Goal: Task Accomplishment & Management: Use online tool/utility

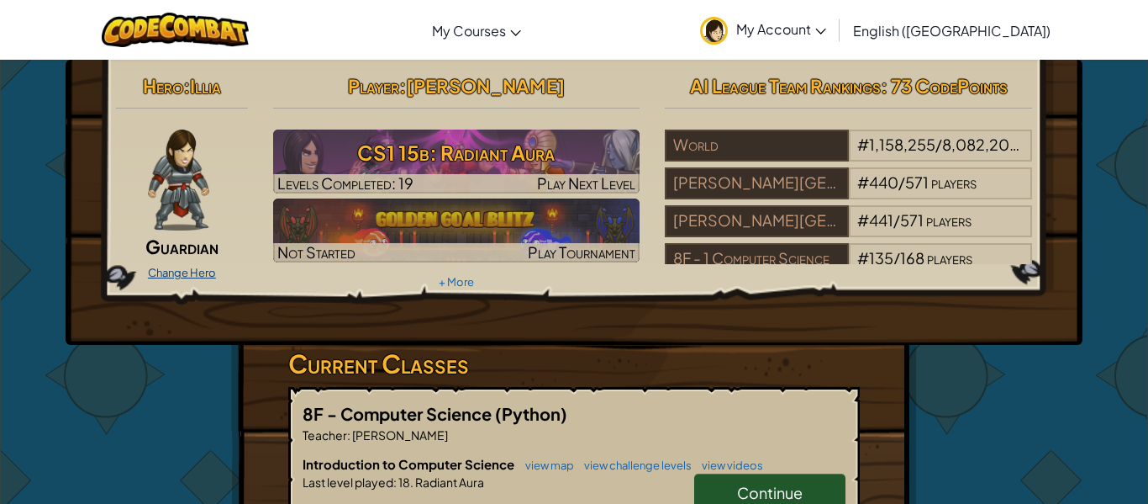
click at [168, 272] on link "Change Hero" at bounding box center [182, 272] width 68 height 13
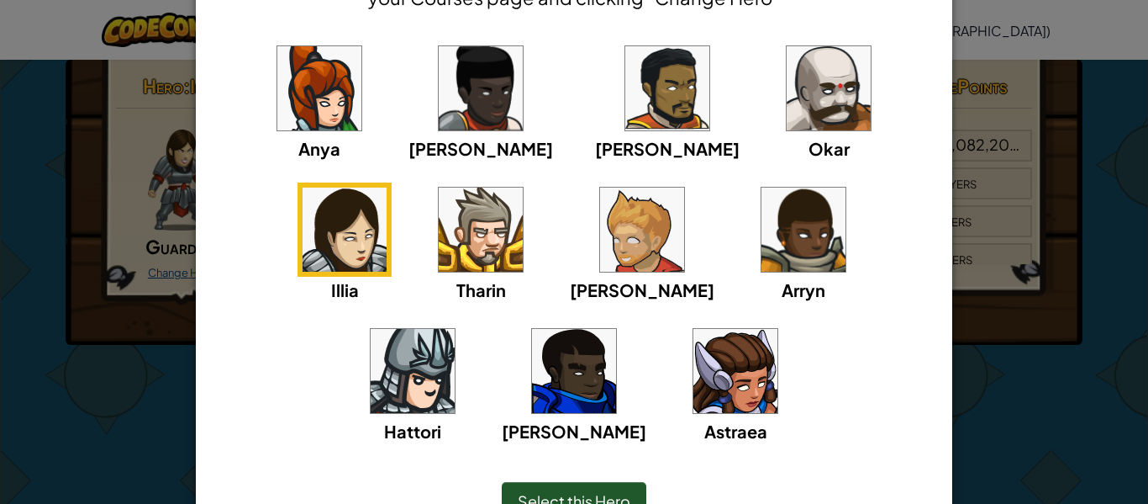
scroll to position [115, 0]
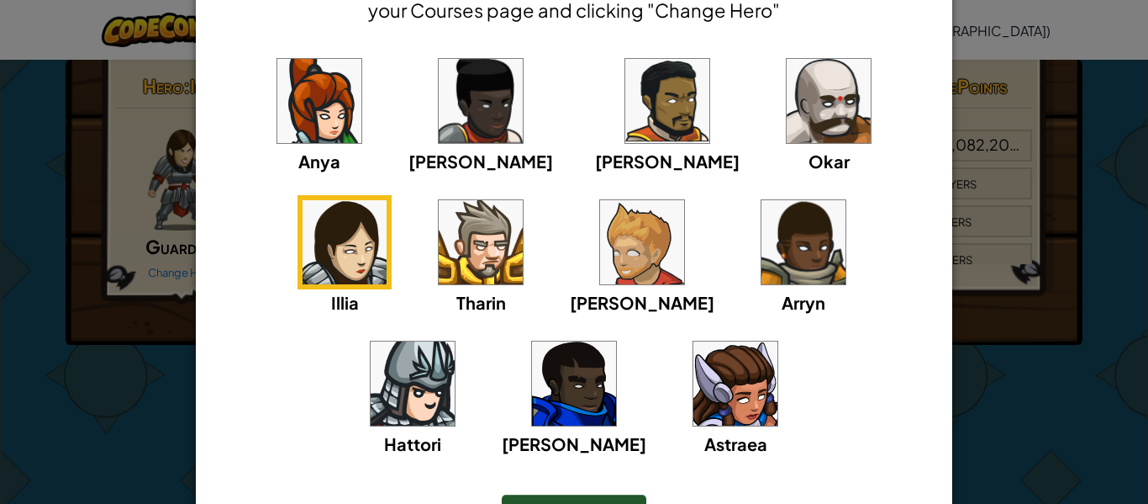
click at [95, 321] on div "× Select Your Hero You can always change your hero by going to your Courses pag…" at bounding box center [574, 252] width 1148 height 504
click at [81, 301] on div at bounding box center [574, 252] width 1148 height 504
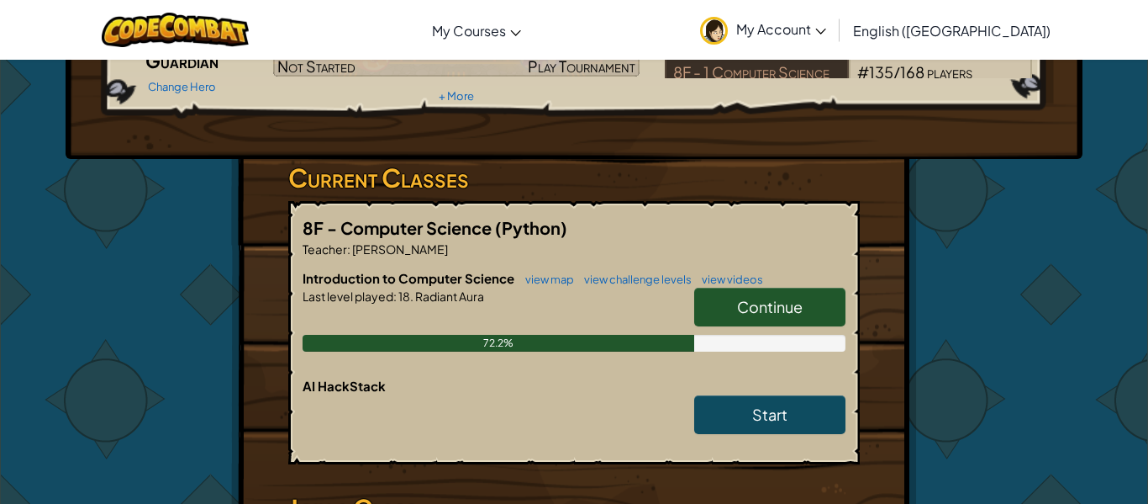
scroll to position [187, 0]
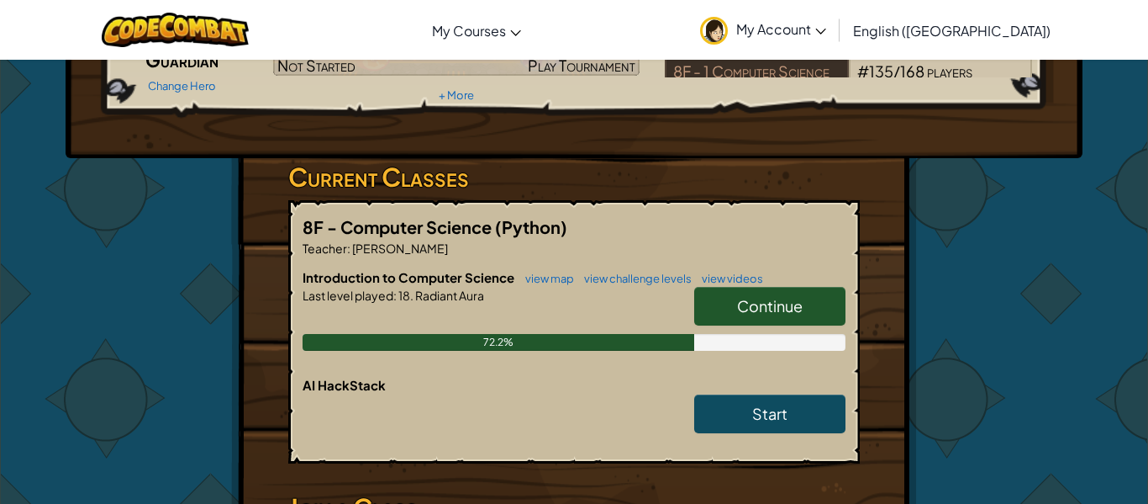
click at [700, 306] on link "Continue" at bounding box center [769, 306] width 151 height 39
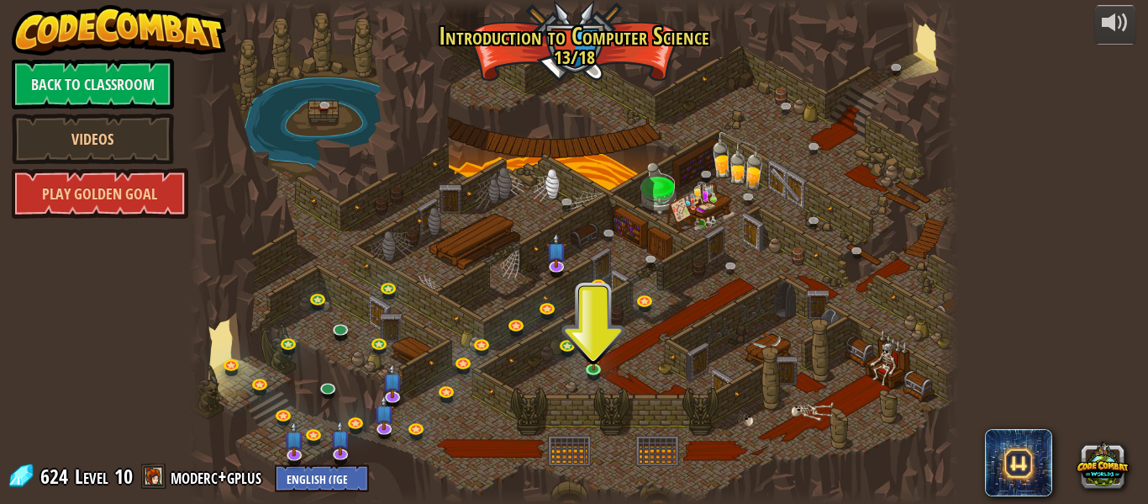
click at [582, 362] on div at bounding box center [574, 252] width 770 height 504
click at [588, 366] on img at bounding box center [594, 347] width 18 height 40
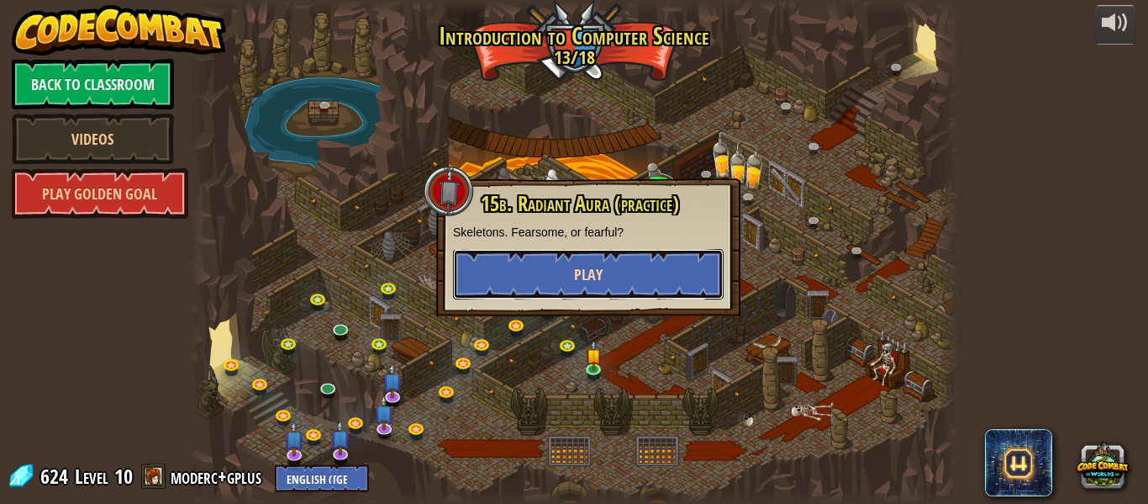
click at [560, 280] on button "Play" at bounding box center [588, 274] width 271 height 50
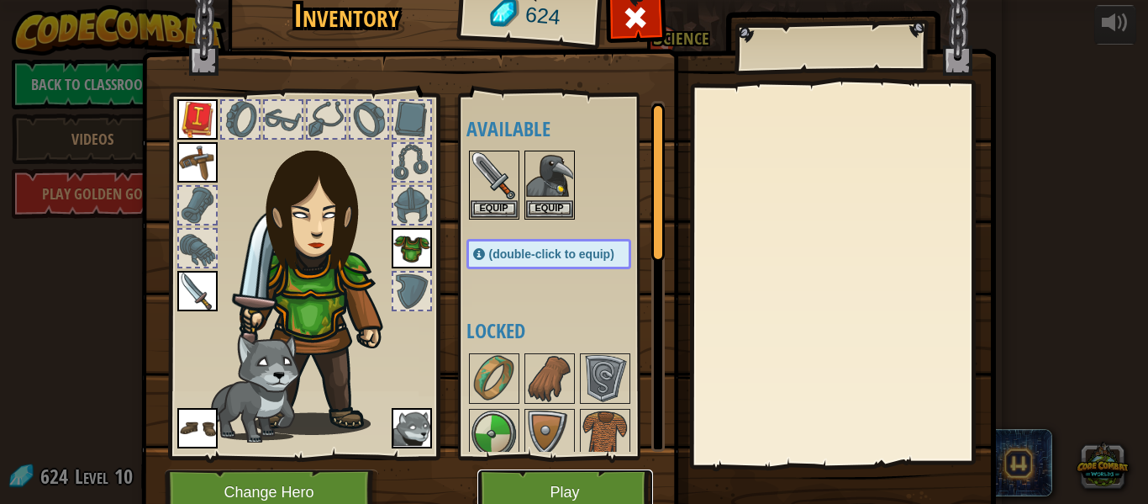
click at [573, 489] on button "Play" at bounding box center [565, 492] width 176 height 46
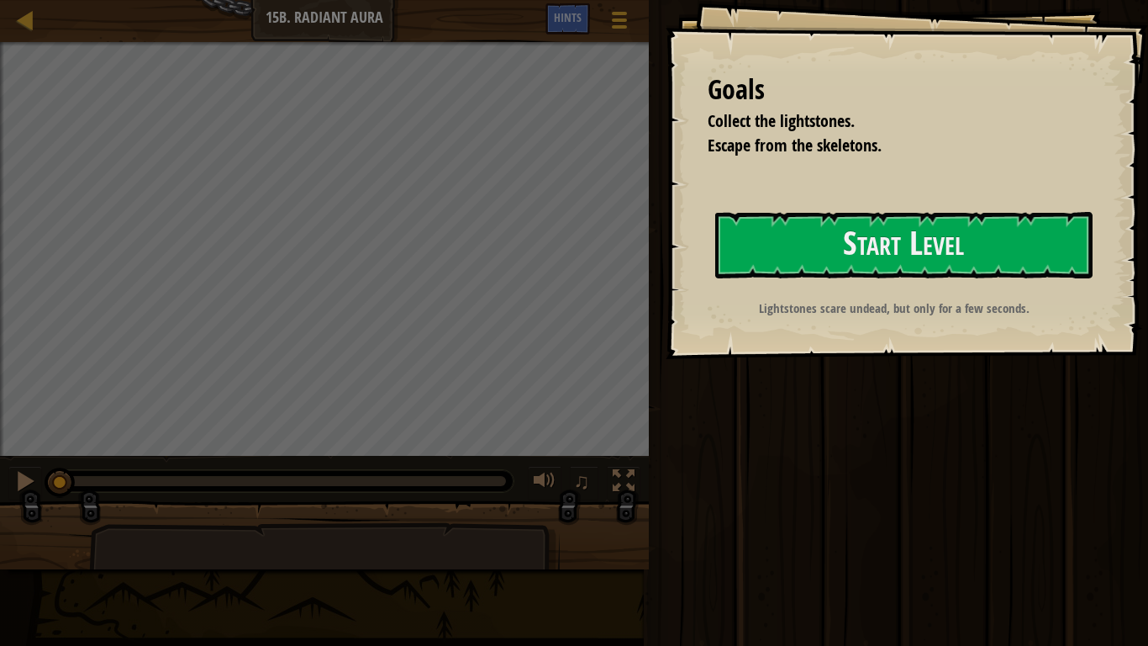
click at [976, 189] on div "Goals Collect the lightstones. Escape from the skeletons. Start Level Error loa…" at bounding box center [907, 179] width 482 height 359
click at [1011, 188] on div "Goals Collect the lightstones. Escape from the skeletons. Start Level Error loa…" at bounding box center [907, 179] width 482 height 359
click at [1014, 230] on button "Start Level" at bounding box center [903, 245] width 377 height 66
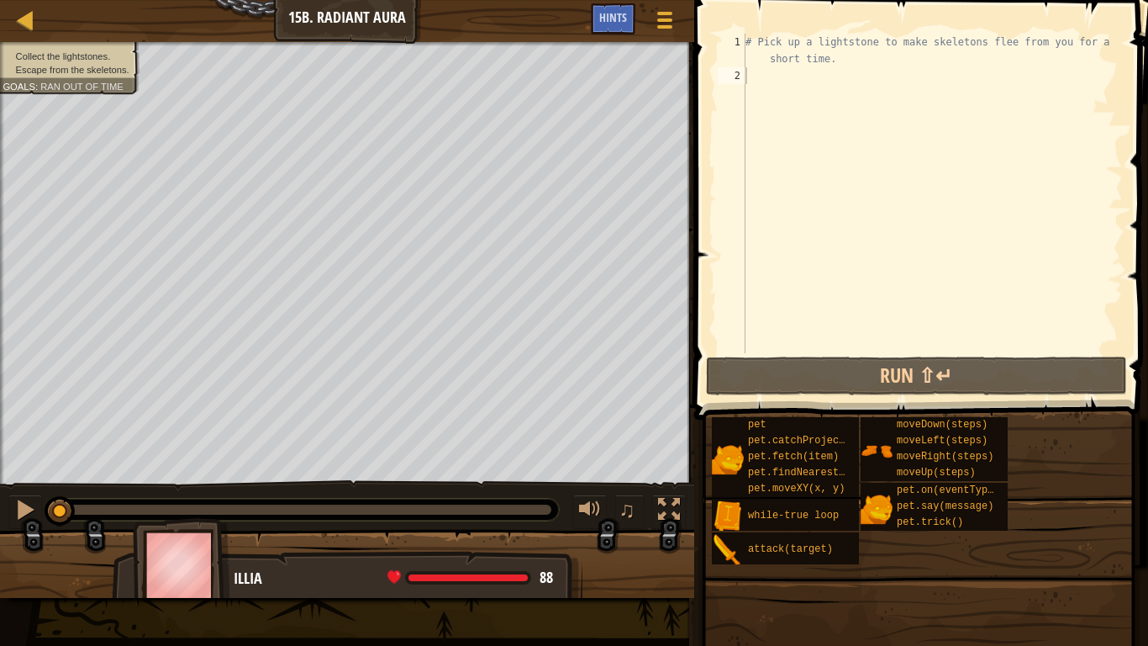
click at [797, 75] on div "# Pick up a lightstone to make skeletons flee from you for a short time." at bounding box center [932, 219] width 381 height 370
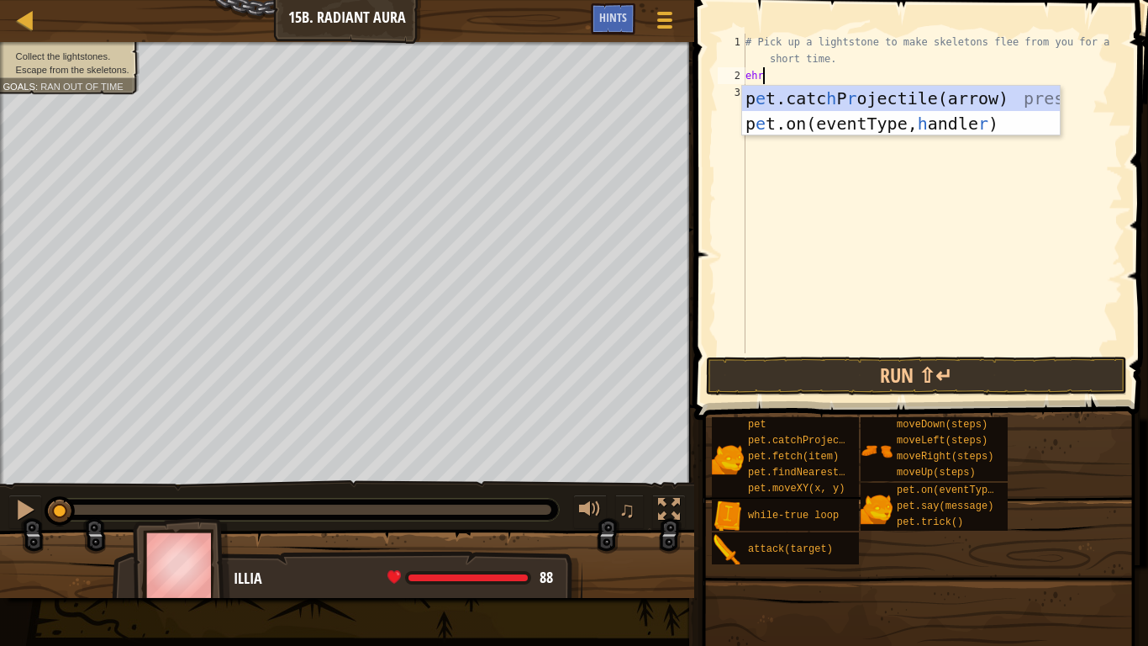
scroll to position [8, 1]
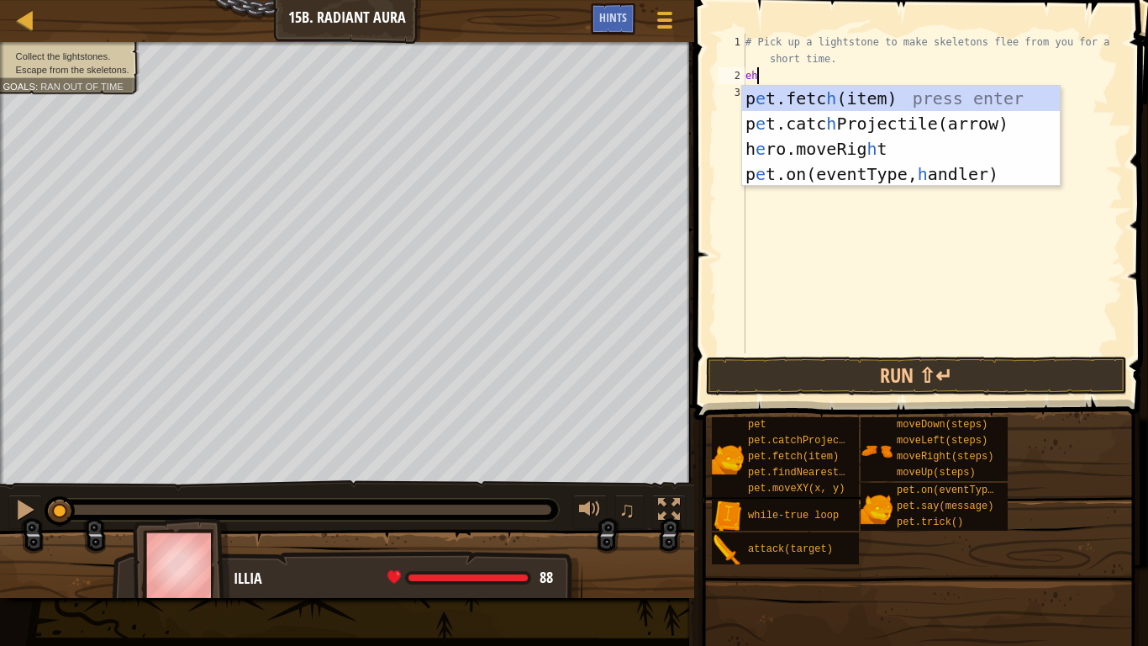
type textarea "e"
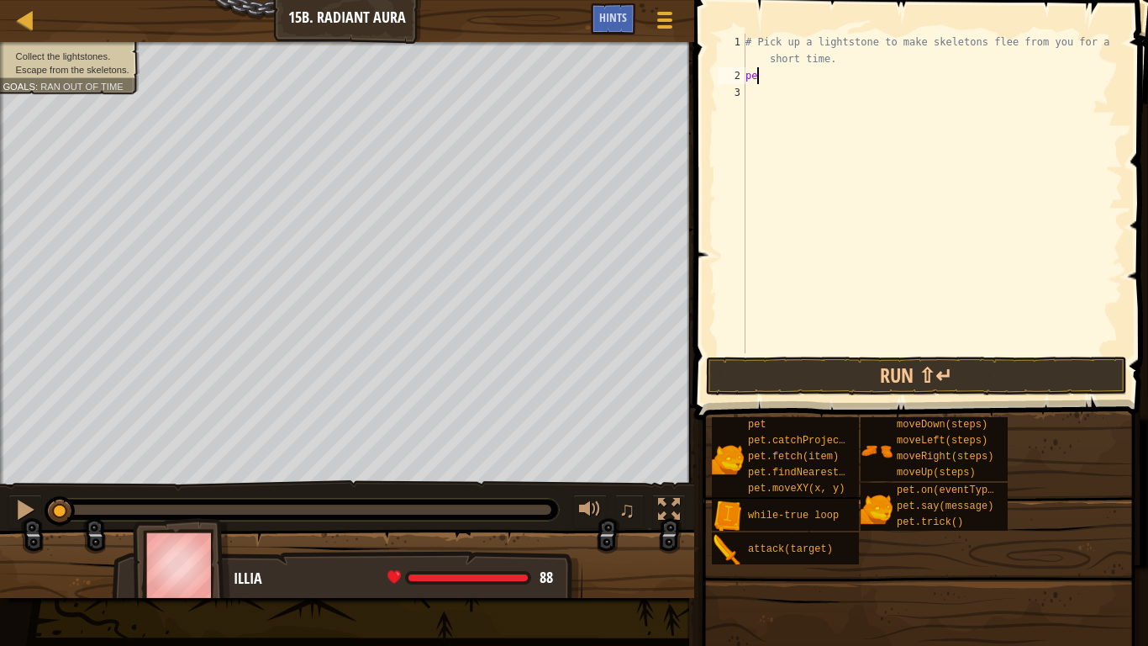
click at [857, 76] on div "# Pick up a lightstone to make skeletons flee from you for a short time. pe" at bounding box center [932, 219] width 381 height 370
type textarea "p"
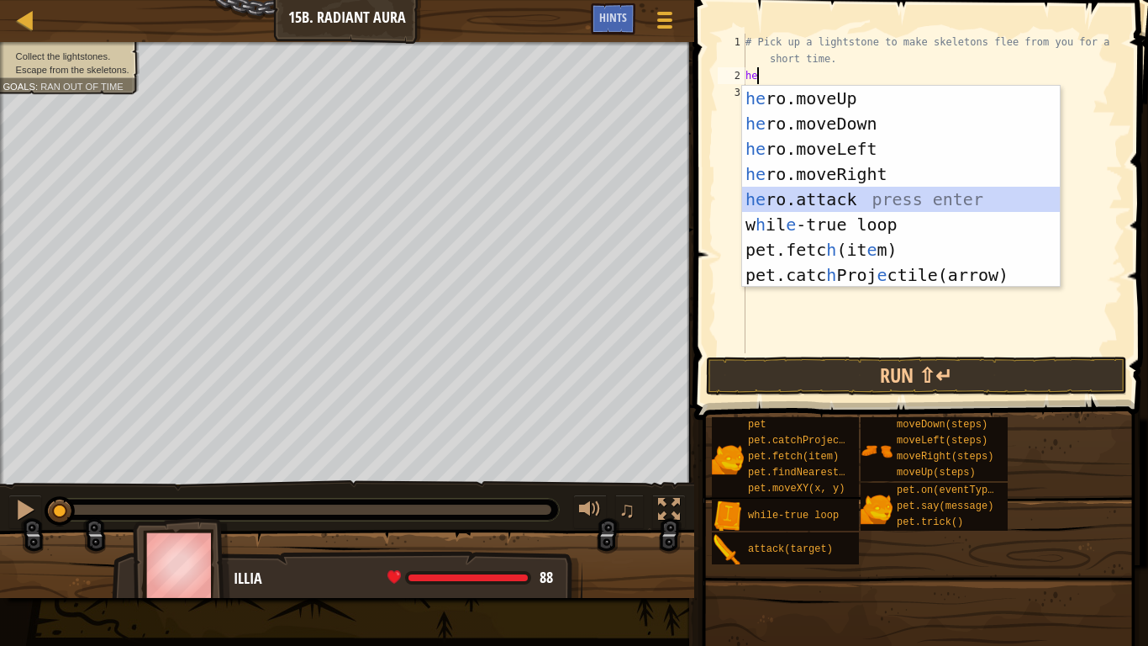
click at [920, 196] on div "he ro.moveUp press enter he ro.moveDown press enter he ro.moveLeft press enter …" at bounding box center [901, 212] width 318 height 252
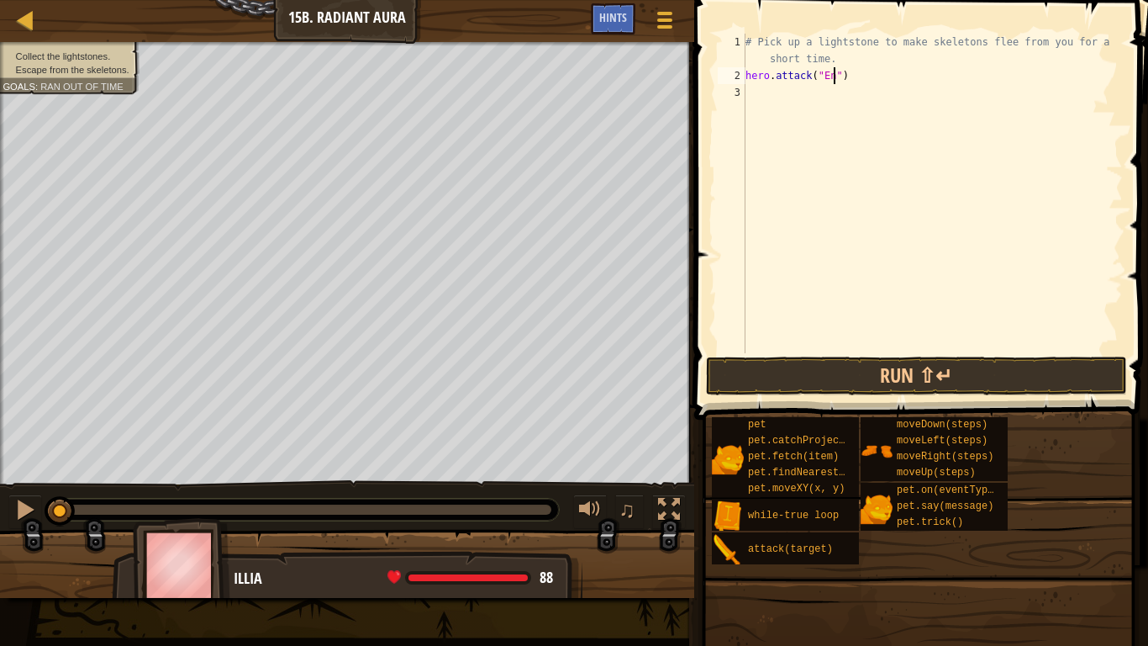
scroll to position [8, 13]
type textarea "hero.attack("Enemy")"
click at [830, 92] on div "# Pick up a lightstone to make skeletons flee from you for a short time. hero .…" at bounding box center [932, 219] width 381 height 370
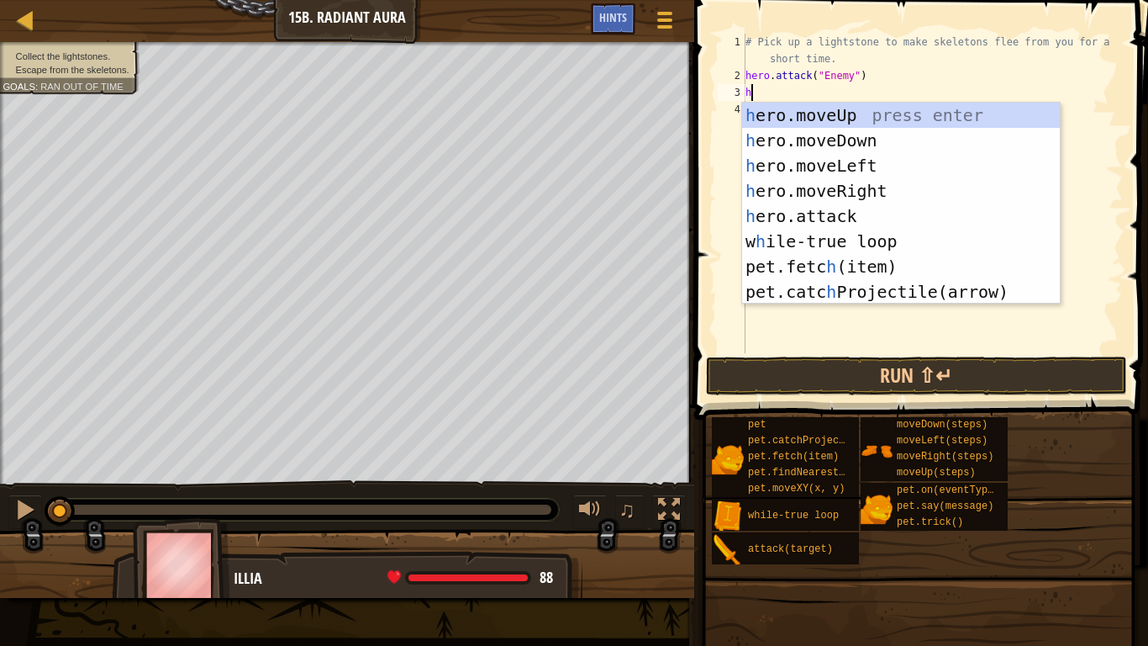
scroll to position [8, 1]
click at [869, 205] on div "he ro.moveUp press enter he ro.moveDown press enter he ro.moveLeft press enter …" at bounding box center [901, 229] width 318 height 252
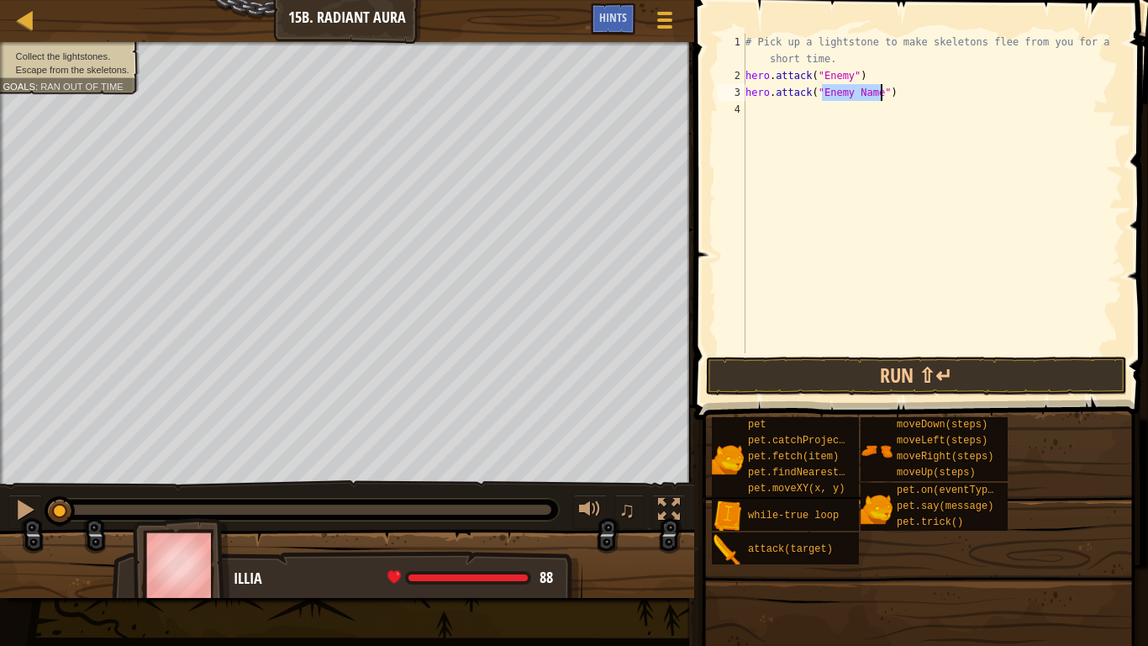
click at [857, 91] on div "# Pick up a lightstone to make skeletons flee from you for a short time. hero .…" at bounding box center [932, 193] width 381 height 319
drag, startPoint x: 857, startPoint y: 92, endPoint x: 878, endPoint y: 91, distance: 21.1
click at [878, 91] on div "# Pick up a lightstone to make skeletons flee from you for a short time. hero .…" at bounding box center [932, 219] width 381 height 370
click at [930, 358] on button "Run ⇧↵" at bounding box center [916, 375] width 421 height 39
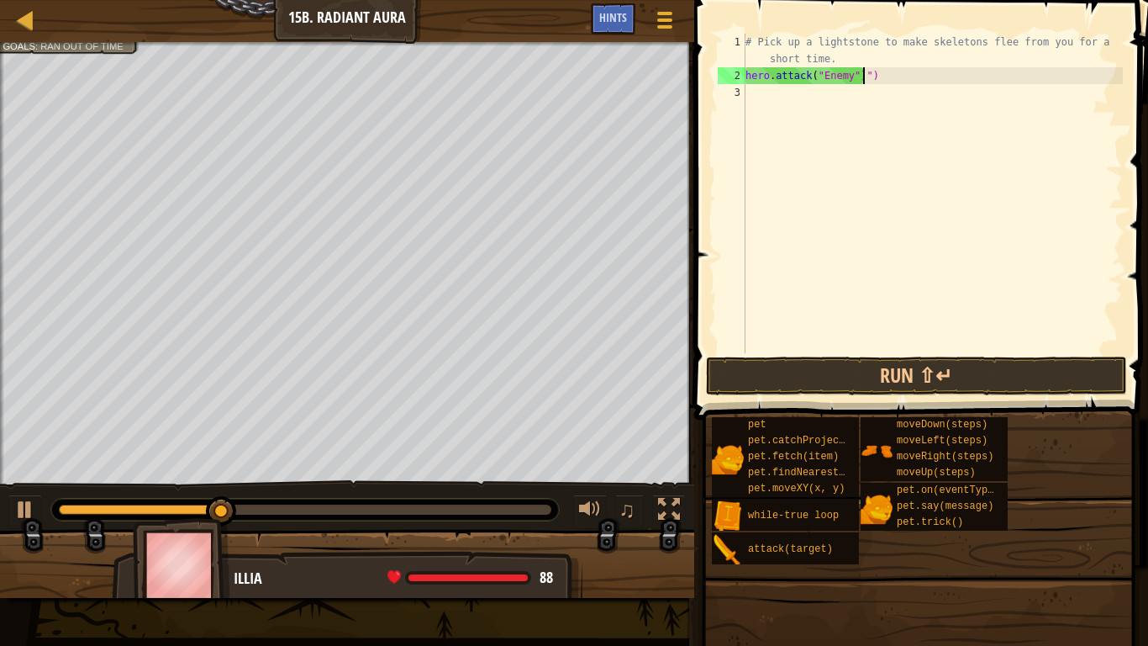
type textarea "hero.attack("Enemy"")"
type textarea "hero.m"
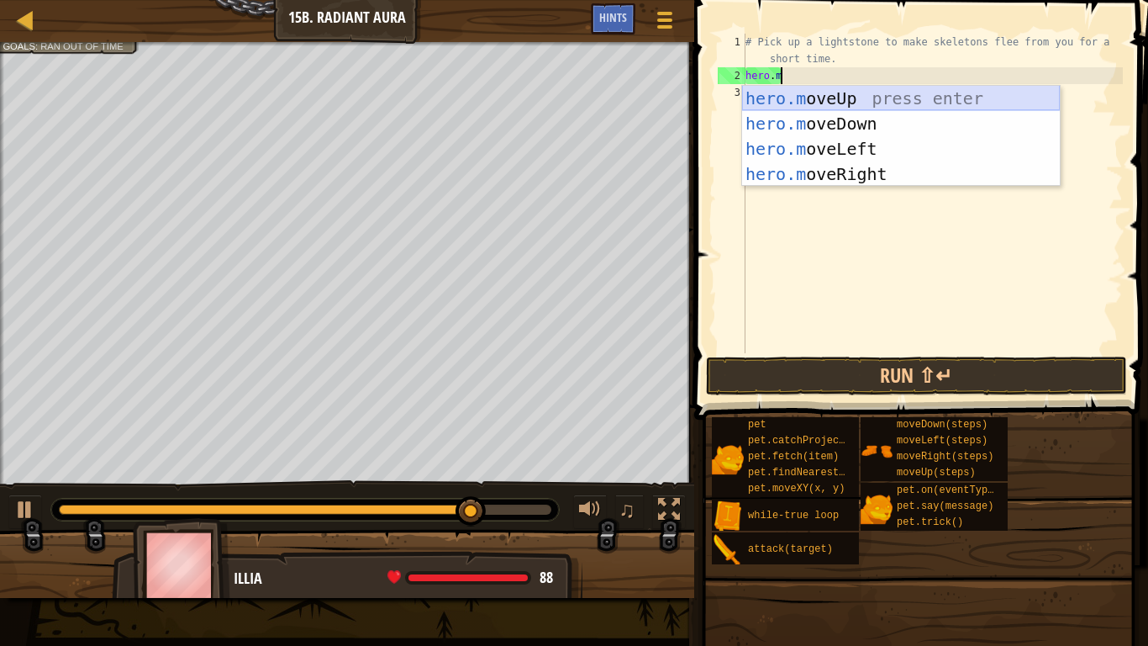
click at [886, 93] on div "hero.m oveUp press enter hero.m oveDown press enter hero.m oveLeft press enter …" at bounding box center [901, 161] width 318 height 151
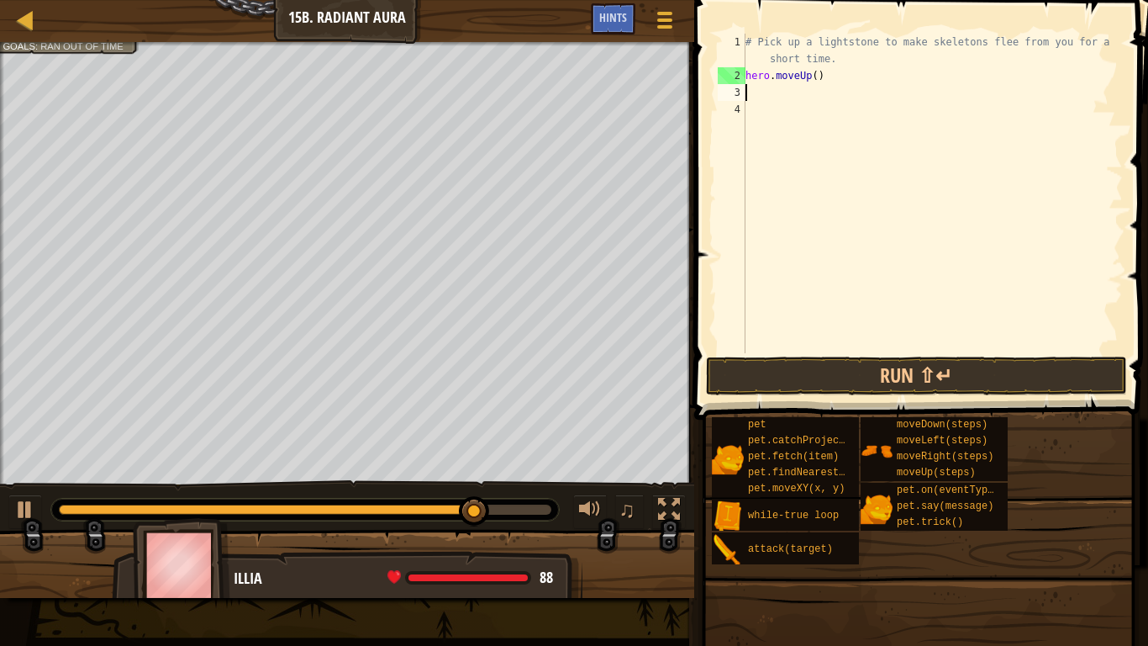
scroll to position [8, 0]
type textarea "h"
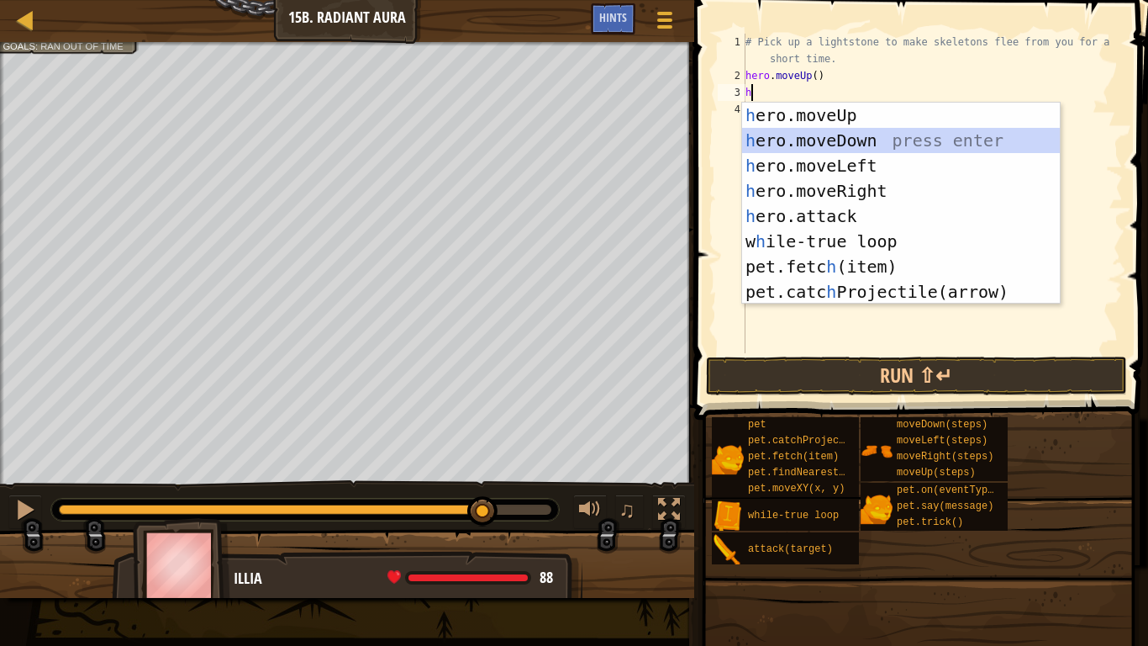
click at [801, 131] on div "h ero.moveUp press enter h ero.moveDown press enter h ero.moveLeft press enter …" at bounding box center [901, 229] width 318 height 252
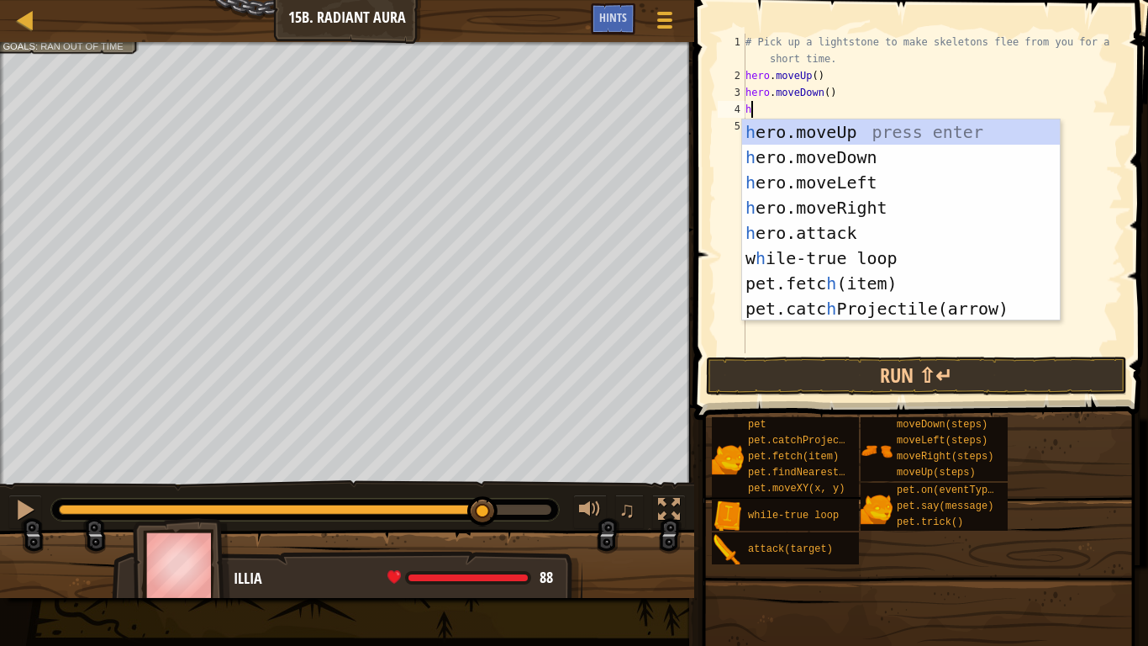
type textarea "he"
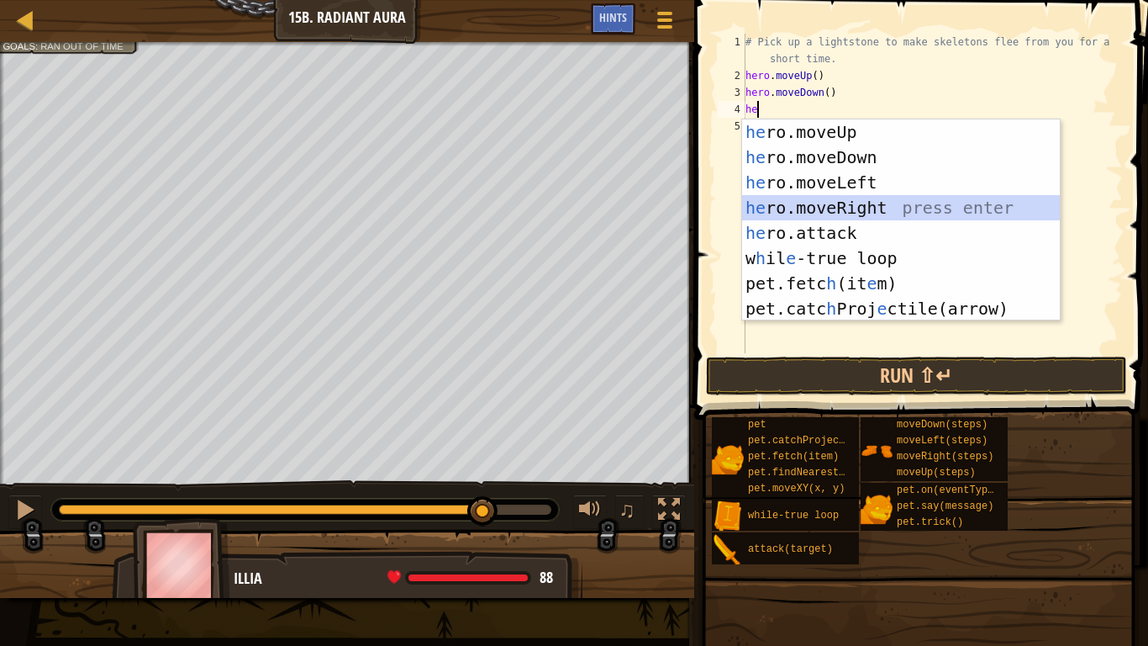
click at [873, 207] on div "he ro.moveUp press enter he ro.moveDown press enter he ro.moveLeft press enter …" at bounding box center [901, 245] width 318 height 252
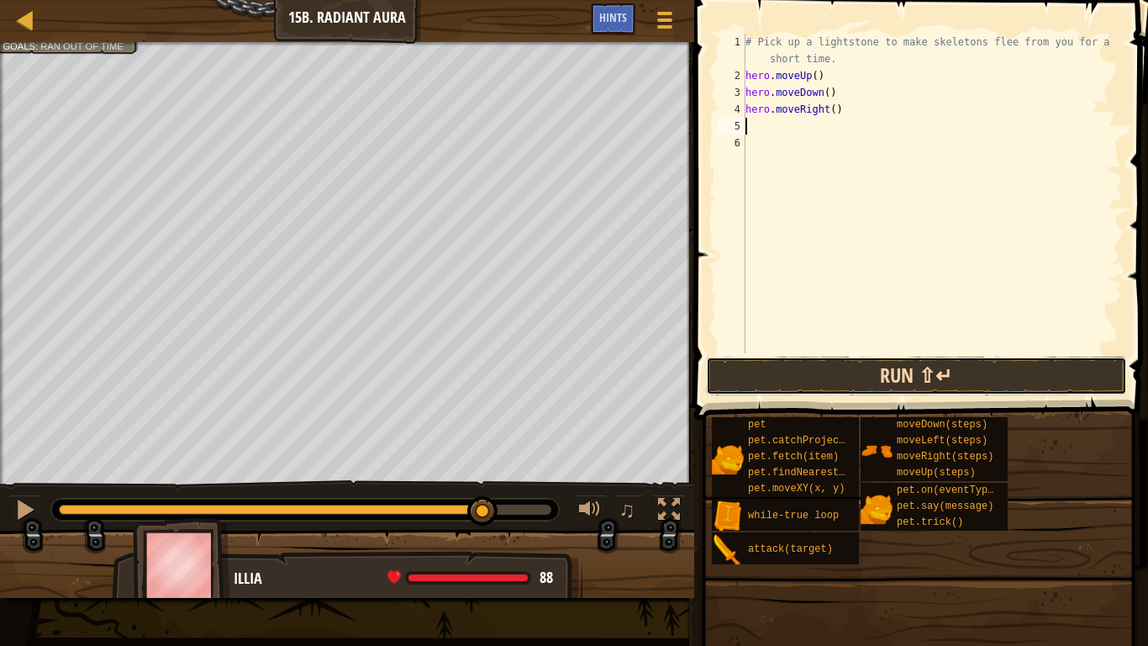
click at [867, 376] on button "Run ⇧↵" at bounding box center [916, 375] width 421 height 39
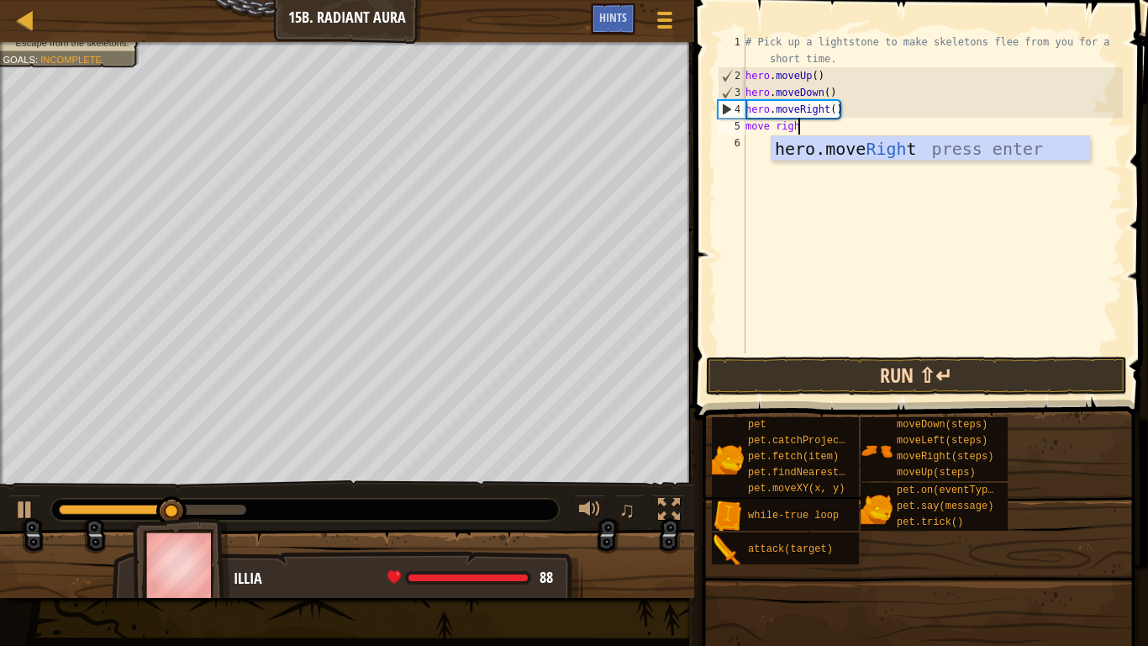
type textarea "move right"
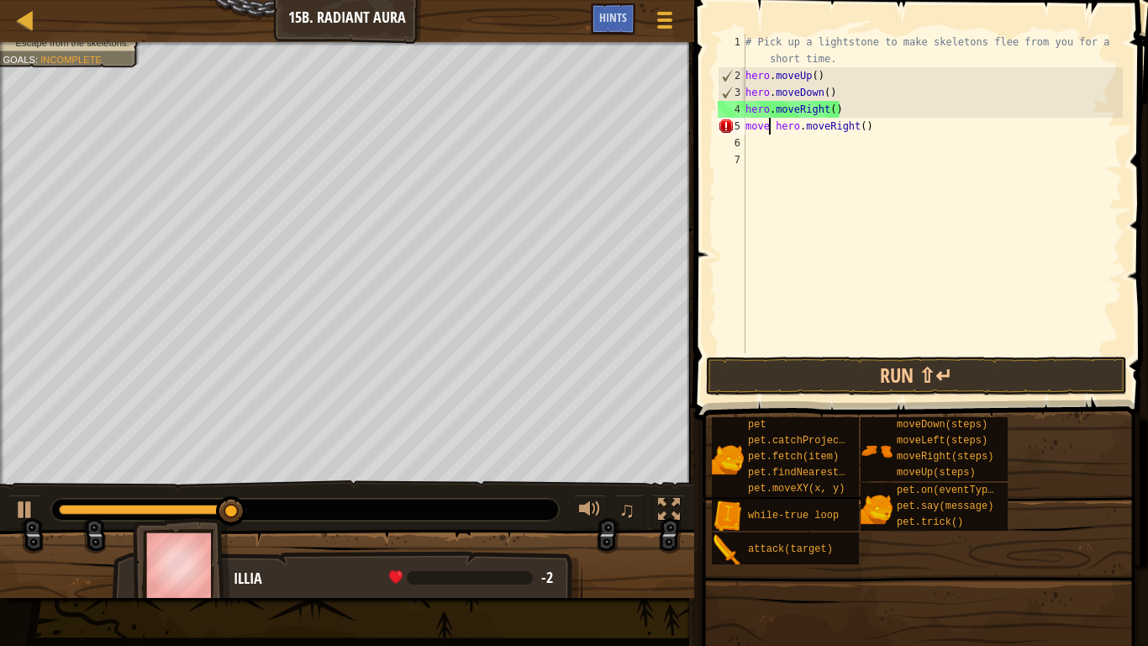
click at [769, 124] on div "# Pick up a lightstone to make skeletons flee from you for a short time. hero .…" at bounding box center [932, 219] width 381 height 370
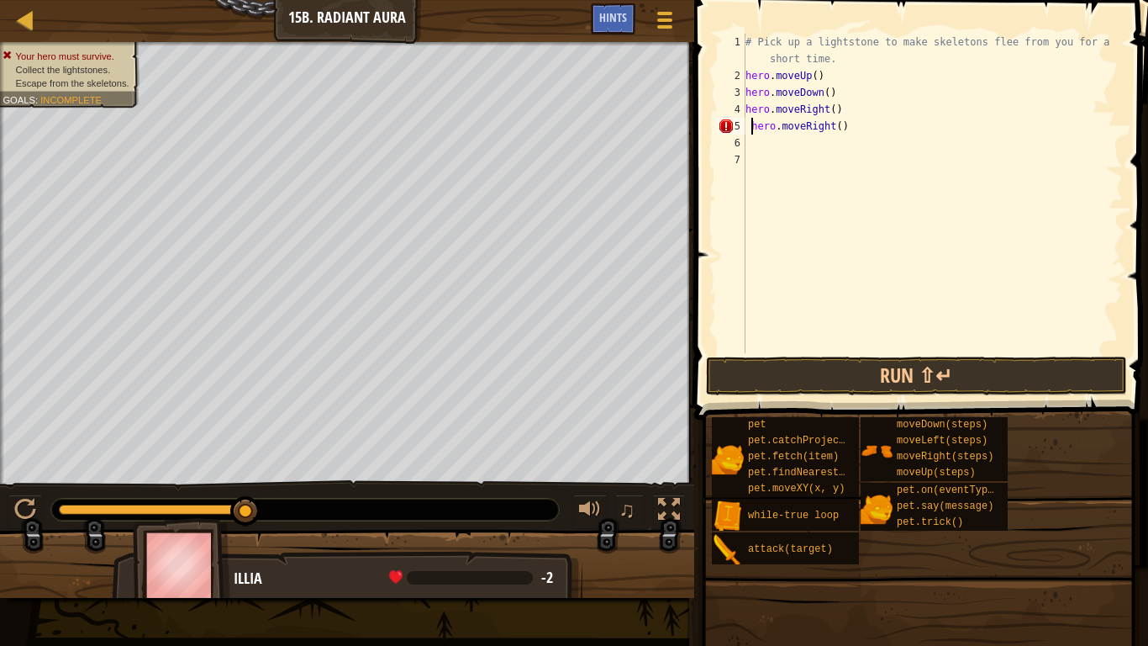
type textarea "hero.moveRight()"
click at [762, 150] on div "# Pick up a lightstone to make skeletons flee from you for a short time. hero .…" at bounding box center [932, 219] width 381 height 370
type textarea "he"
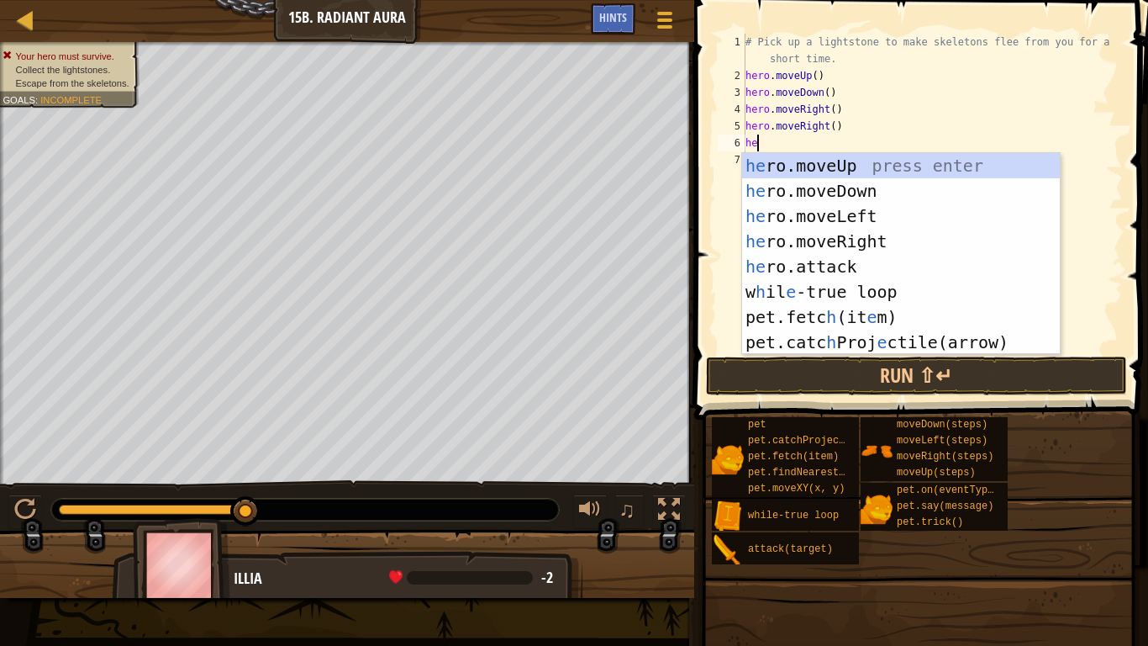
scroll to position [8, 1]
click at [845, 170] on div "he ro.moveUp press enter he ro.moveDown press enter he ro.moveLeft press enter …" at bounding box center [901, 279] width 318 height 252
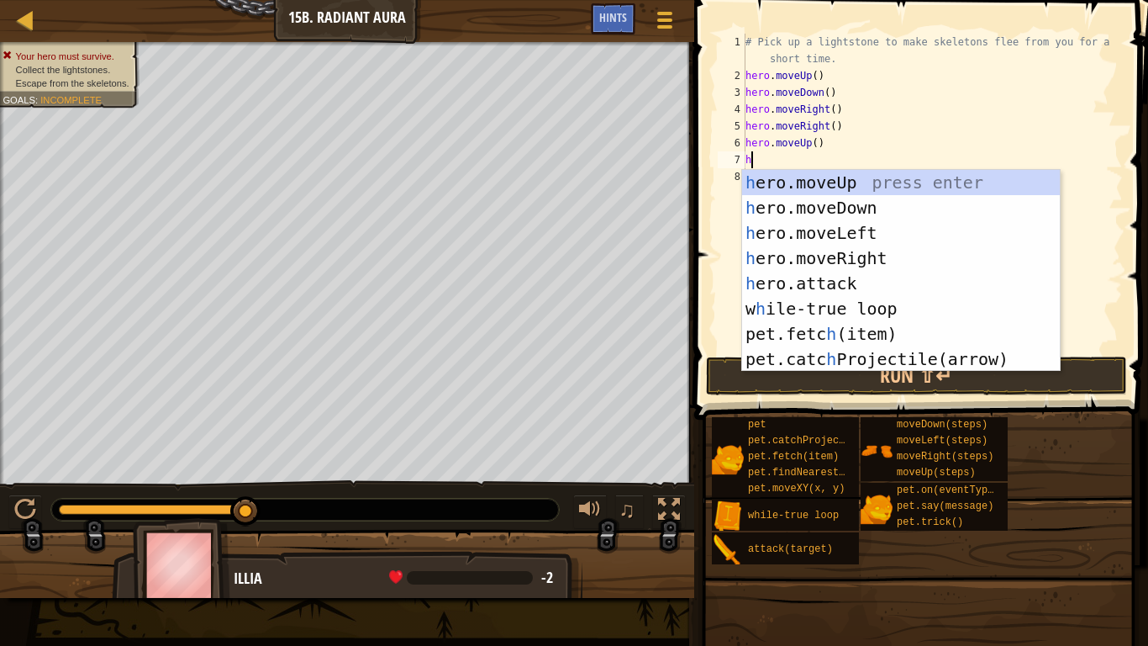
type textarea "he"
click at [844, 203] on div "he ro.moveUp press enter he ro.moveDown press enter he ro.moveLeft press enter …" at bounding box center [901, 296] width 318 height 252
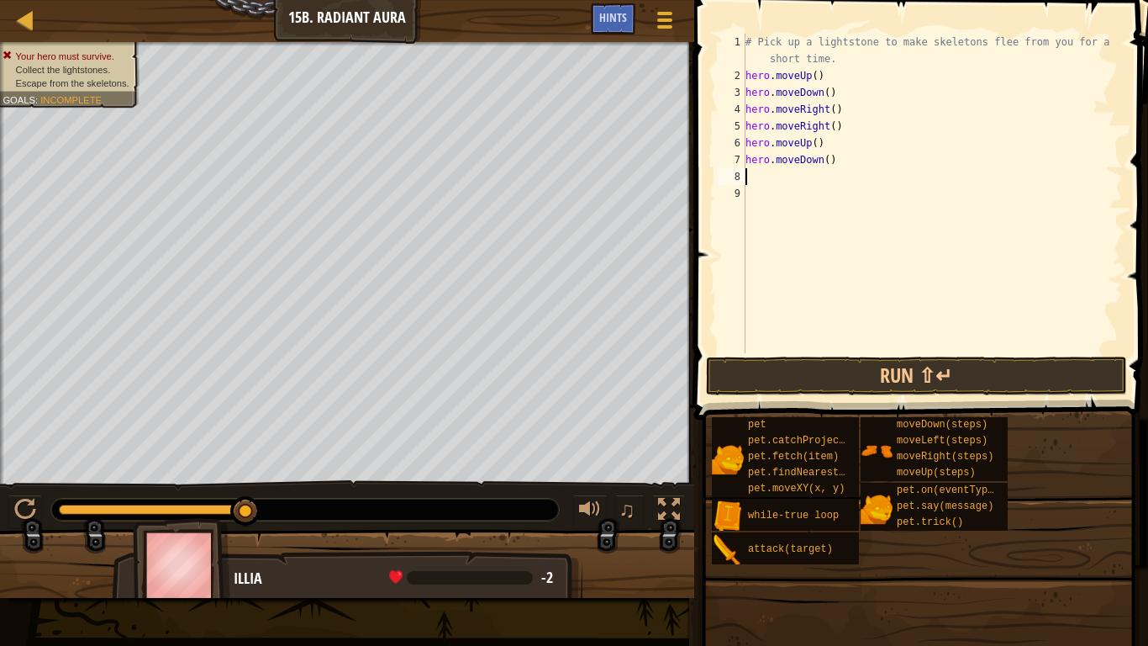
scroll to position [8, 0]
click at [773, 363] on button "Run ⇧↵" at bounding box center [916, 375] width 421 height 39
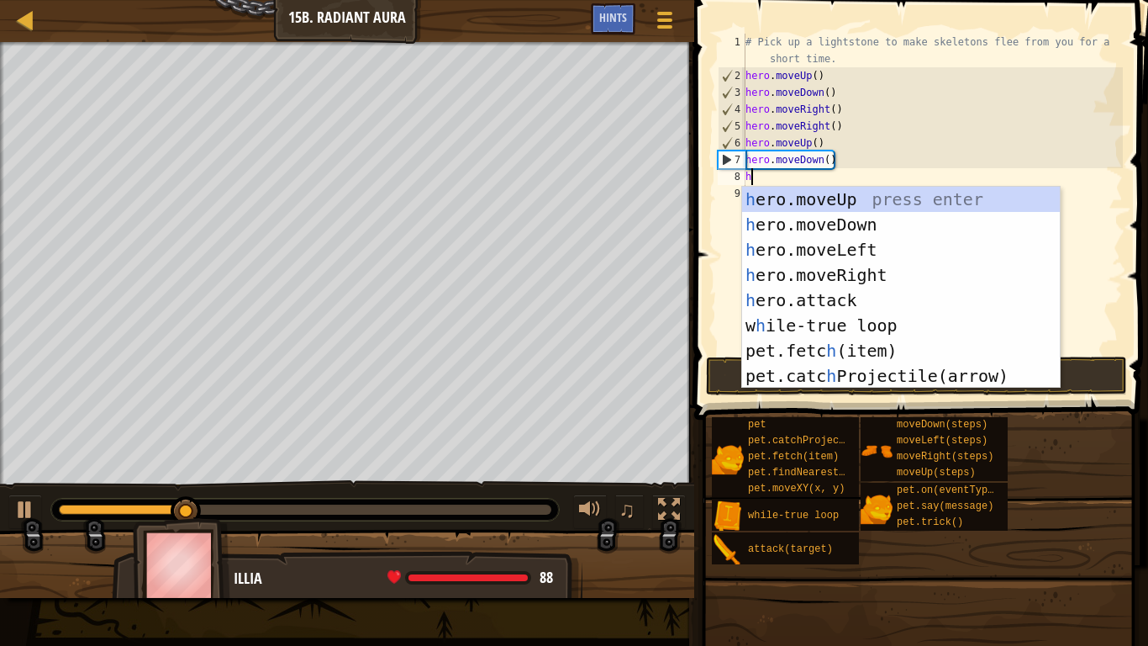
type textarea "he"
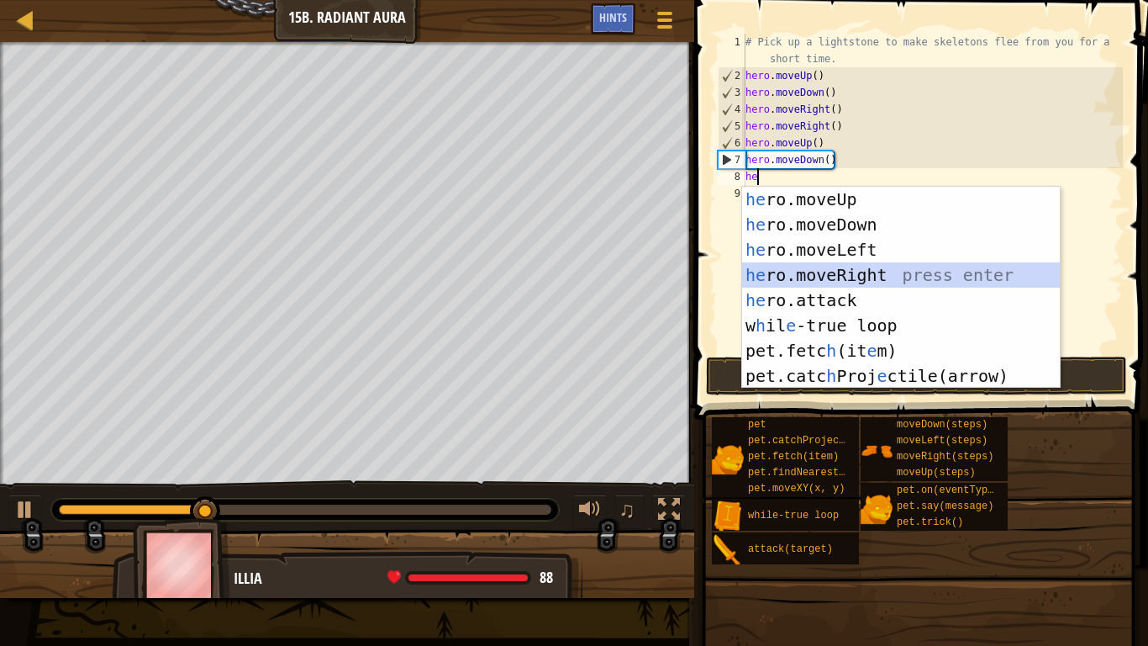
click at [860, 273] on div "he ro.moveUp press enter he ro.moveDown press enter he ro.moveLeft press enter …" at bounding box center [901, 313] width 318 height 252
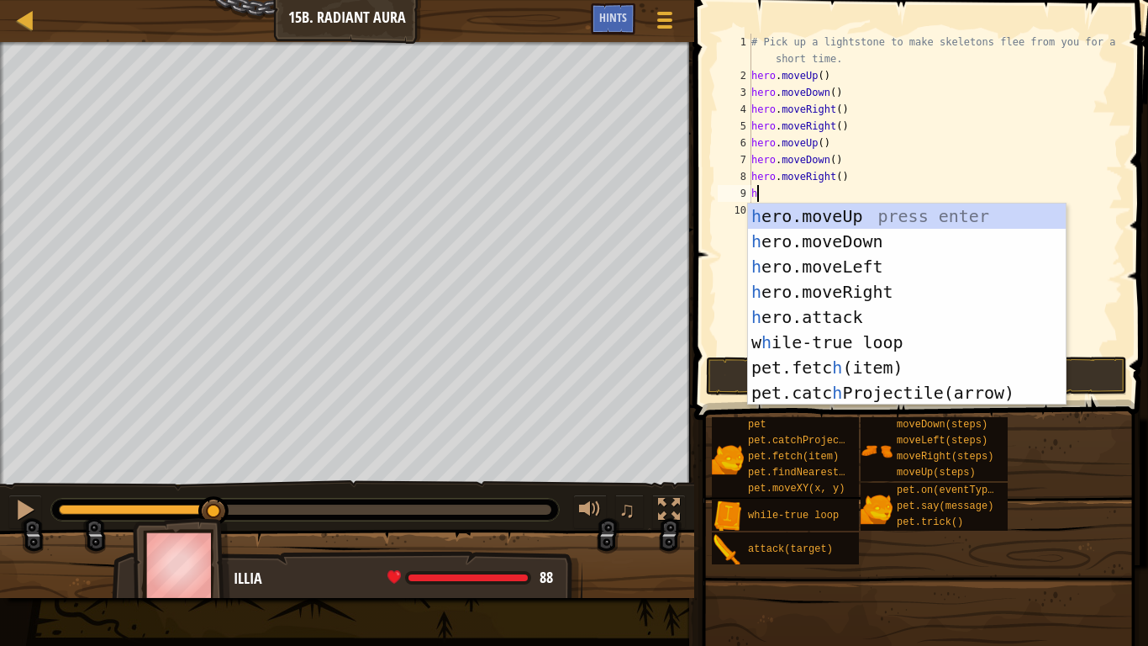
type textarea "he"
click at [825, 218] on div "he ro.moveUp press enter he ro.moveDown press enter he ro.moveLeft press enter …" at bounding box center [907, 329] width 318 height 252
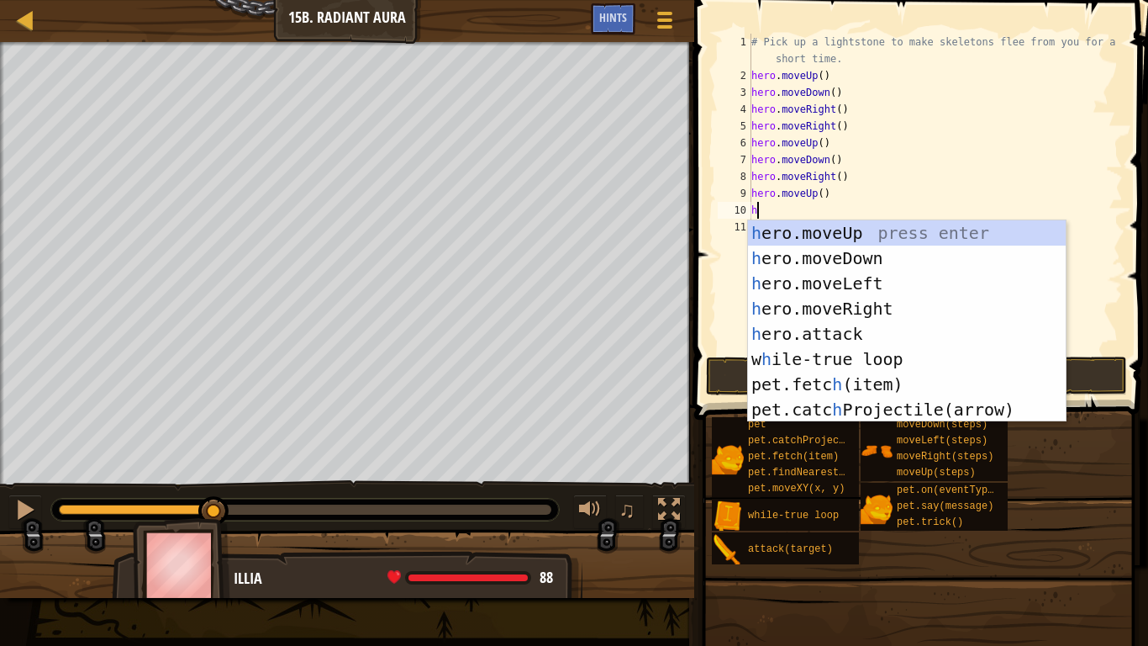
type textarea "he"
click at [861, 249] on div "he ro.moveUp press enter he ro.moveDown press enter he ro.moveLeft press enter …" at bounding box center [907, 346] width 318 height 252
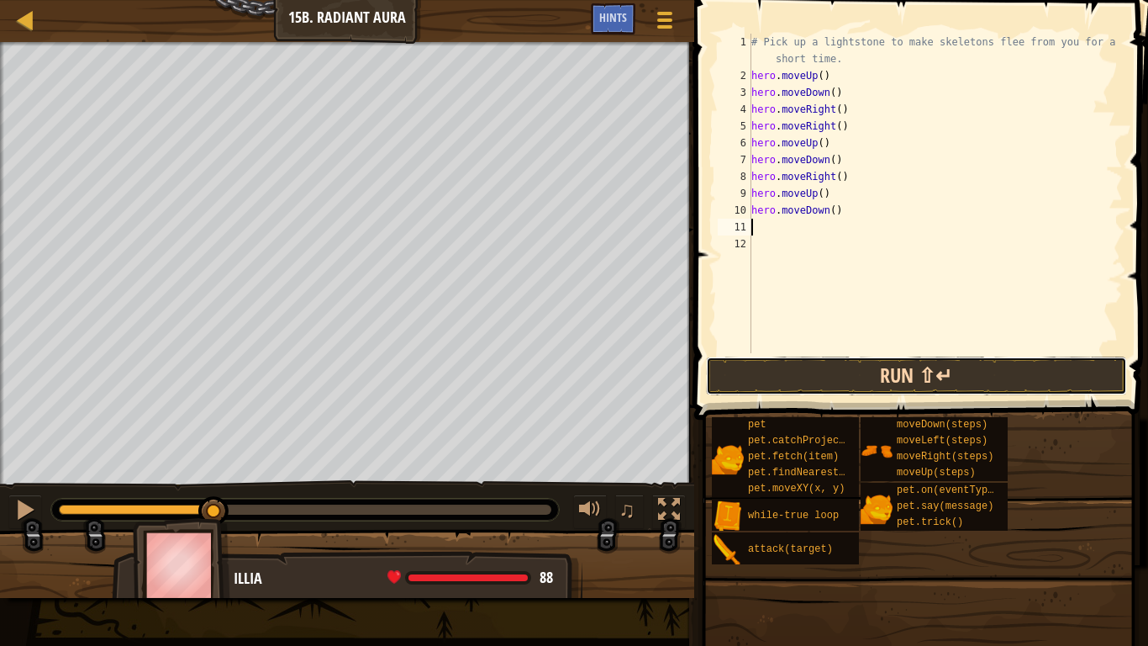
click at [923, 375] on button "Run ⇧↵" at bounding box center [916, 375] width 421 height 39
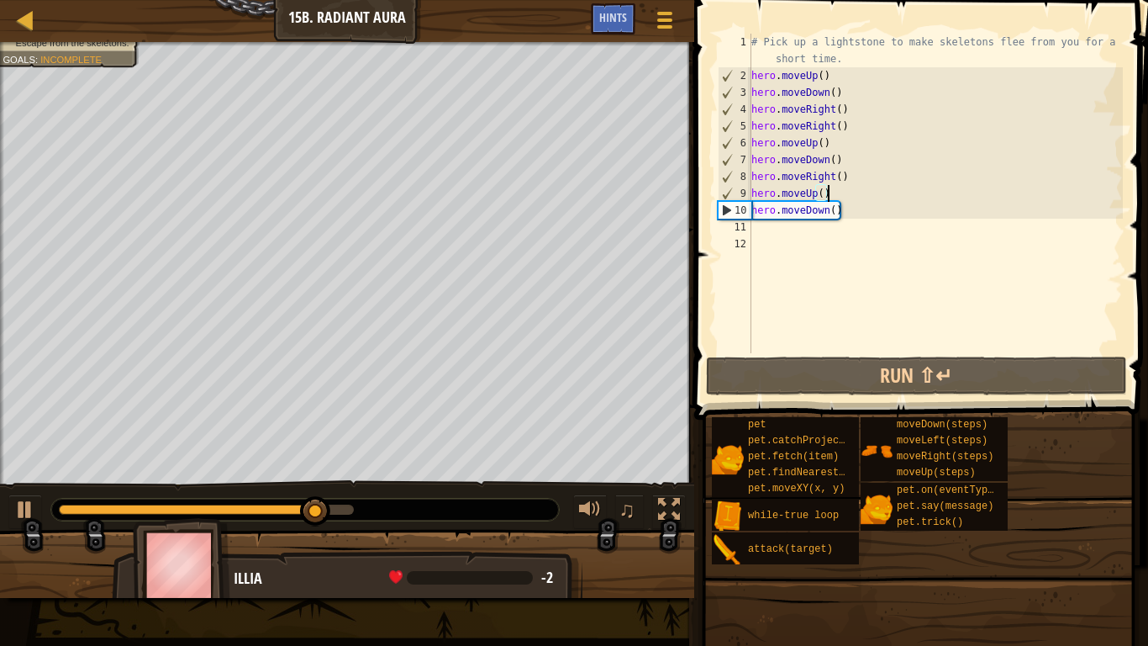
click at [856, 186] on div "# Pick up a lightstone to make skeletons flee from you for a short time. hero .…" at bounding box center [935, 219] width 375 height 370
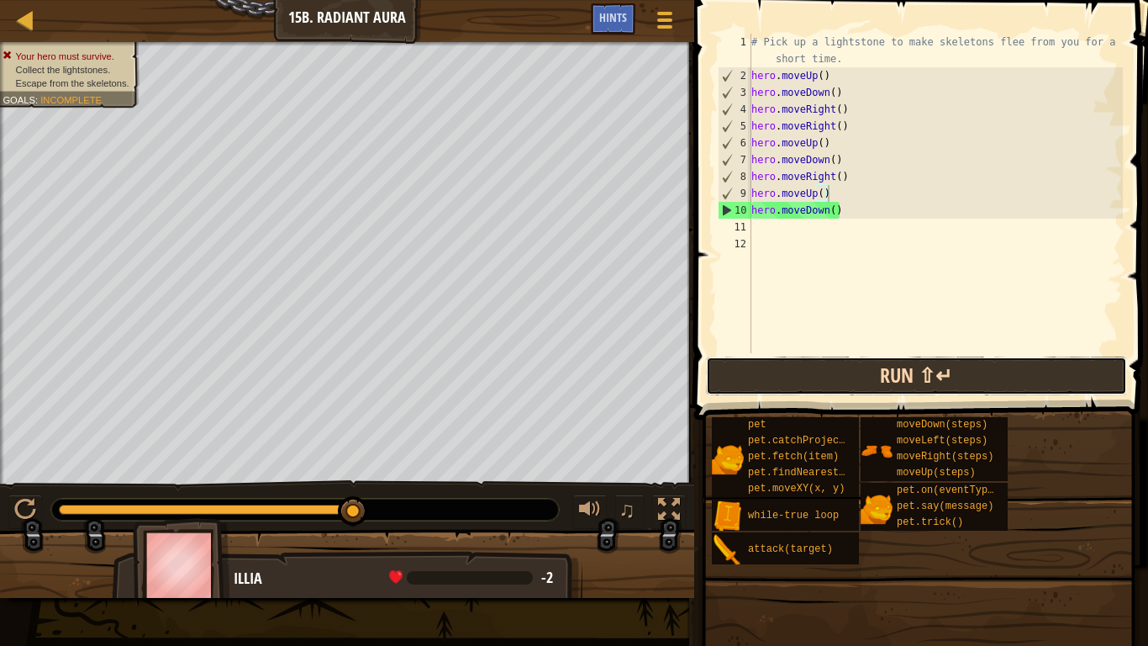
click at [870, 382] on button "Run ⇧↵" at bounding box center [916, 375] width 421 height 39
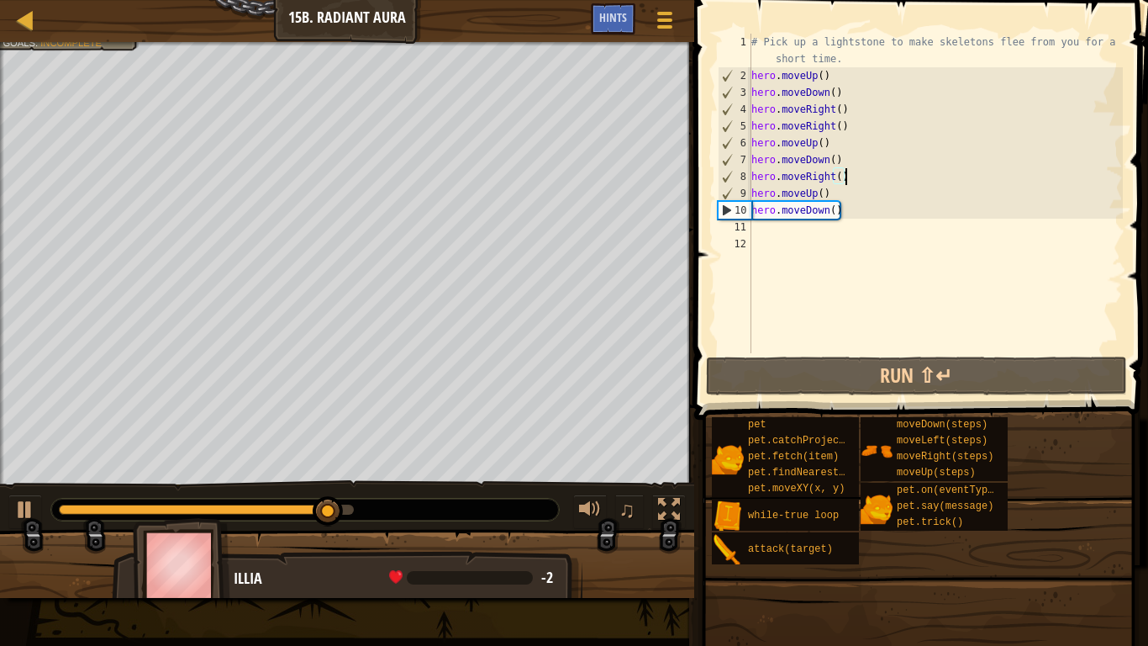
click at [858, 176] on div "# Pick up a lightstone to make skeletons flee from you for a short time. hero .…" at bounding box center [935, 219] width 375 height 370
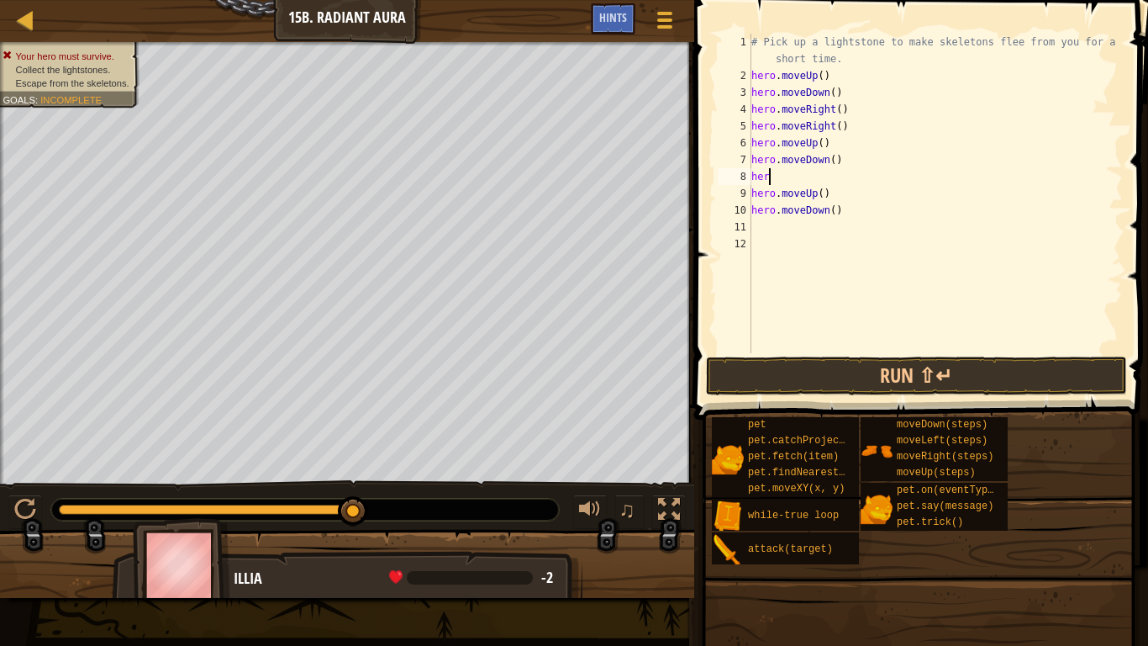
scroll to position [8, 3]
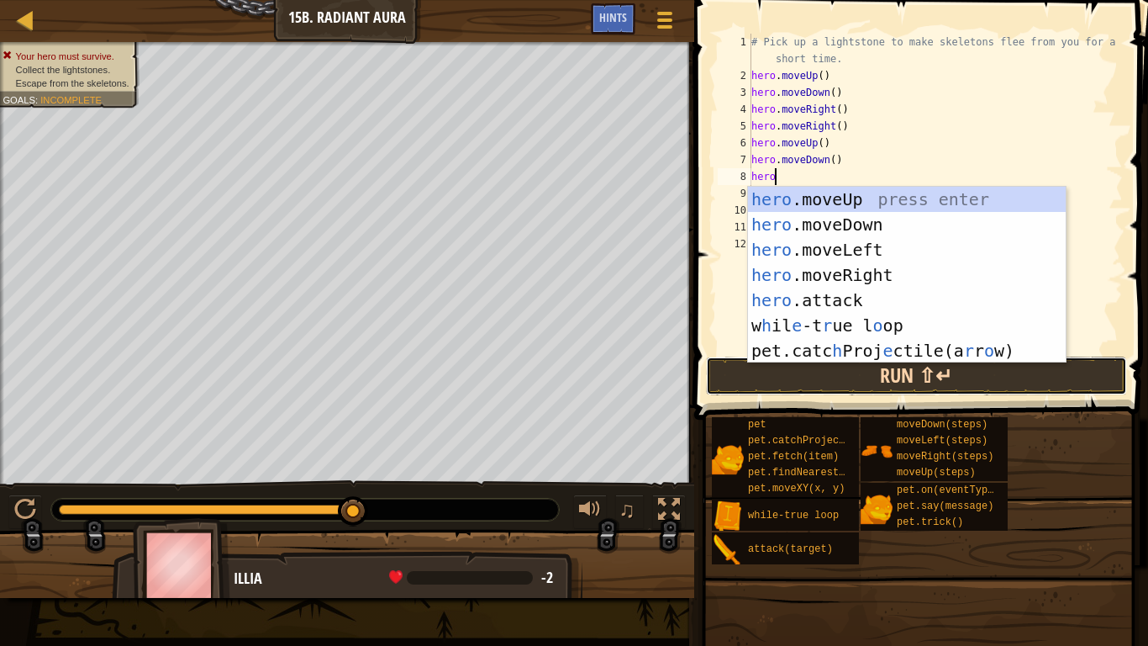
click at [793, 379] on button "Run ⇧↵" at bounding box center [916, 375] width 421 height 39
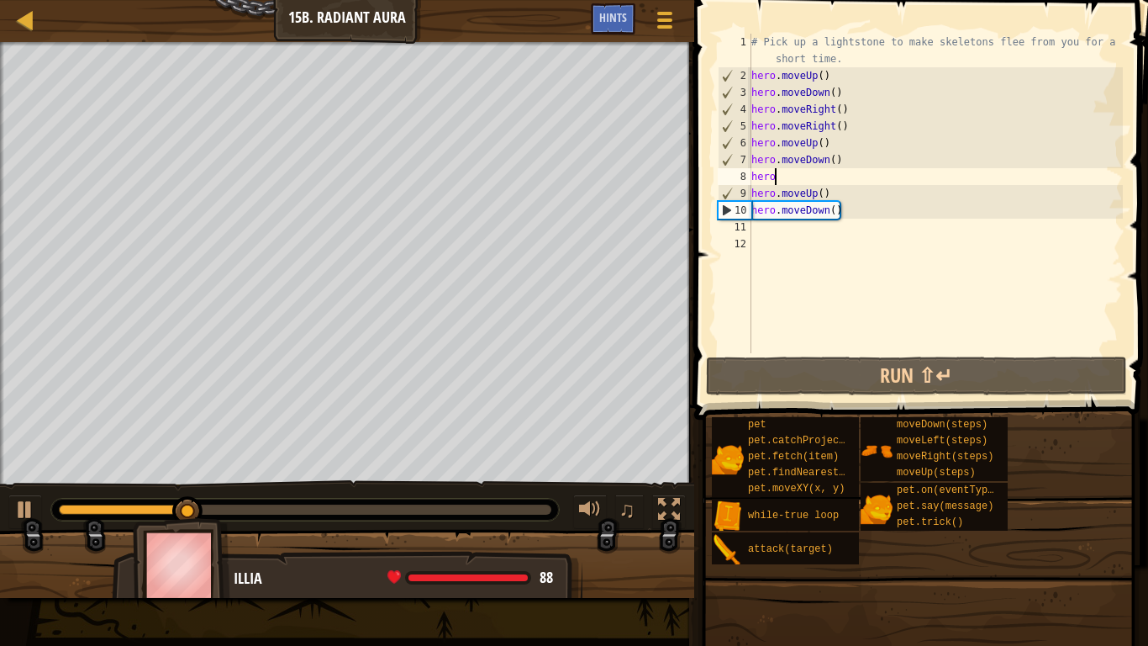
click at [785, 171] on div "# Pick up a lightstone to make skeletons flee from you for a short time. hero .…" at bounding box center [935, 219] width 375 height 370
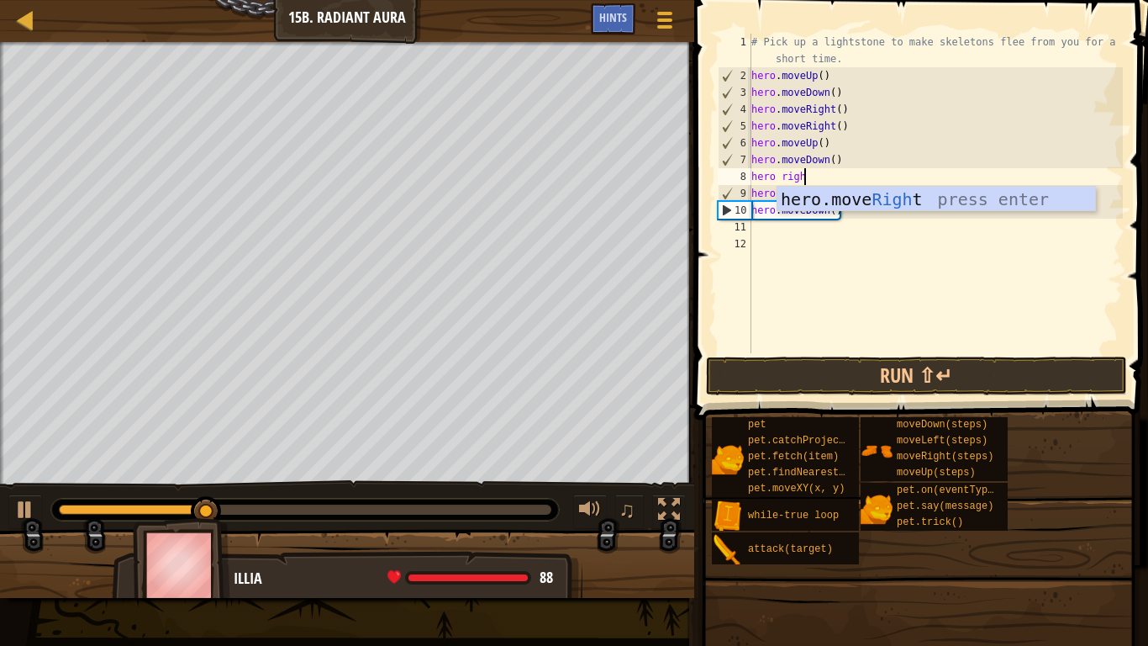
type textarea "hero right"
click at [817, 192] on div "hero.move Right press enter" at bounding box center [937, 225] width 318 height 76
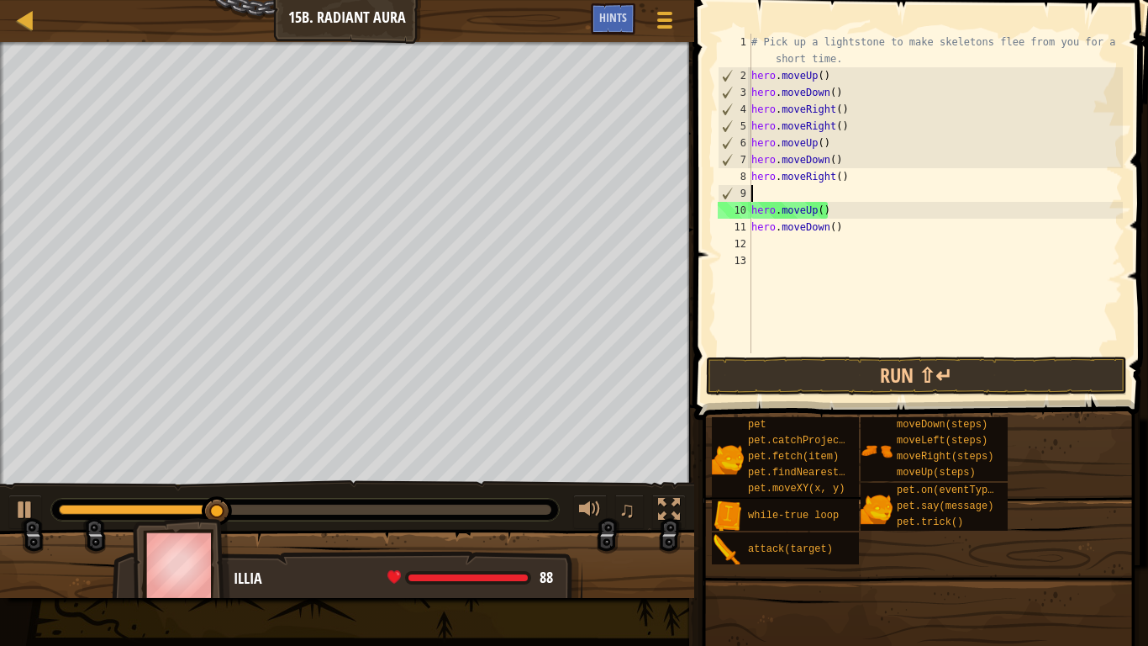
scroll to position [8, 0]
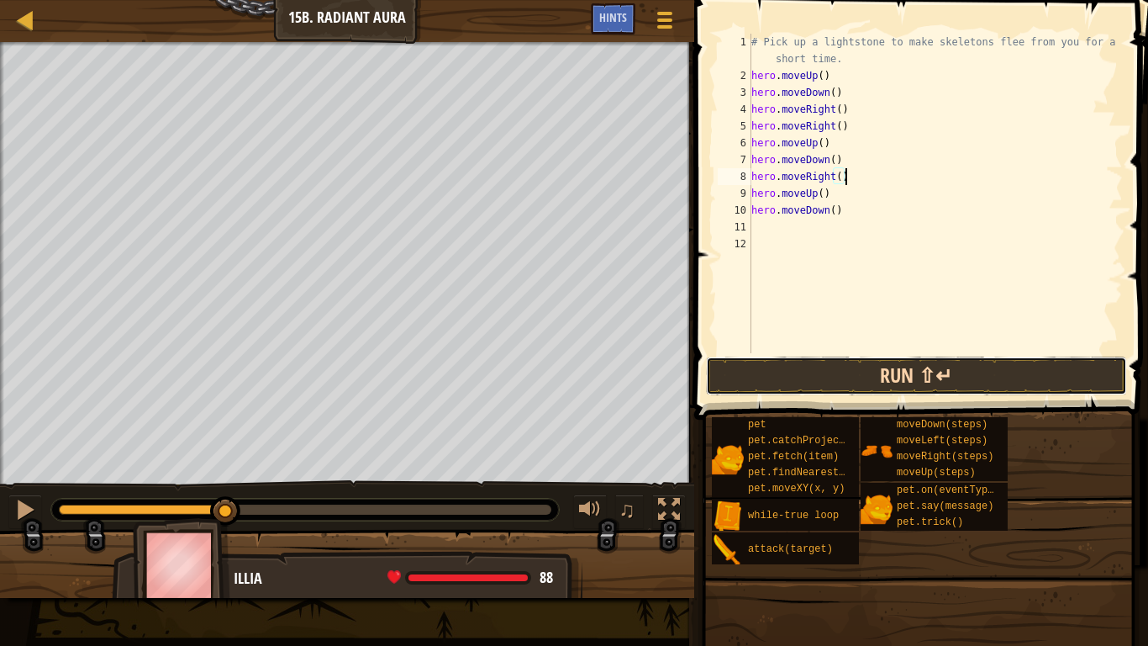
click at [826, 369] on button "Run ⇧↵" at bounding box center [916, 375] width 421 height 39
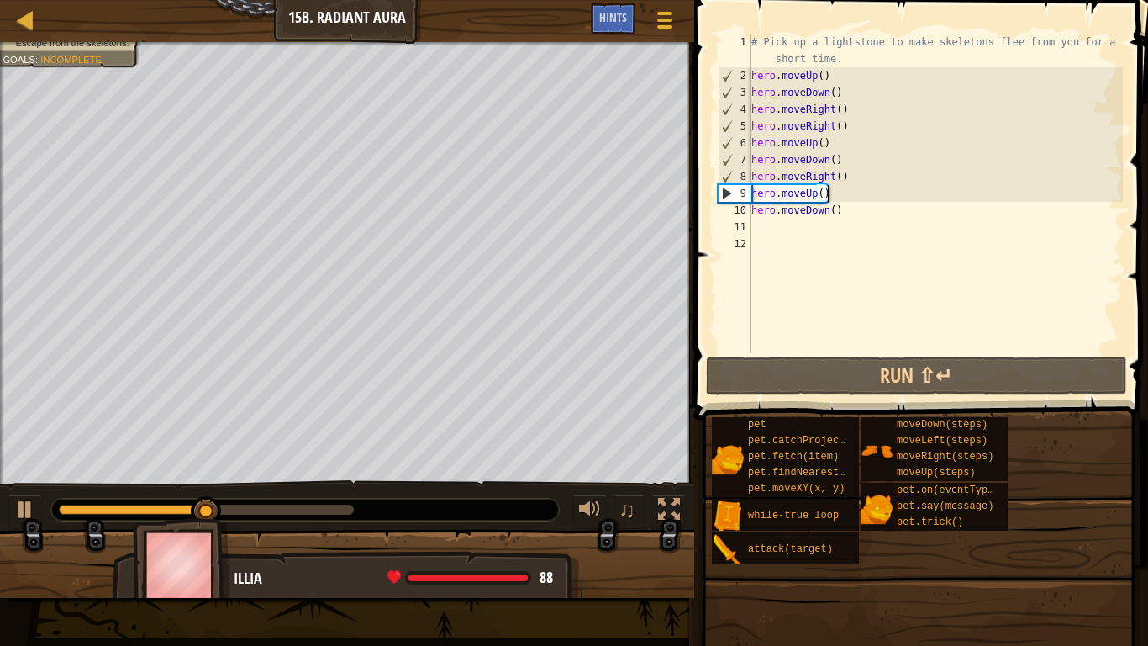
click at [833, 193] on div "# Pick up a lightstone to make skeletons flee from you for a short time. hero .…" at bounding box center [935, 219] width 375 height 370
click at [815, 193] on div "# Pick up a lightstone to make skeletons flee from you for a short time. hero .…" at bounding box center [935, 219] width 375 height 370
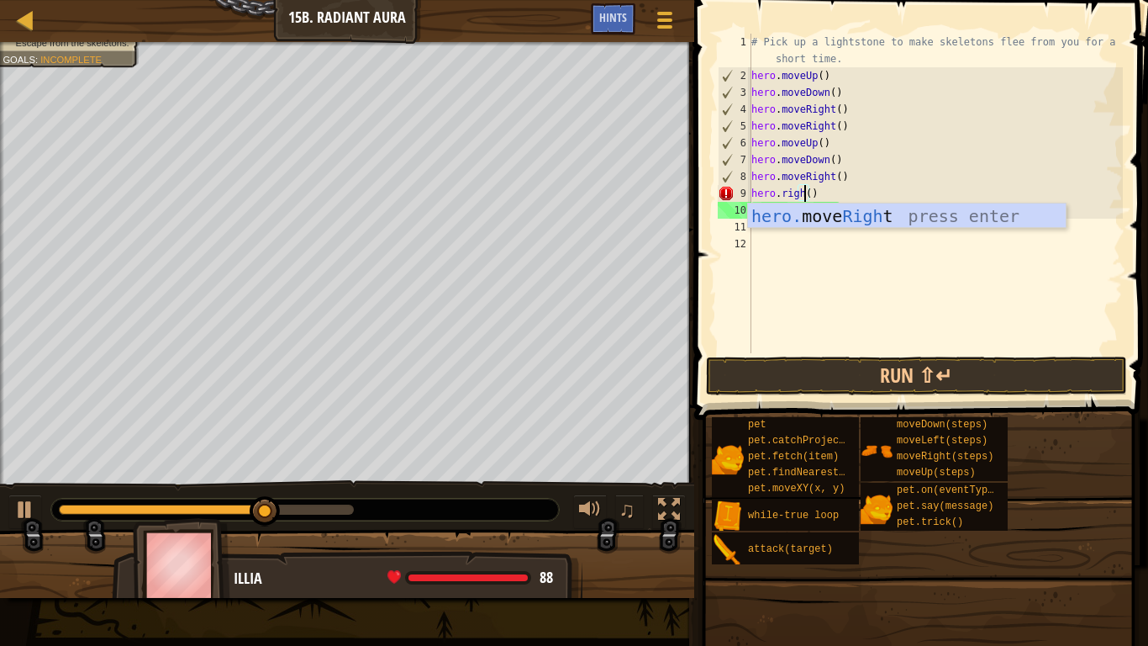
scroll to position [8, 8]
click at [862, 214] on div "hero. move Right press enter" at bounding box center [907, 241] width 318 height 76
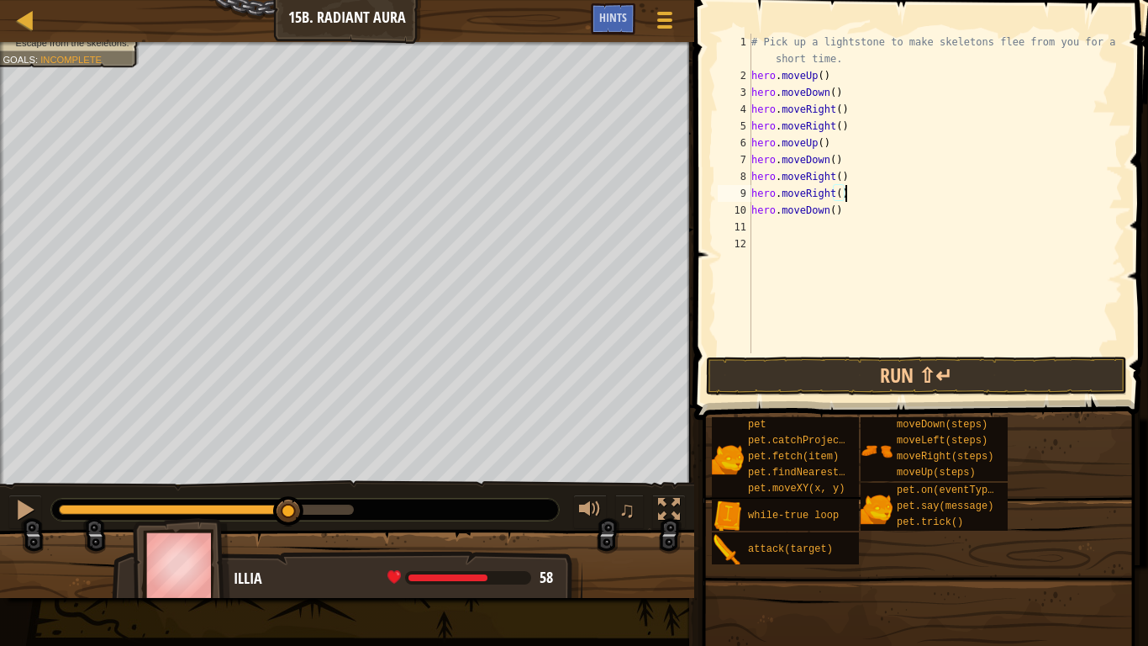
click at [826, 210] on div "# Pick up a lightstone to make skeletons flee from you for a short time. hero .…" at bounding box center [935, 219] width 375 height 370
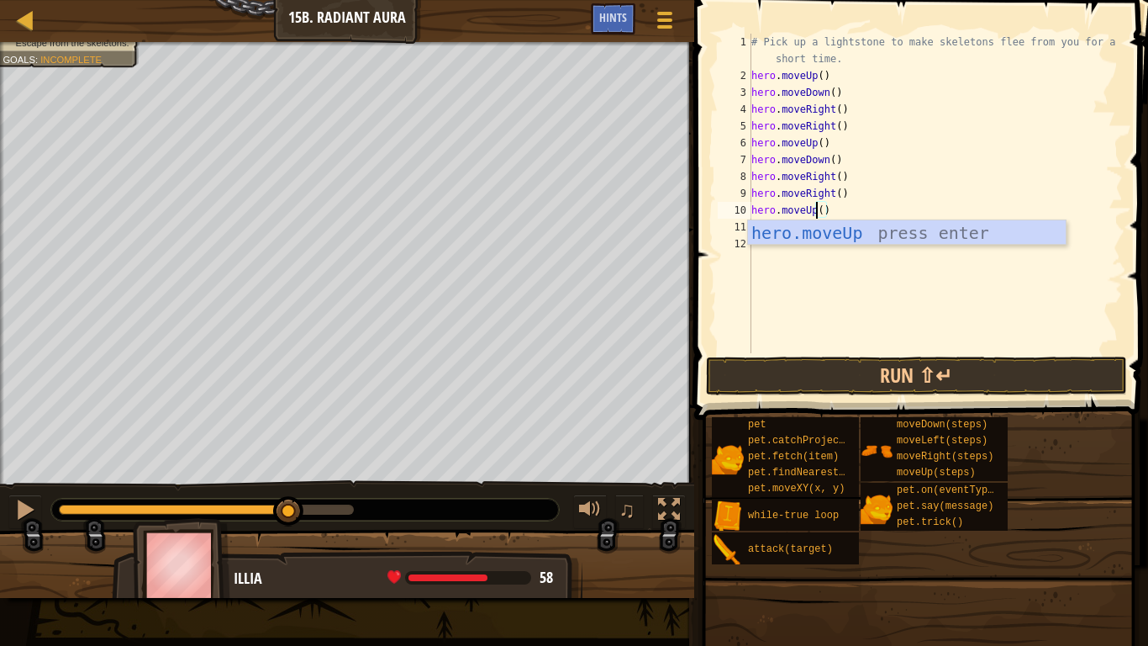
scroll to position [8, 9]
click at [855, 232] on div "hero.moveUp press enter" at bounding box center [907, 258] width 318 height 76
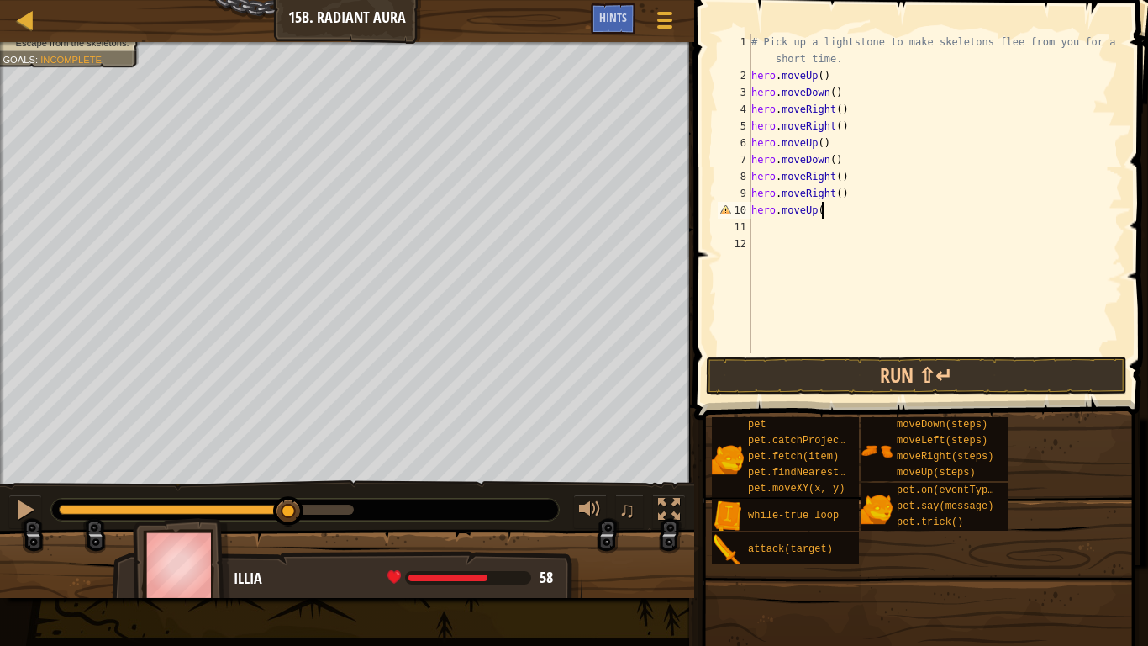
type textarea "hero.moveUp()"
click at [793, 232] on div "# Pick up a lightstone to make skeletons flee from you for a short time. hero .…" at bounding box center [935, 219] width 375 height 370
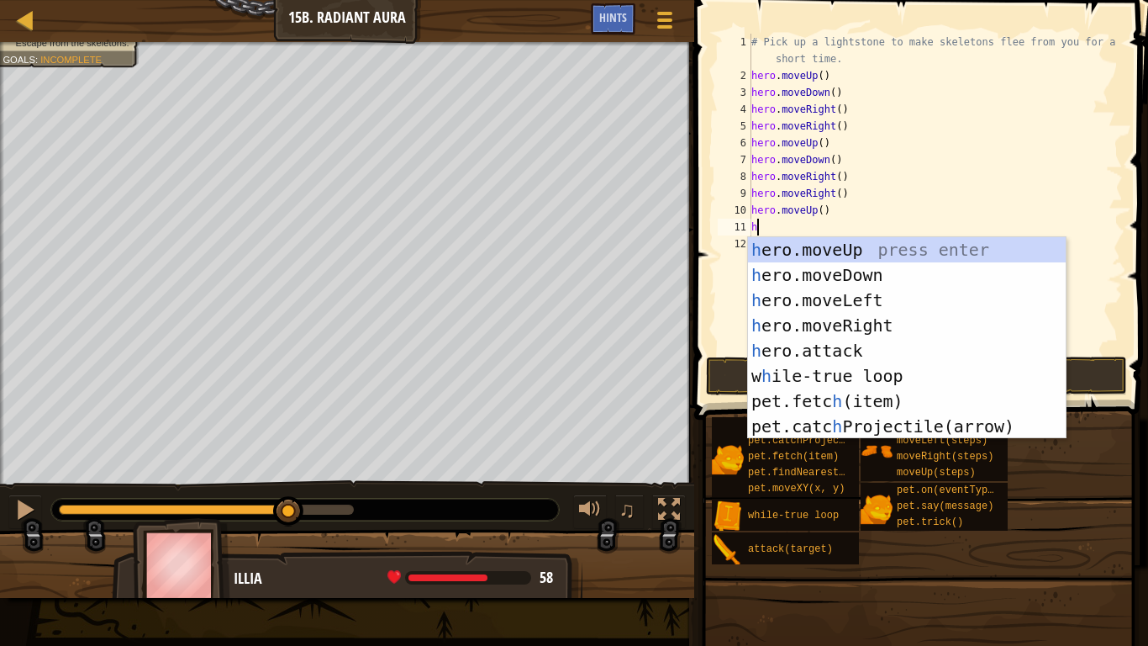
type textarea "he"
click at [819, 270] on div "he ro.moveUp press enter he ro.moveDown press enter he ro.moveLeft press enter …" at bounding box center [907, 363] width 318 height 252
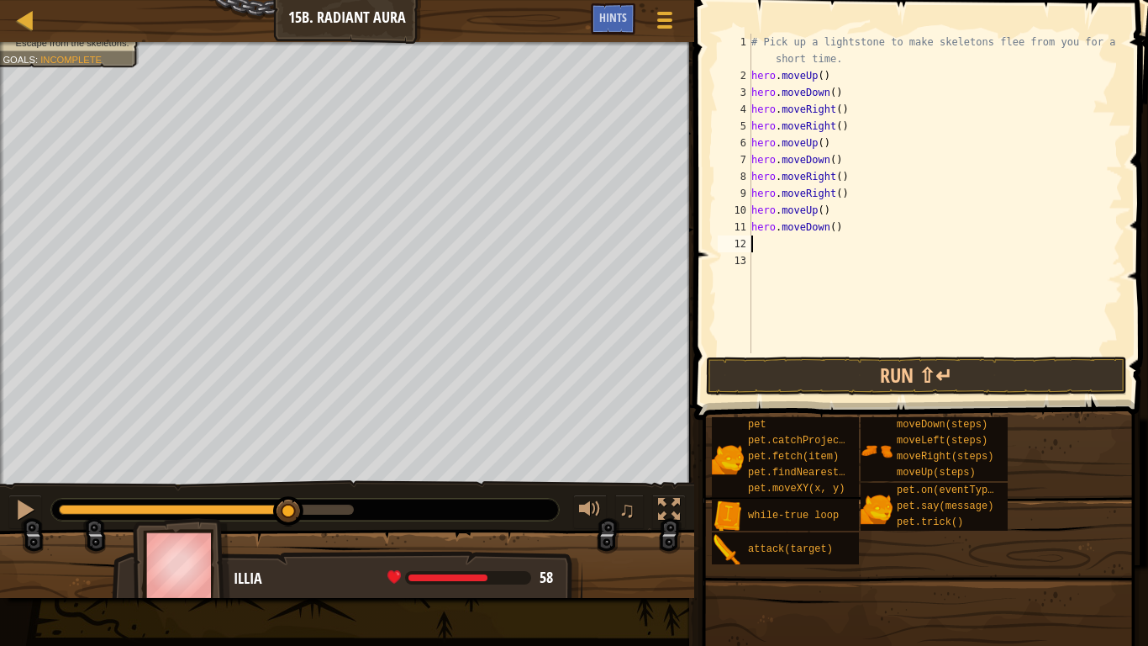
scroll to position [8, 0]
click at [857, 362] on button "Run ⇧↵" at bounding box center [916, 375] width 421 height 39
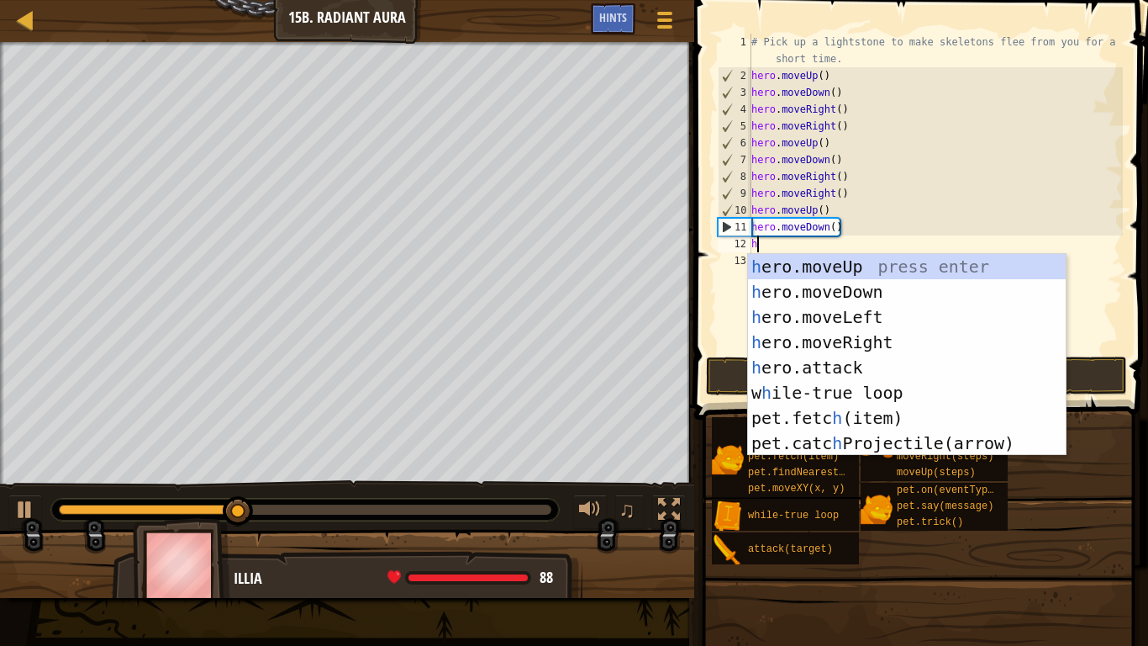
type textarea "he"
click at [875, 345] on div "he ro.moveUp press enter he ro.moveDown press enter he ro.moveLeft press enter …" at bounding box center [907, 380] width 318 height 252
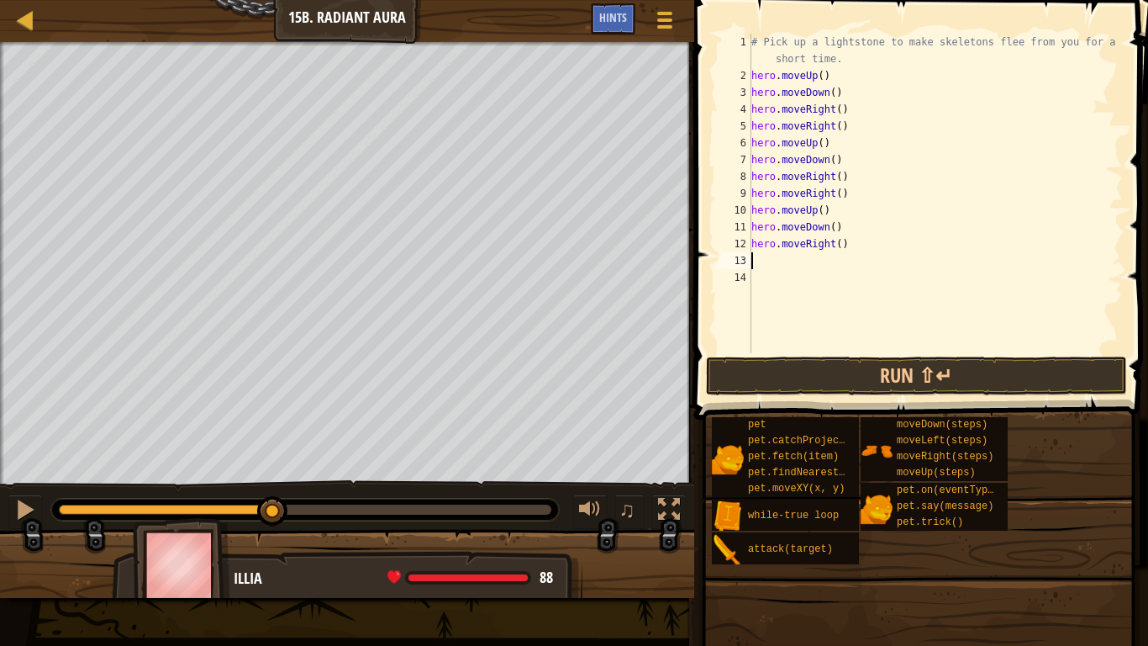
click at [840, 241] on div "# Pick up a lightstone to make skeletons flee from you for a short time. hero .…" at bounding box center [935, 219] width 375 height 370
type textarea "hero.moveRight(2)"
click at [930, 370] on button "Run ⇧↵" at bounding box center [916, 375] width 421 height 39
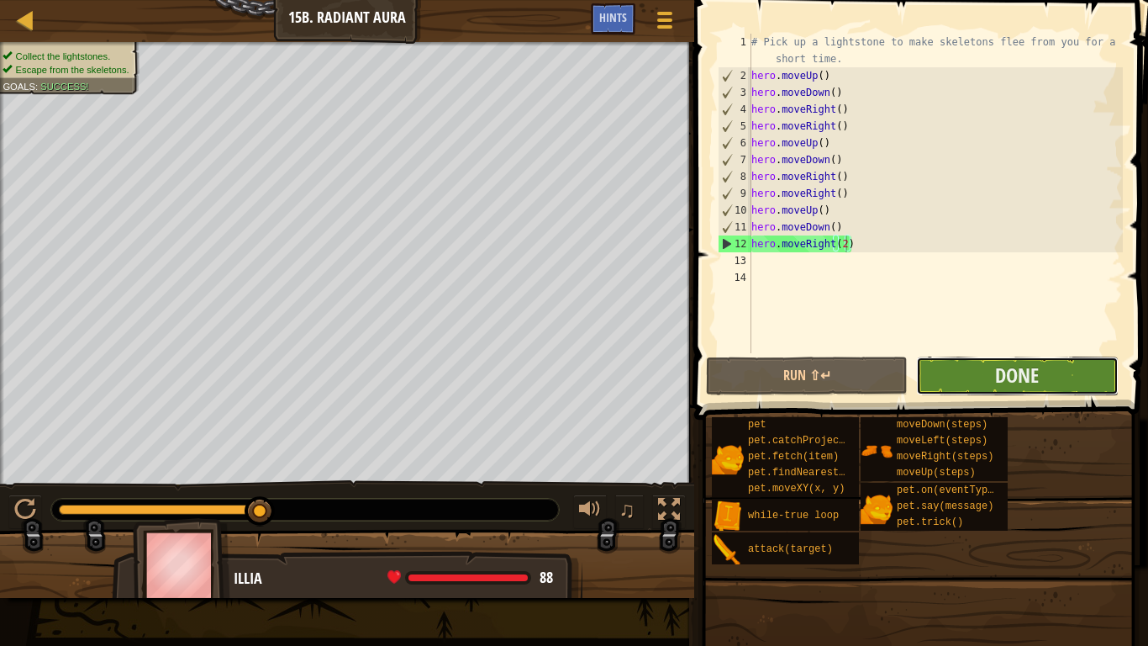
click at [942, 372] on button "Done" at bounding box center [1017, 375] width 202 height 39
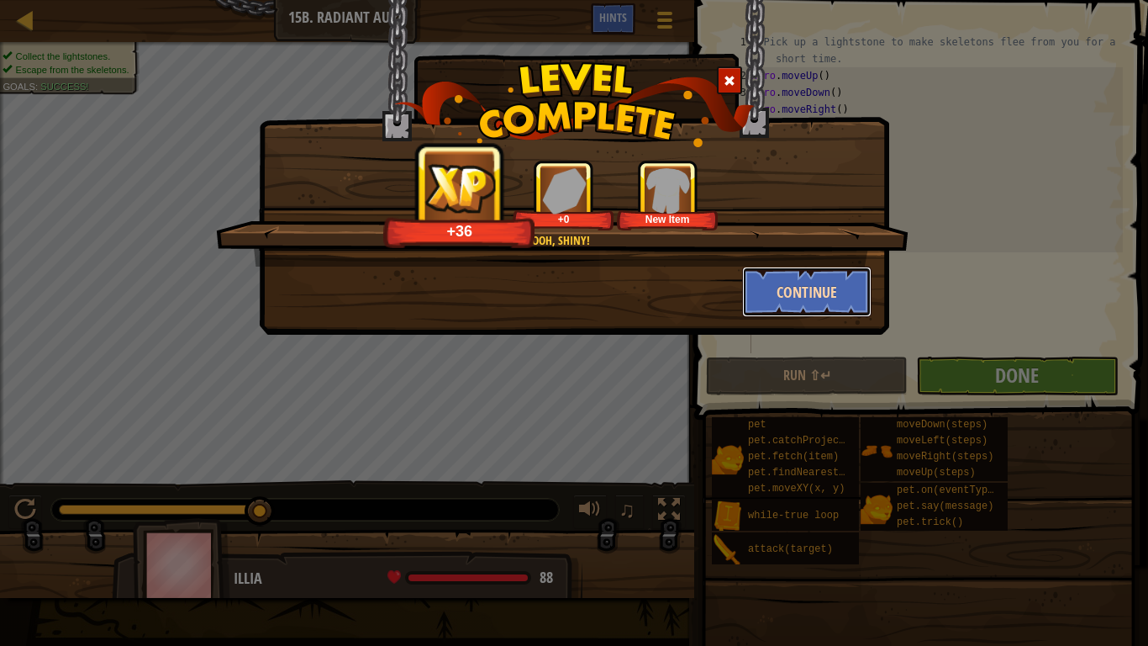
click at [787, 276] on button "Continue" at bounding box center [807, 291] width 130 height 50
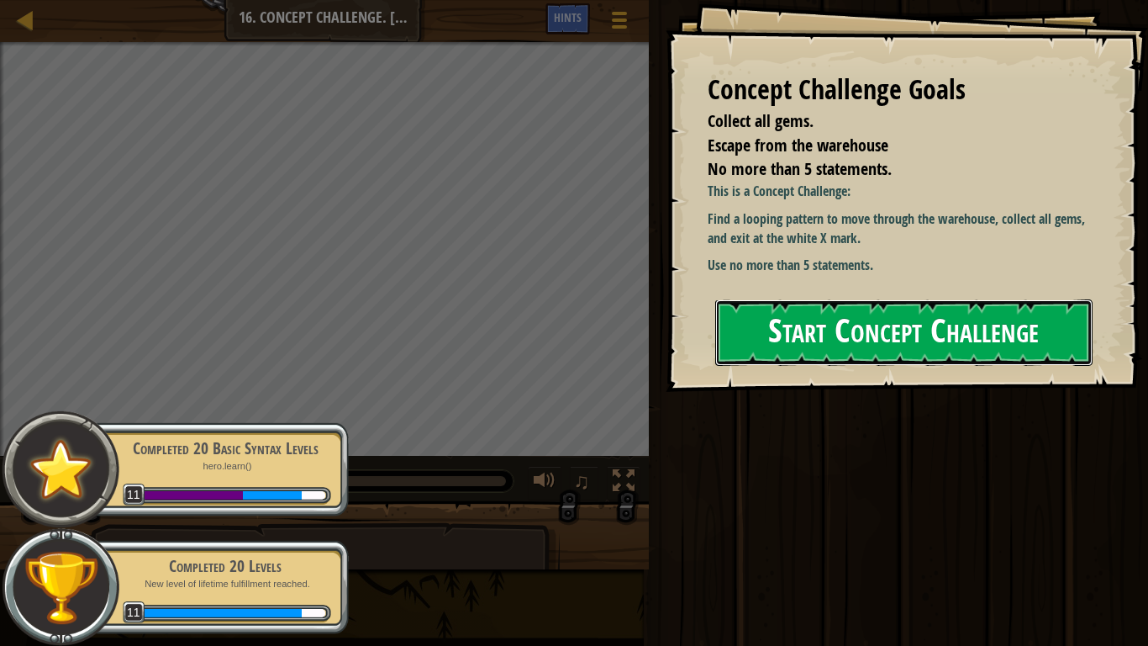
click at [917, 329] on button "Start Concept Challenge" at bounding box center [903, 332] width 377 height 66
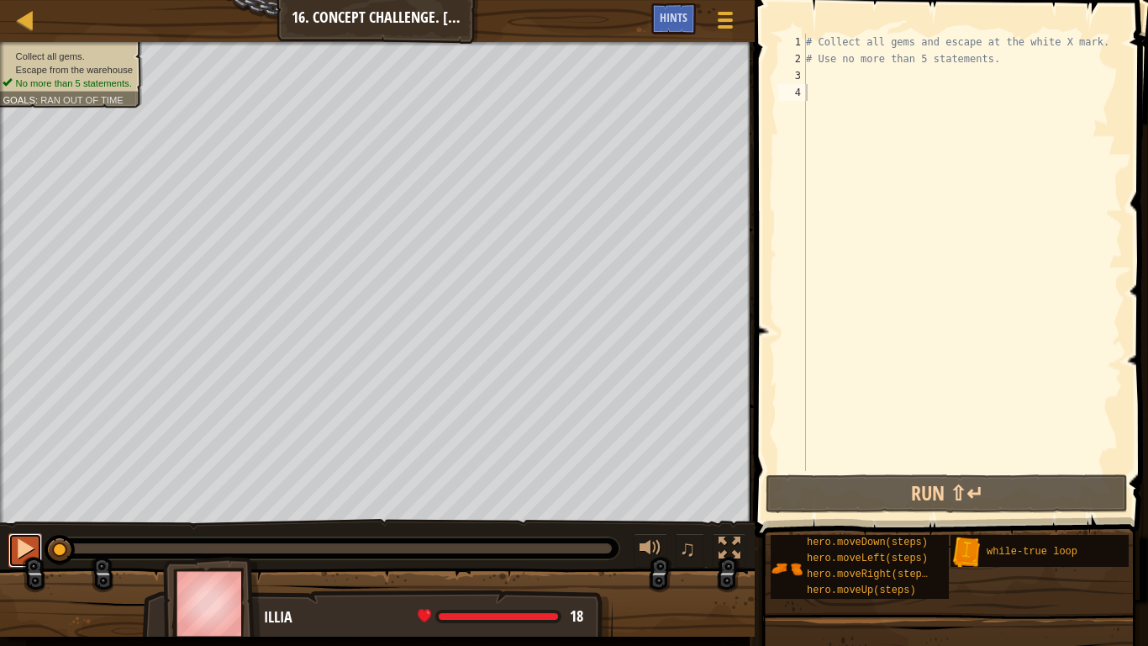
click at [34, 503] on div at bounding box center [25, 548] width 22 height 22
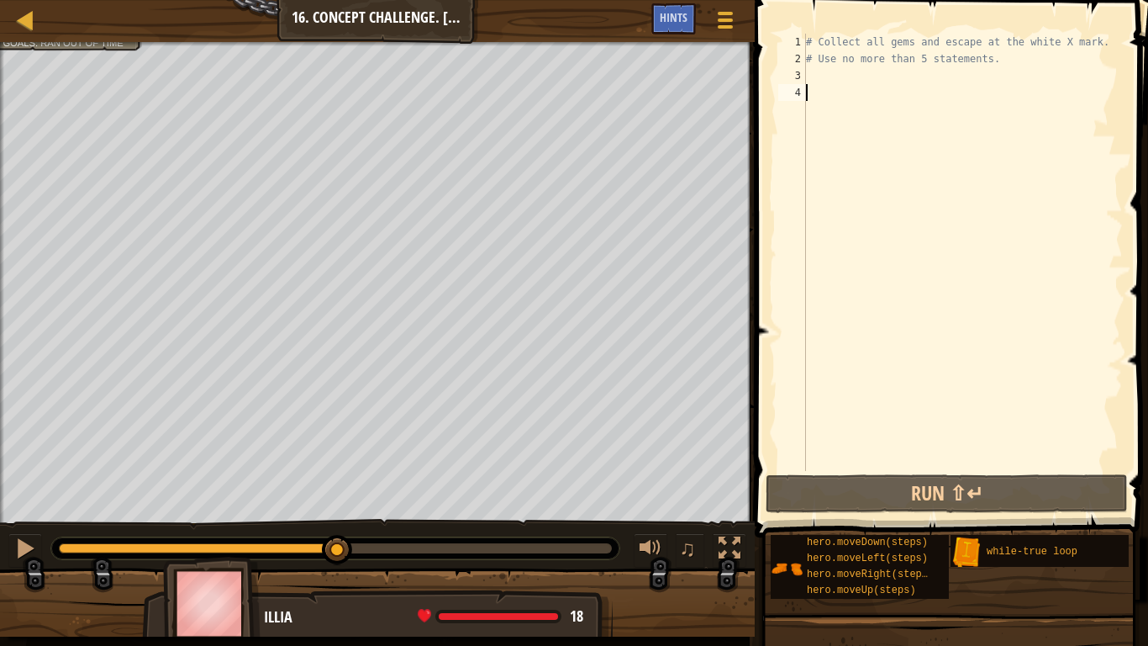
drag, startPoint x: 75, startPoint y: 551, endPoint x: 337, endPoint y: 520, distance: 264.1
click at [337, 503] on div "♫" at bounding box center [377, 544] width 755 height 50
click at [18, 503] on div at bounding box center [25, 548] width 22 height 22
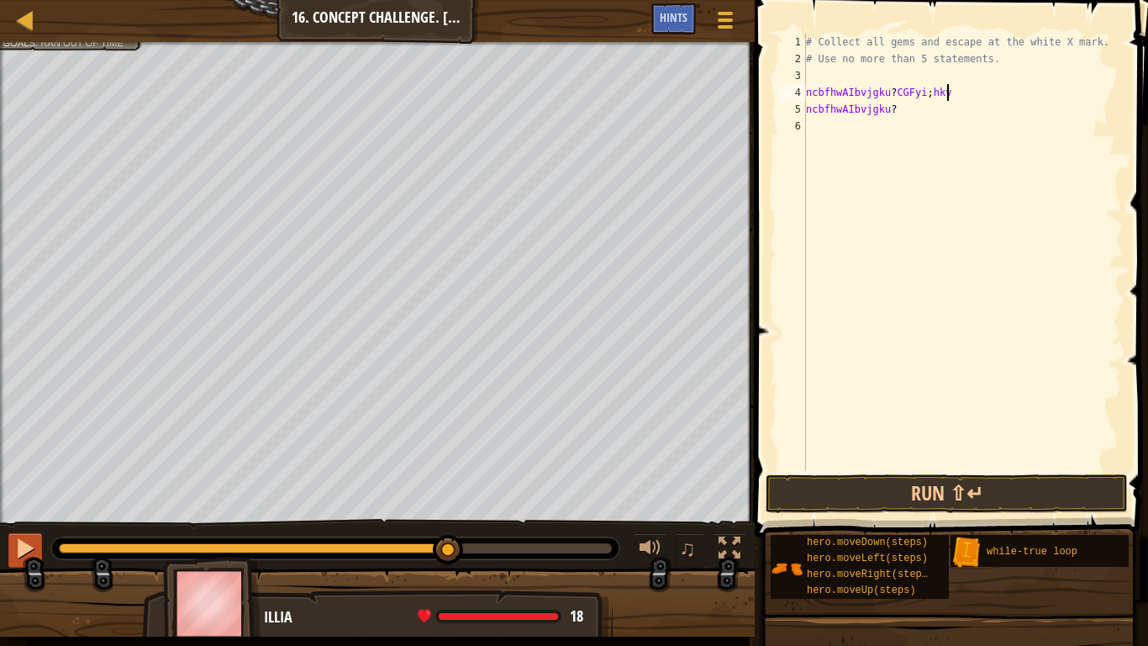
scroll to position [8, 19]
click at [1082, 494] on button "Run ⇧↵" at bounding box center [947, 493] width 362 height 39
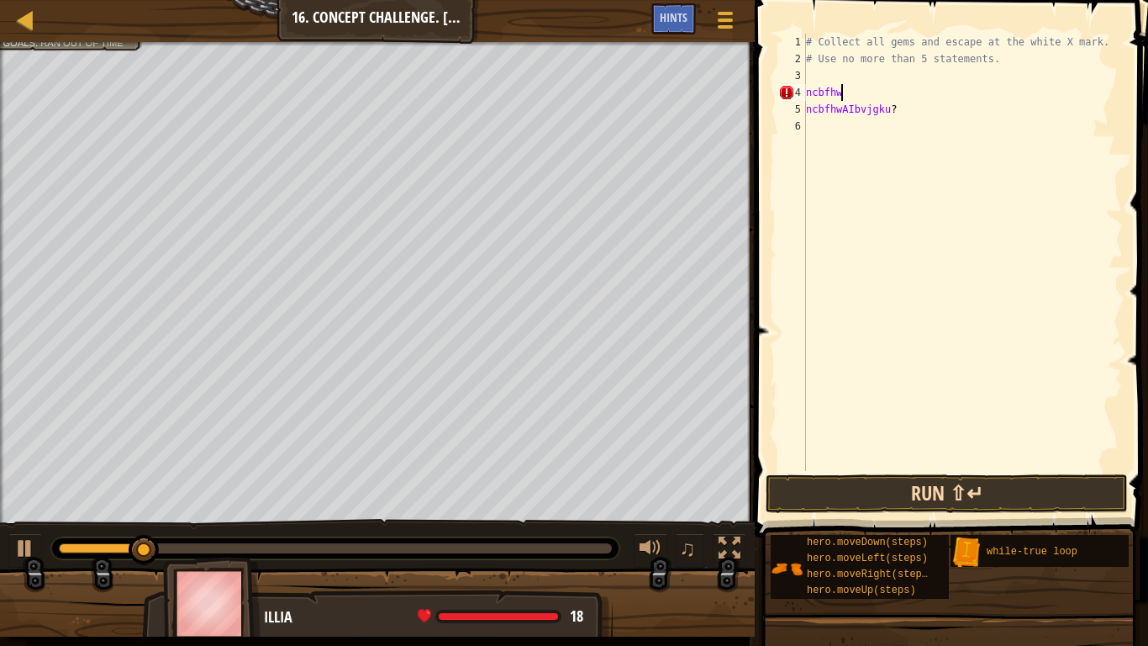
scroll to position [8, 1]
type textarea "n"
type textarea "# Use no more than 5 statements."
type textarea "ncbfhwAIbvjgku?"
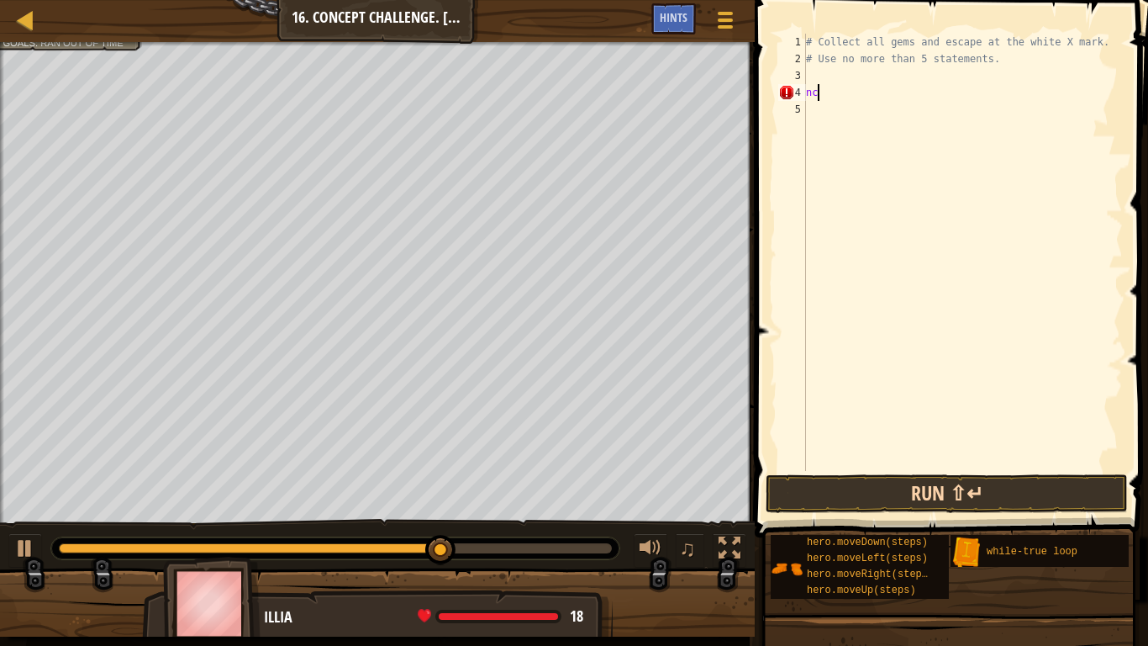
type textarea "n"
click at [668, 27] on div "Hints" at bounding box center [673, 18] width 45 height 31
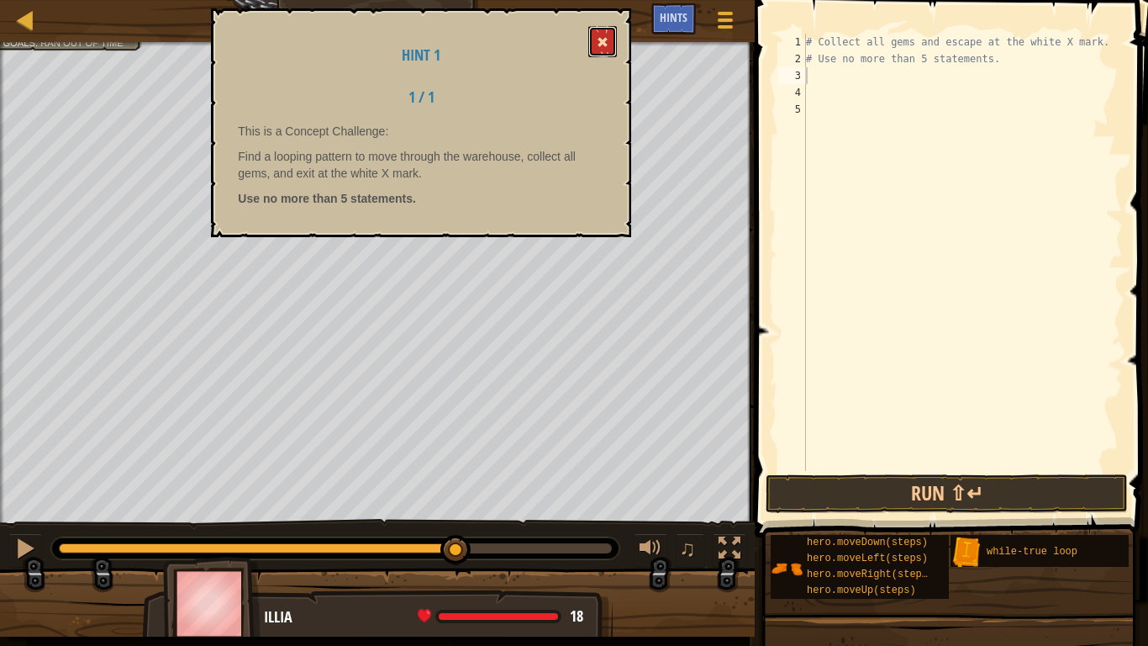
click at [609, 42] on button at bounding box center [602, 41] width 29 height 31
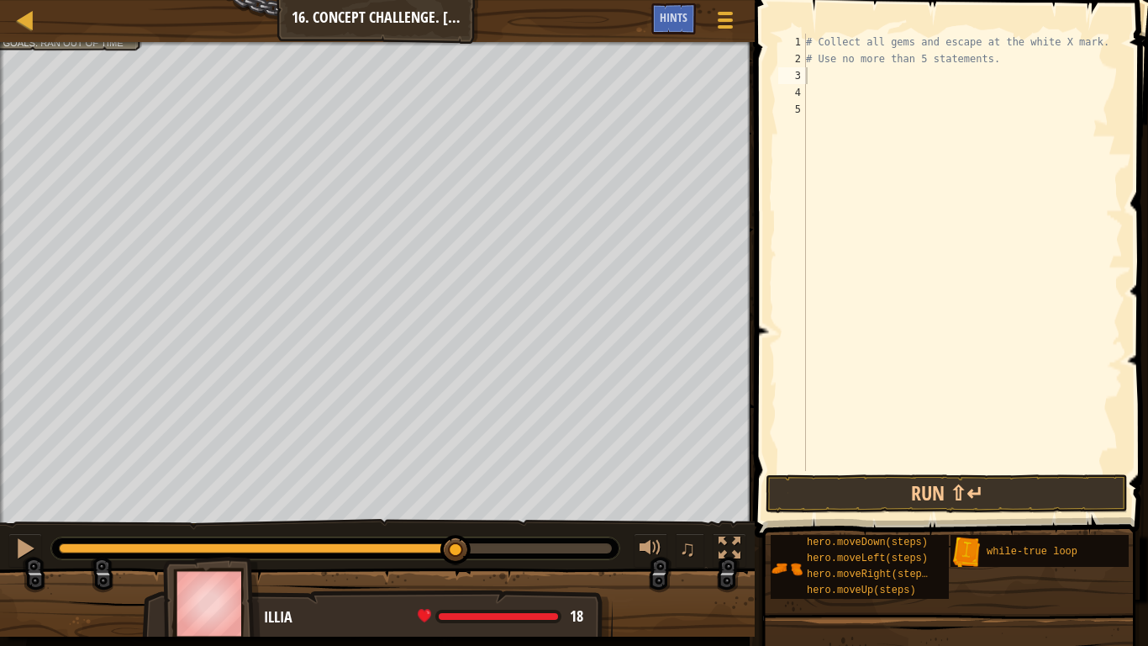
click at [959, 83] on div "# Collect all gems and escape at the white X mark. # Use no more than 5 stateme…" at bounding box center [963, 269] width 320 height 471
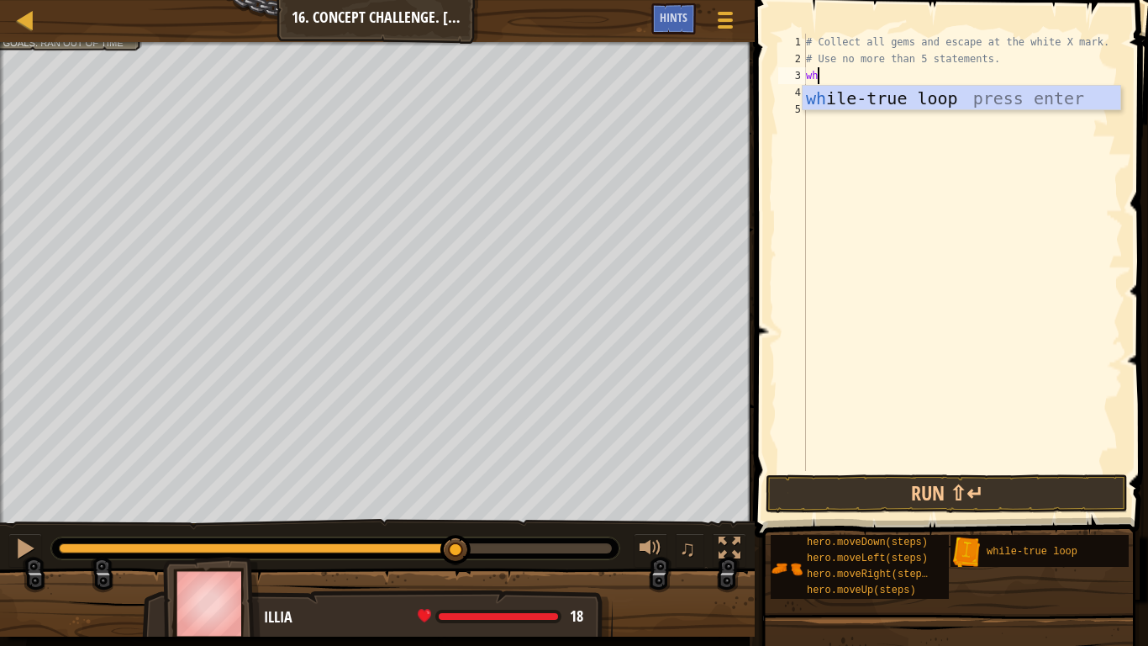
type textarea "whi"
click at [961, 89] on div "whi le-true loop press enter" at bounding box center [962, 124] width 318 height 76
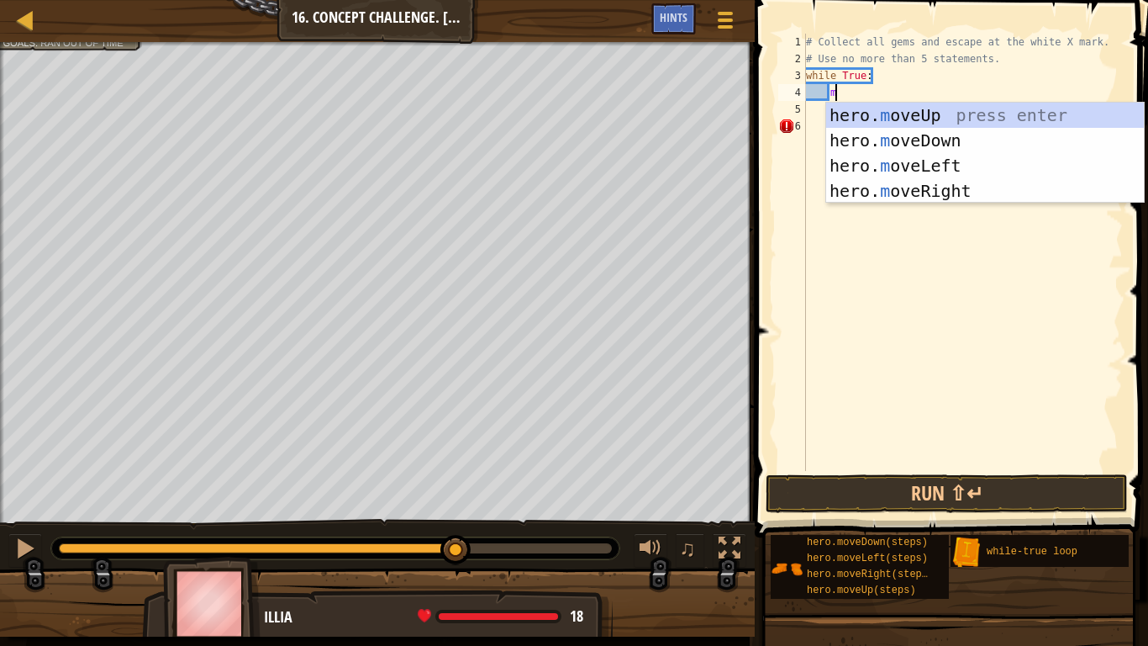
type textarea "mo"
click at [968, 111] on div "hero. mo veUp press enter hero. mo veDown press enter hero. mo veLeft press ent…" at bounding box center [985, 178] width 318 height 151
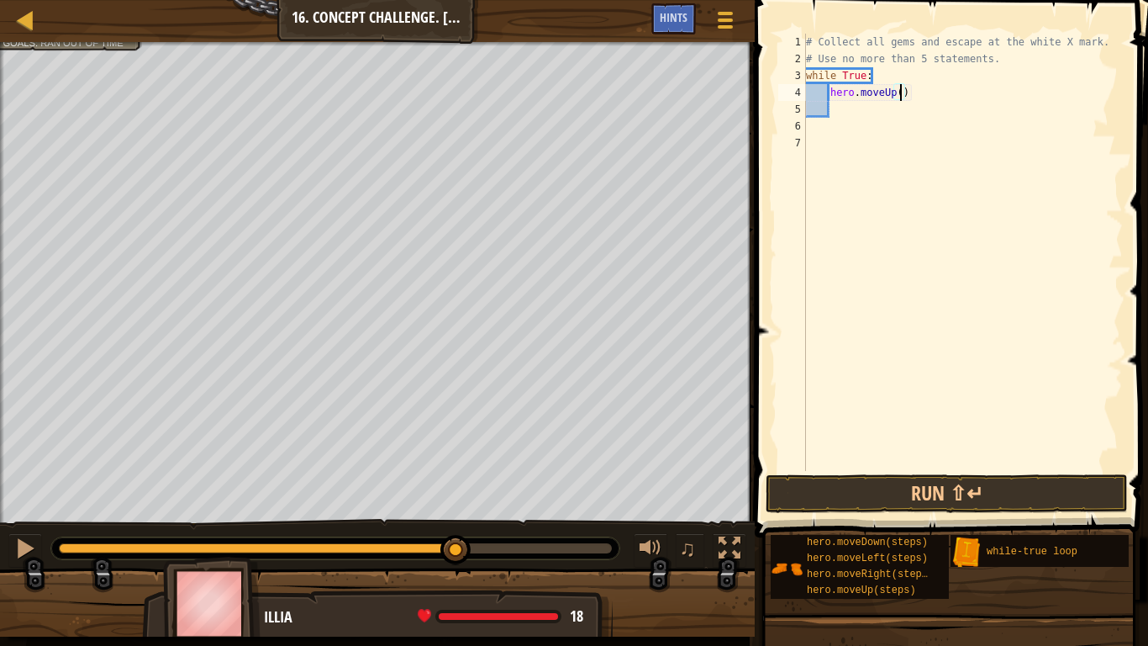
click at [903, 97] on div "# Collect all gems and escape at the white X mark. # Use no more than 5 stateme…" at bounding box center [963, 269] width 320 height 471
type textarea "hero.moveUp(2)"
click at [844, 108] on div "# Collect all gems and escape at the white X mark. # Use no more than 5 stateme…" at bounding box center [963, 269] width 320 height 471
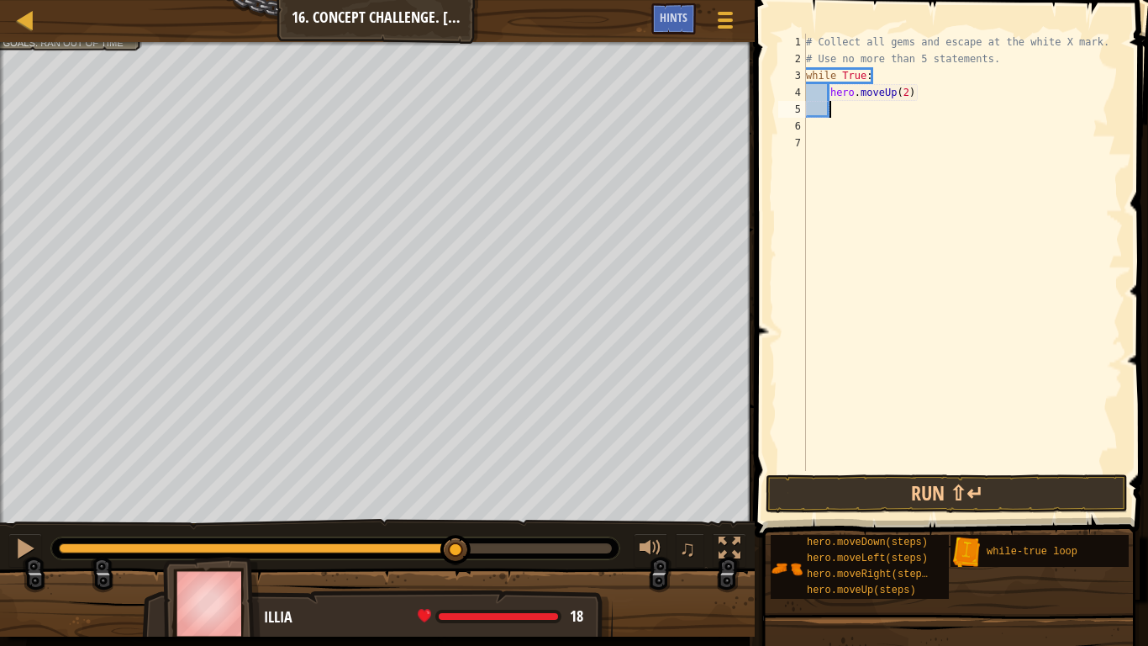
click at [1033, 161] on div "# Collect all gems and escape at the white X mark. # Use no more than 5 stateme…" at bounding box center [963, 269] width 320 height 471
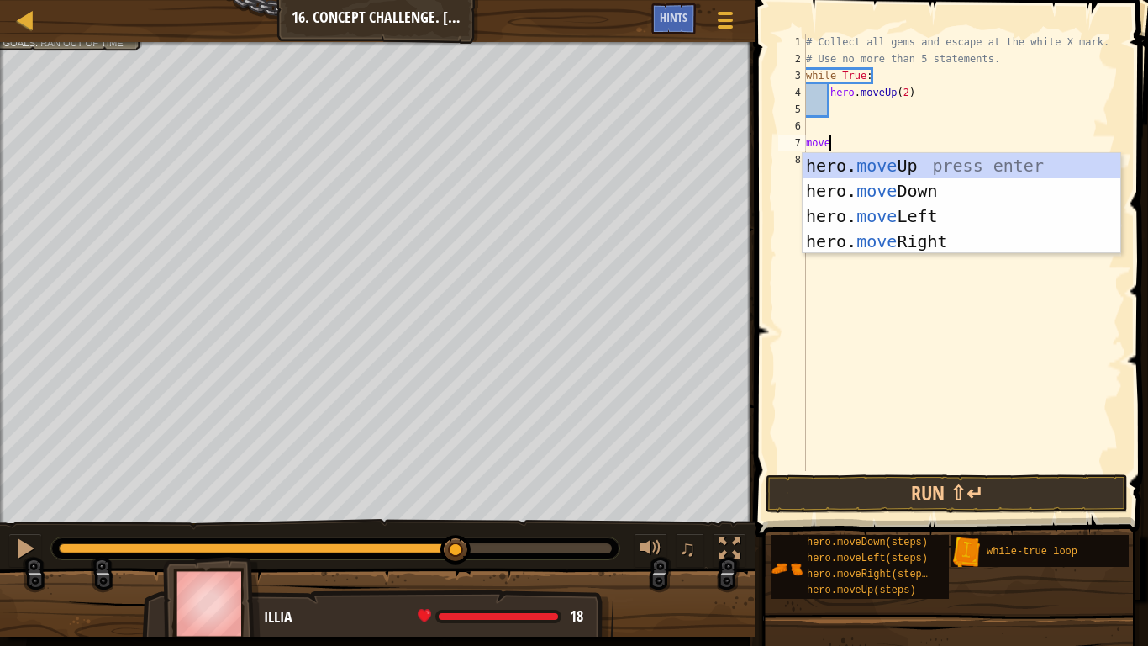
scroll to position [8, 3]
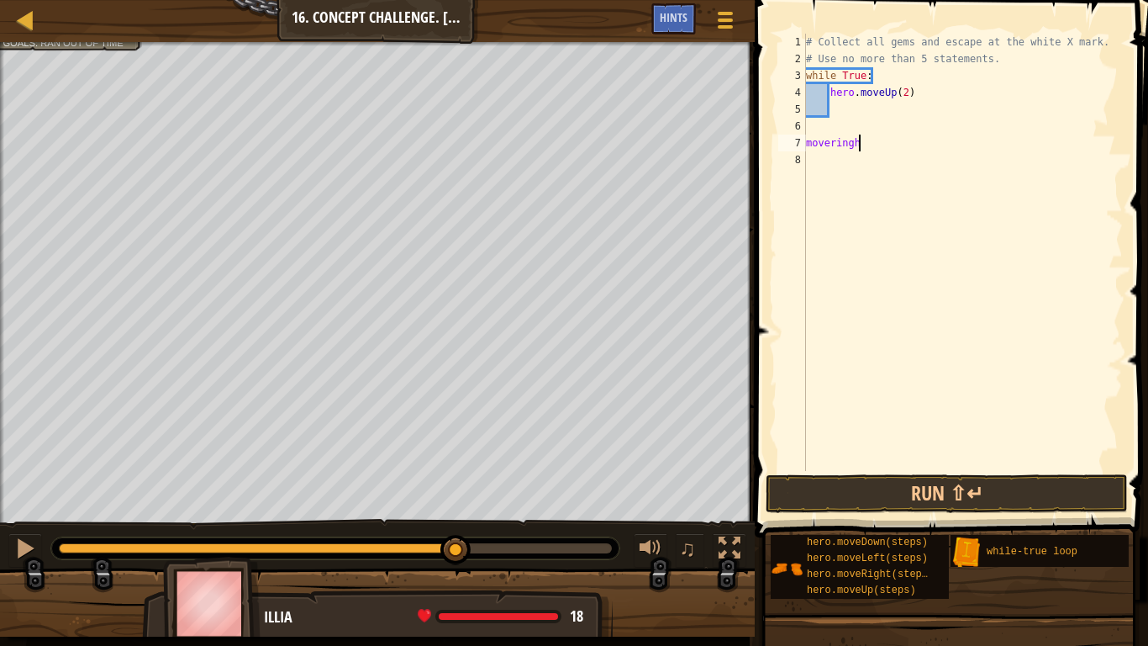
type textarea "moveringht"
click at [837, 115] on div "# Collect all gems and escape at the white X mark. # Use no more than 5 stateme…" at bounding box center [963, 269] width 320 height 471
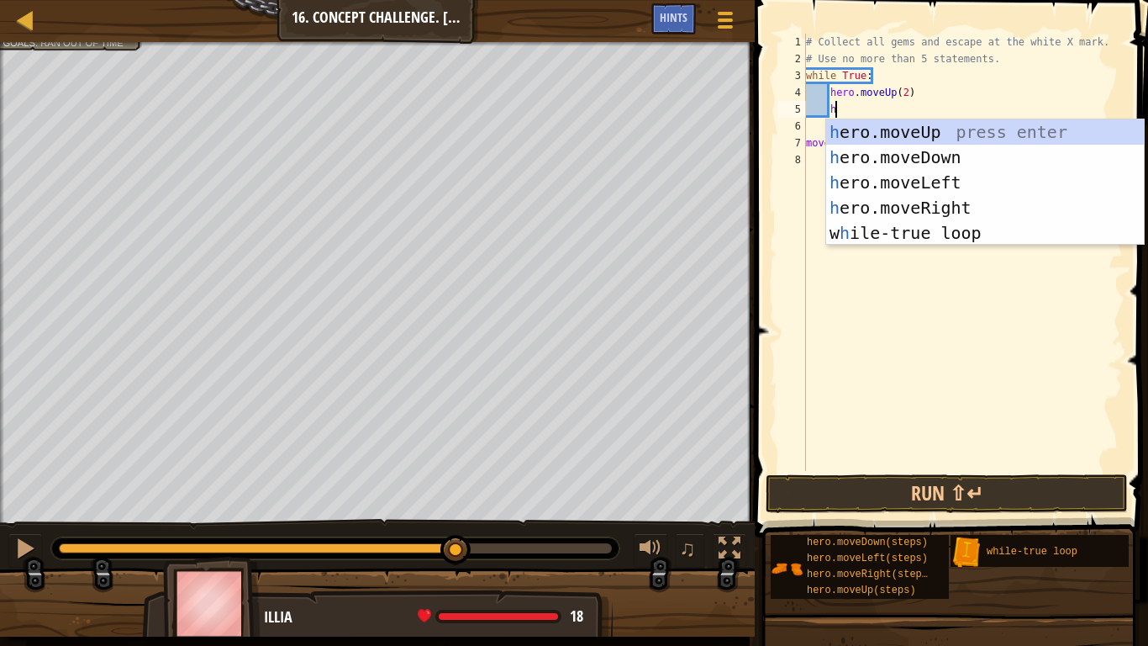
scroll to position [8, 4]
type textarea "he"
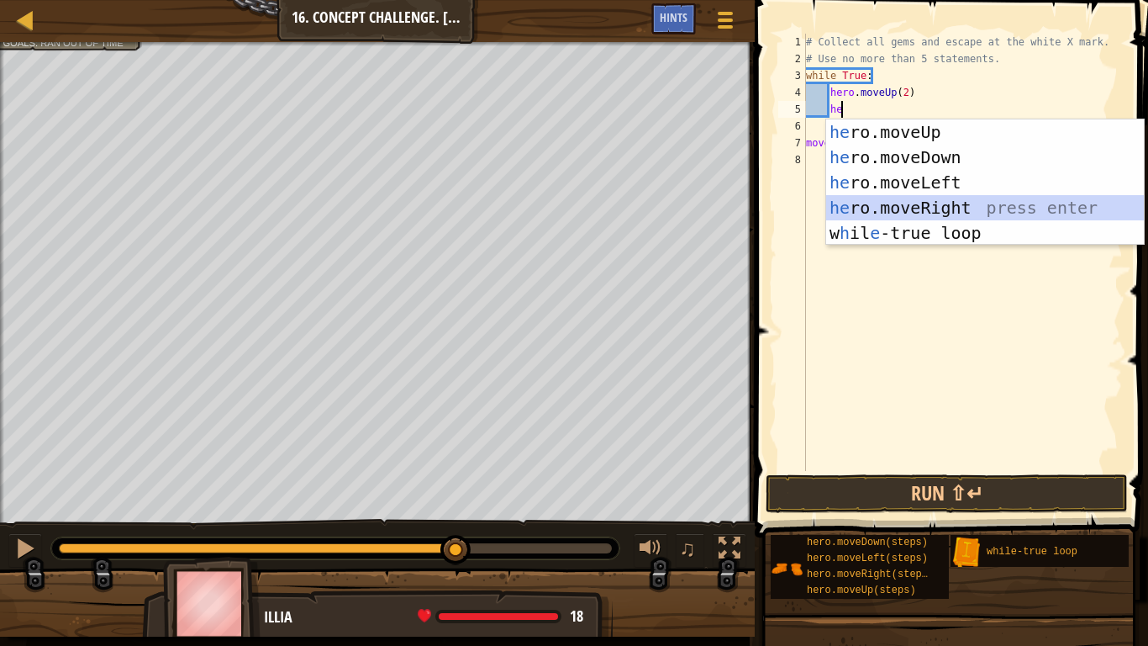
click at [903, 203] on div "he ro.moveUp press enter he ro.moveDown press enter he ro.moveLeft press enter …" at bounding box center [985, 207] width 318 height 177
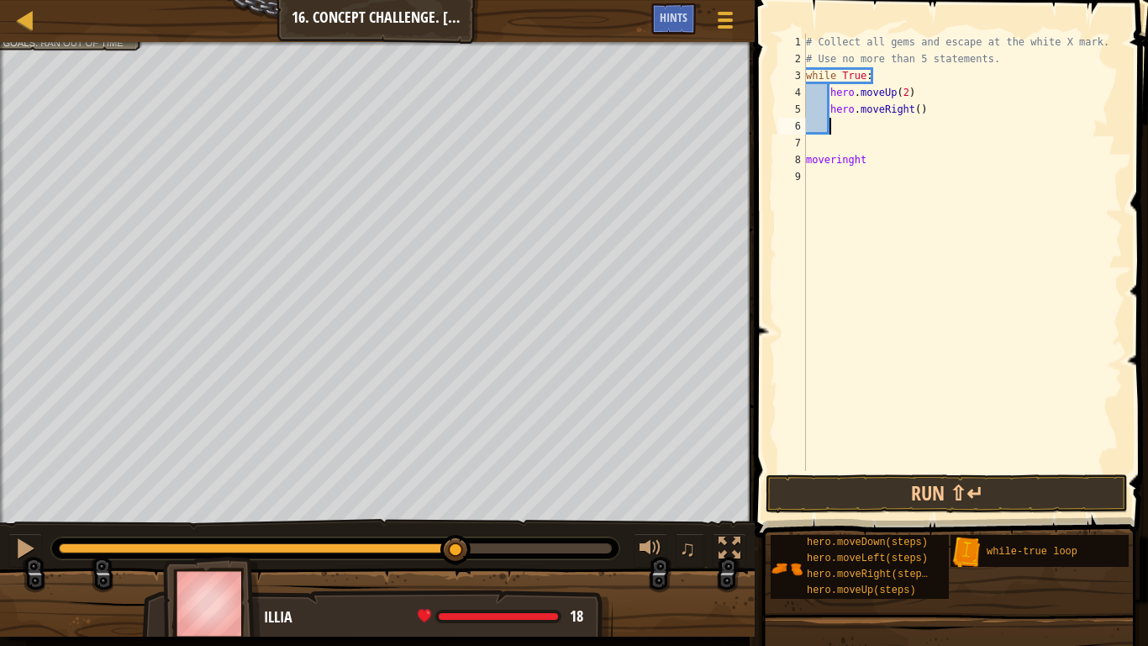
click at [918, 109] on div "# Collect all gems and escape at the white X mark. # Use no more than 5 stateme…" at bounding box center [963, 269] width 320 height 471
drag, startPoint x: 862, startPoint y: 163, endPoint x: 804, endPoint y: 163, distance: 58.0
click at [804, 163] on div "hero.moveRight(3) 1 2 3 4 5 6 7 8 9 # Collect all gems and escape at the white …" at bounding box center [949, 252] width 348 height 437
type textarea "moveringht"
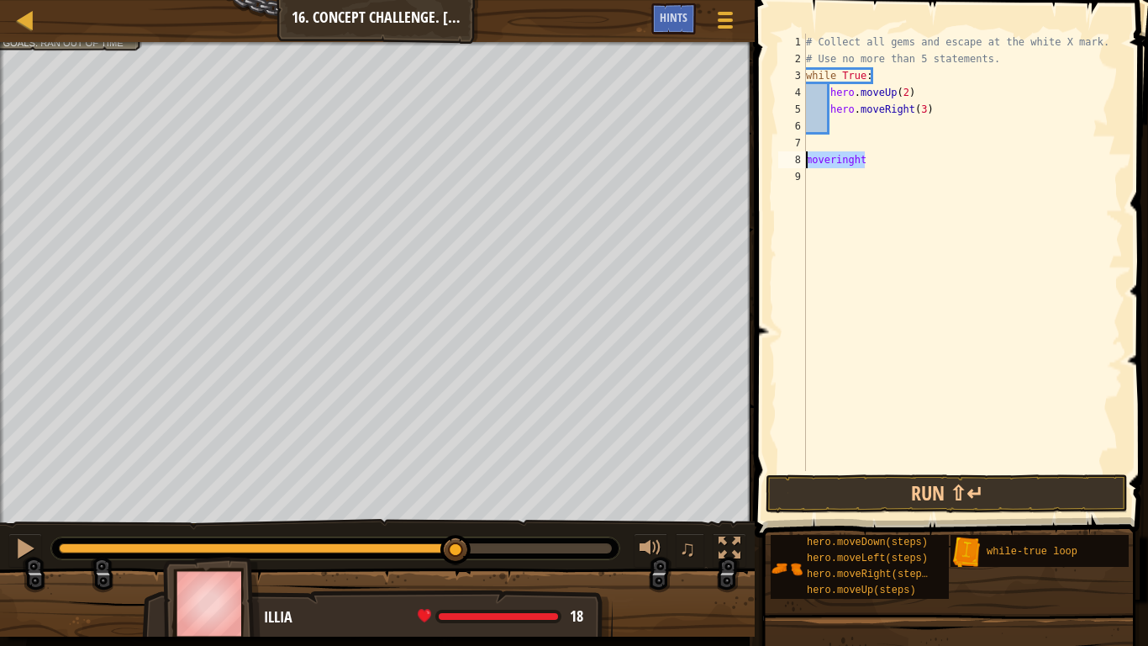
scroll to position [8, 0]
click at [848, 124] on div "# Collect all gems and escape at the white X mark. # Use no more than 5 stateme…" at bounding box center [963, 269] width 320 height 471
click at [1011, 503] on button "Run ⇧↵" at bounding box center [947, 493] width 362 height 39
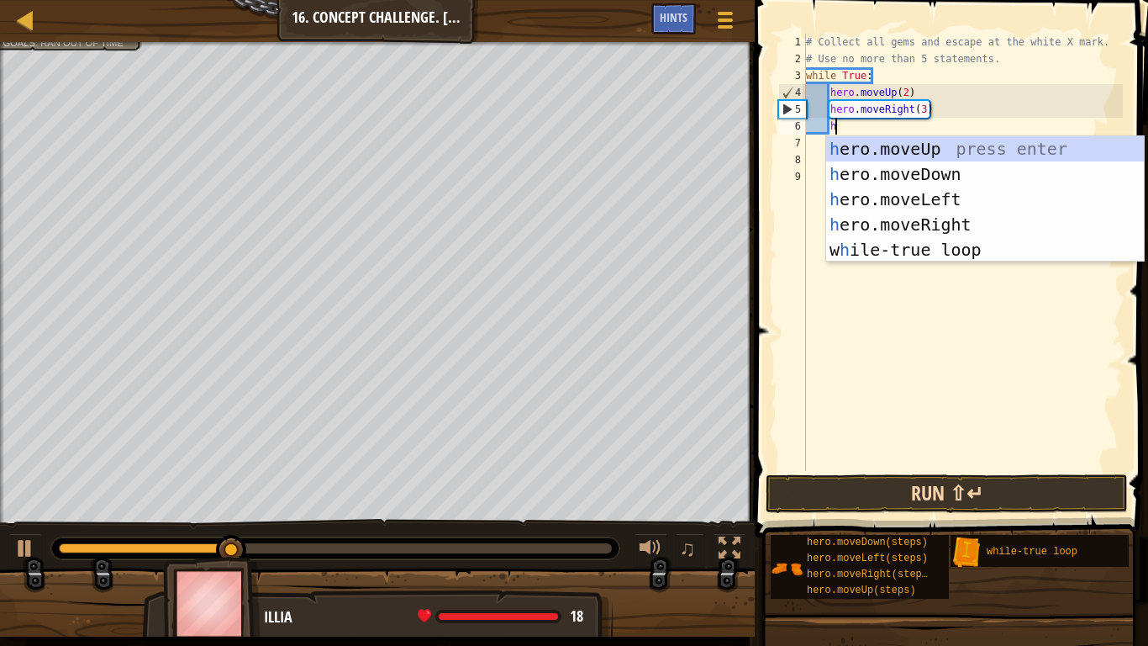
type textarea "he"
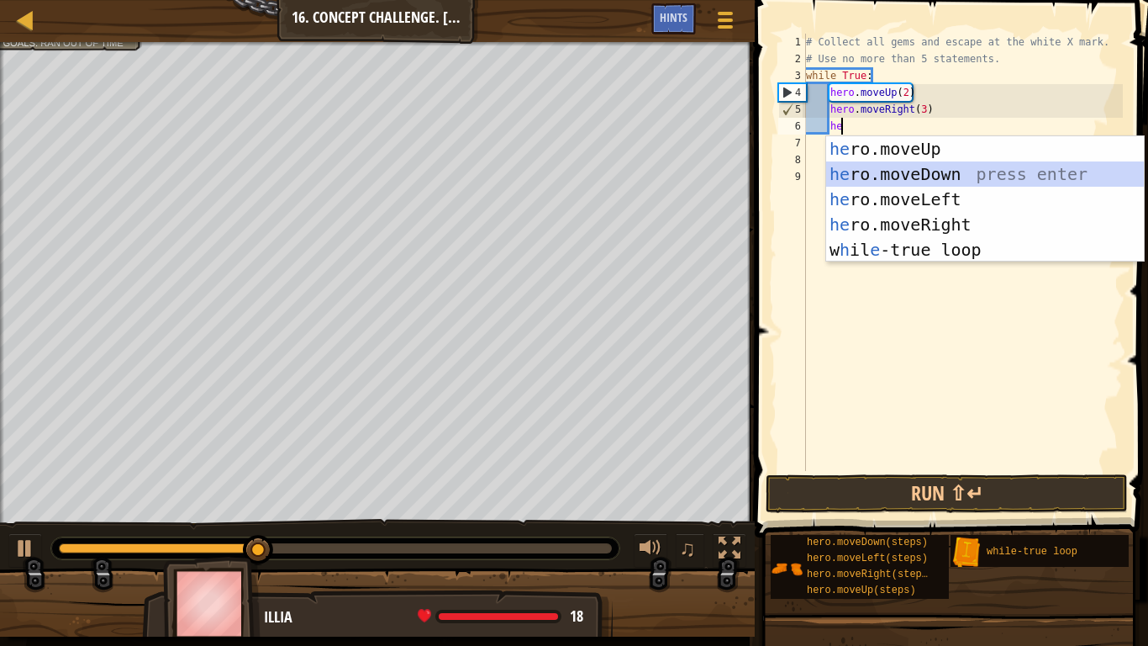
click at [875, 179] on div "he ro.moveUp press enter he ro.moveDown press enter he ro.moveLeft press enter …" at bounding box center [985, 224] width 318 height 177
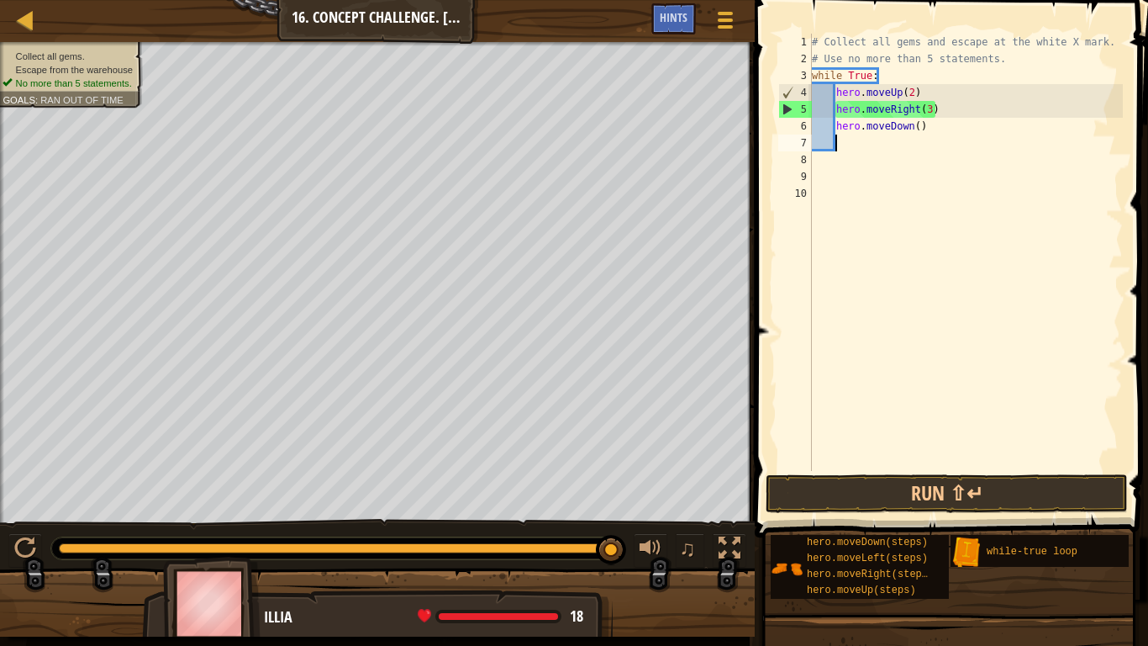
click at [929, 117] on div "# Collect all gems and escape at the white X mark. # Use no more than 5 stateme…" at bounding box center [966, 269] width 314 height 471
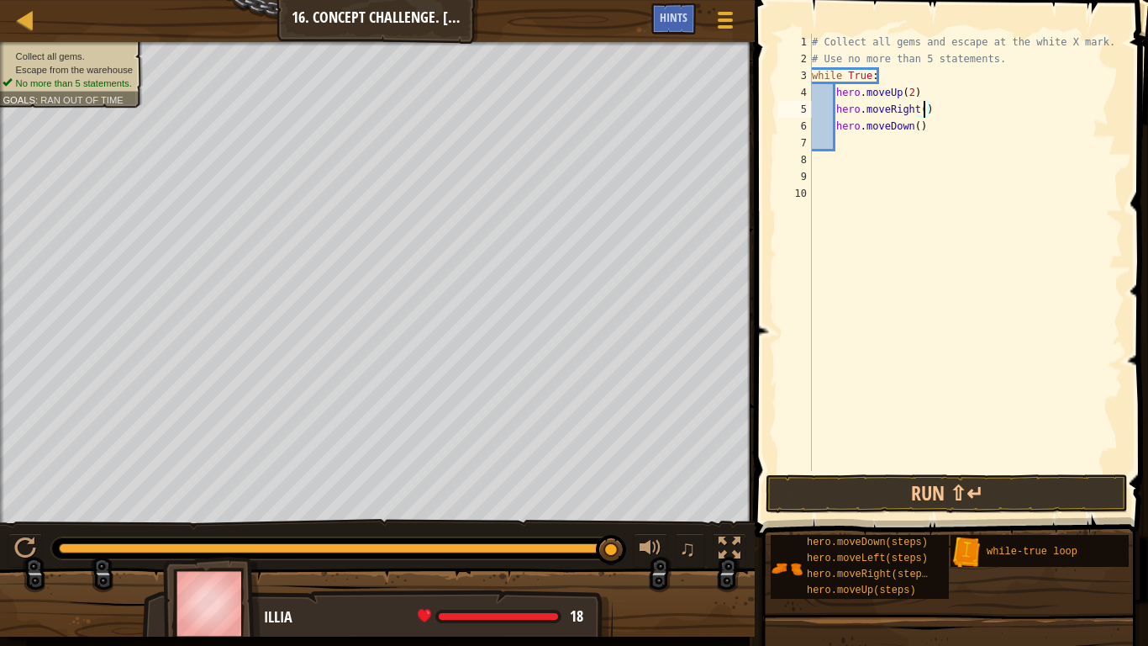
type textarea "hero.moveRight(2)"
click at [861, 144] on div "# Collect all gems and escape at the white X mark. # Use no more than 5 stateme…" at bounding box center [966, 269] width 314 height 471
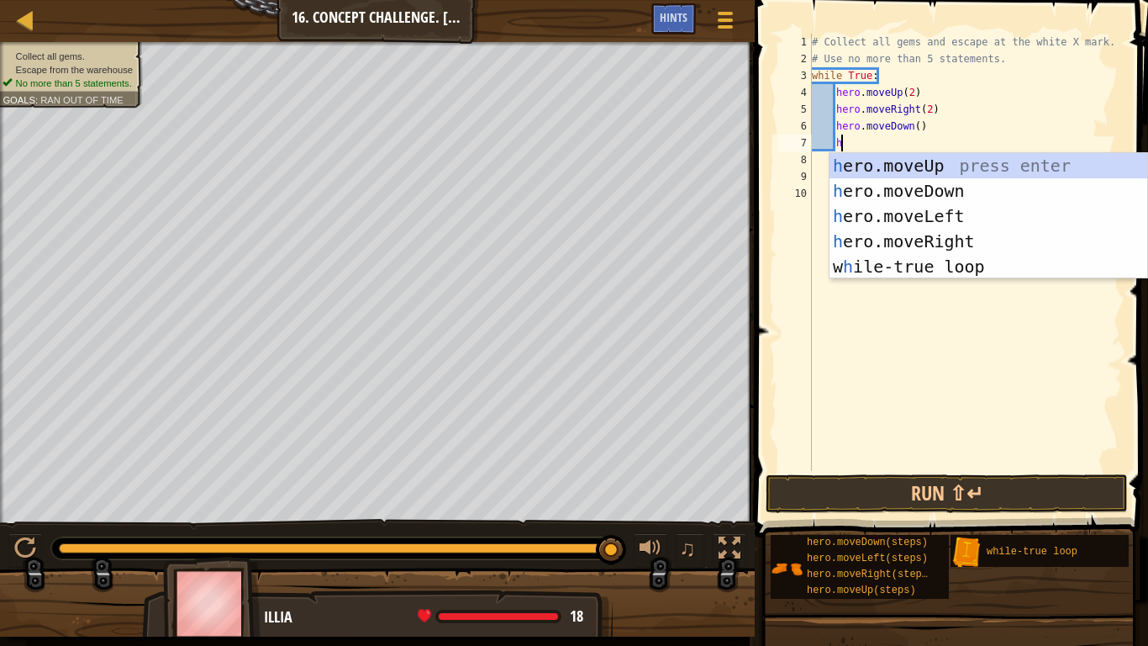
type textarea "he"
click at [924, 214] on div "he ro.moveUp press enter he ro.moveDown press enter he ro.moveLeft press enter …" at bounding box center [989, 241] width 318 height 177
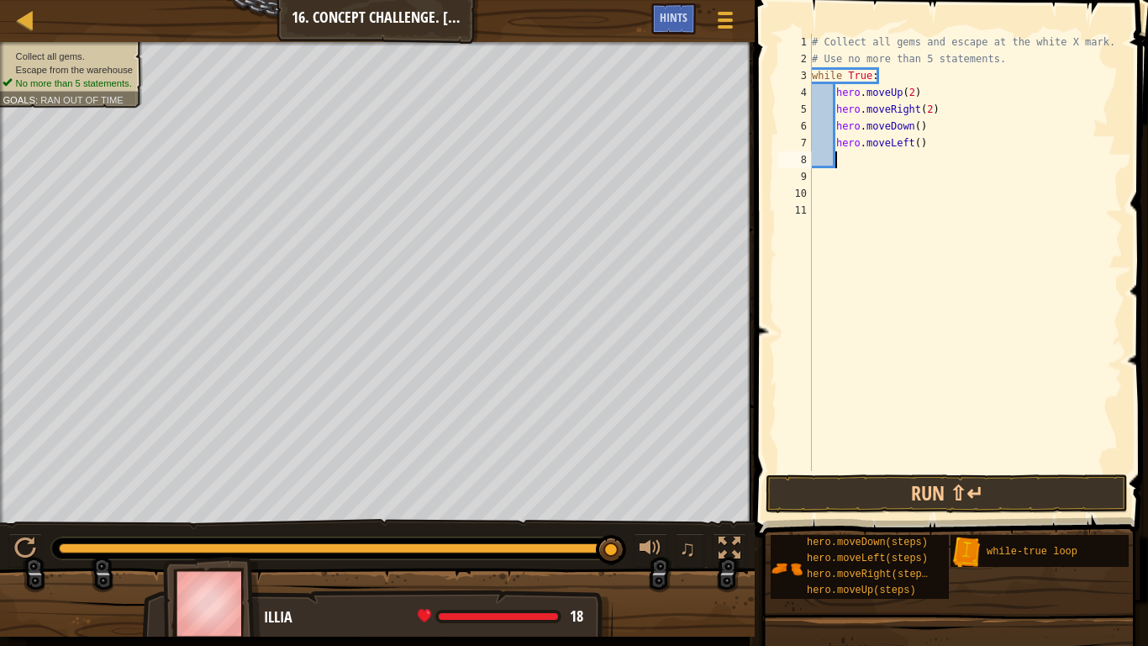
scroll to position [8, 3]
click at [867, 479] on button "Run ⇧↵" at bounding box center [947, 493] width 362 height 39
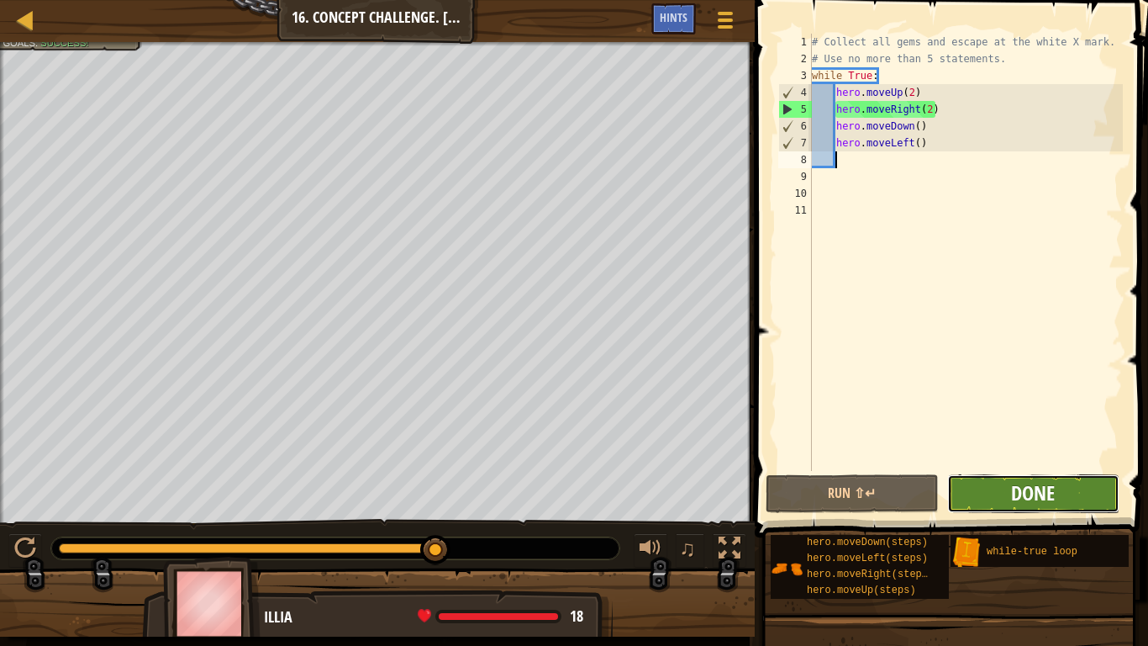
click at [1029, 493] on span "Done" at bounding box center [1033, 492] width 44 height 27
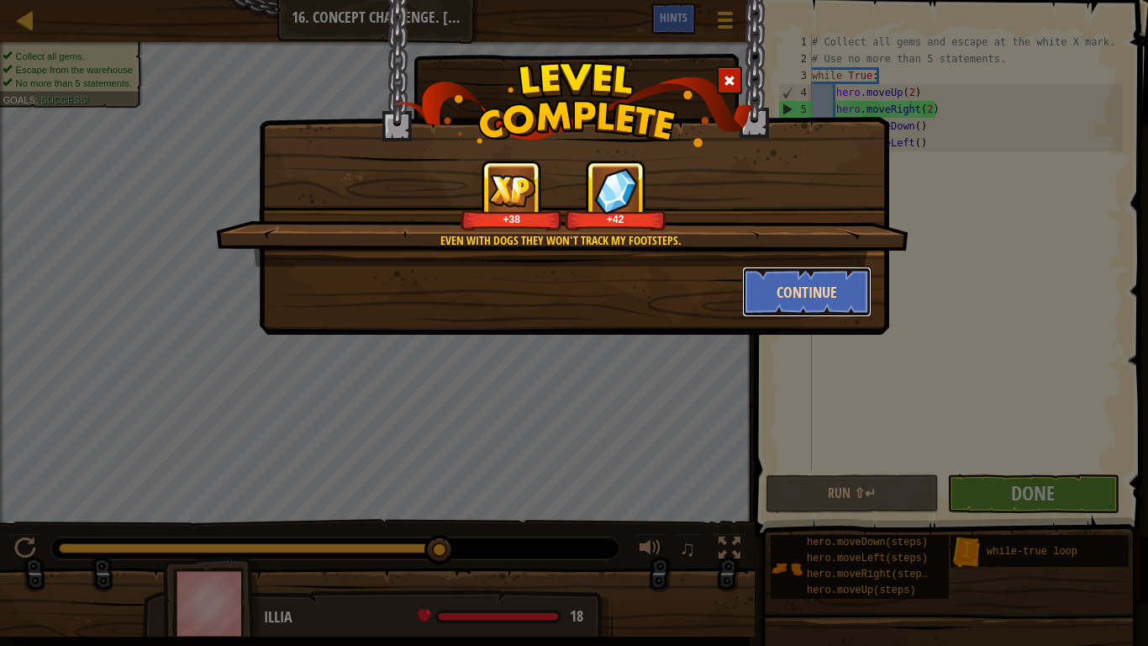
click at [852, 289] on button "Continue" at bounding box center [807, 291] width 130 height 50
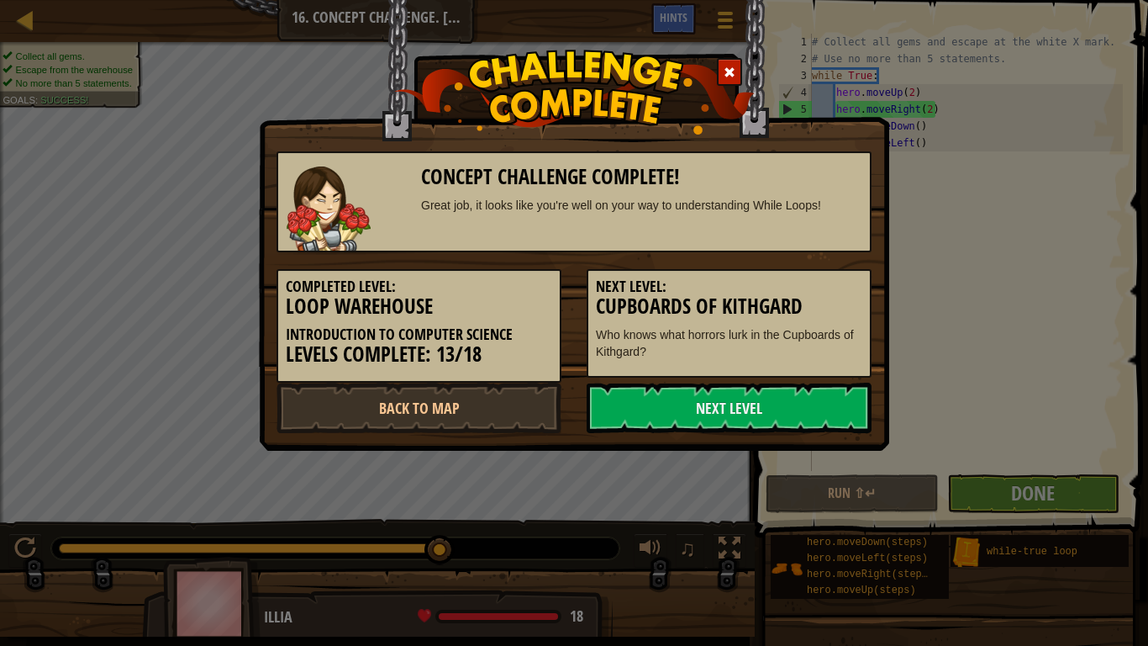
click at [818, 290] on h5 "Next Level:" at bounding box center [729, 286] width 266 height 17
click at [843, 409] on link "Next Level" at bounding box center [729, 407] width 285 height 50
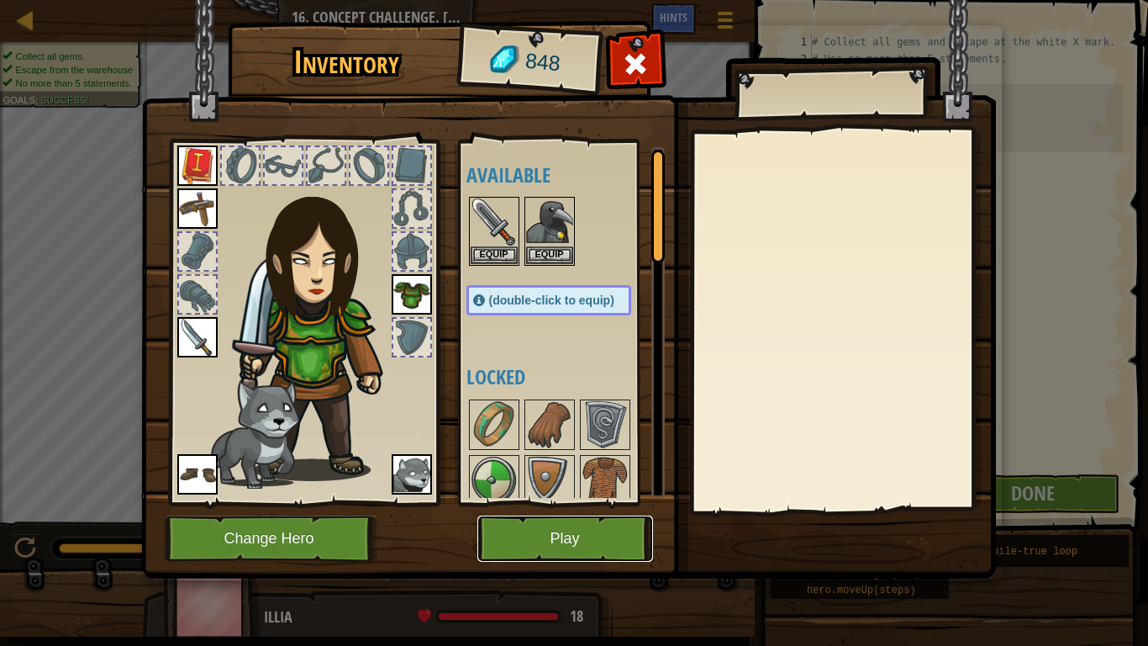
click at [562, 503] on button "Play" at bounding box center [565, 538] width 176 height 46
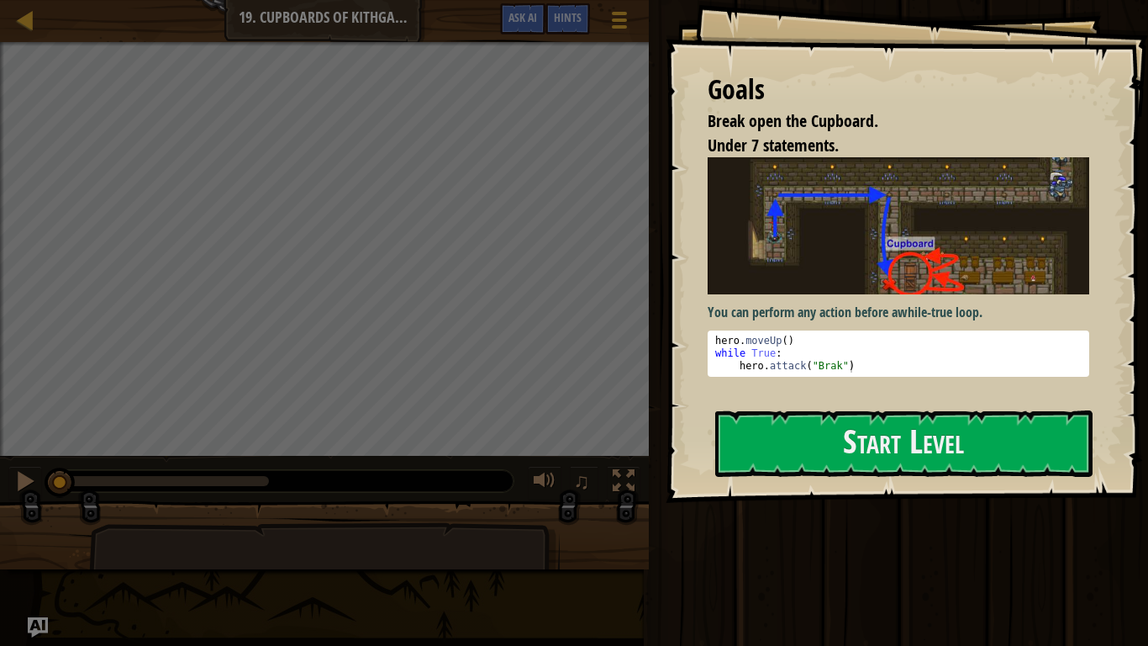
click at [742, 407] on div "Goals Break open the Cupboard. Under 7 statements. You can perform any action b…" at bounding box center [907, 251] width 482 height 503
click at [752, 420] on button "Start Level" at bounding box center [903, 443] width 377 height 66
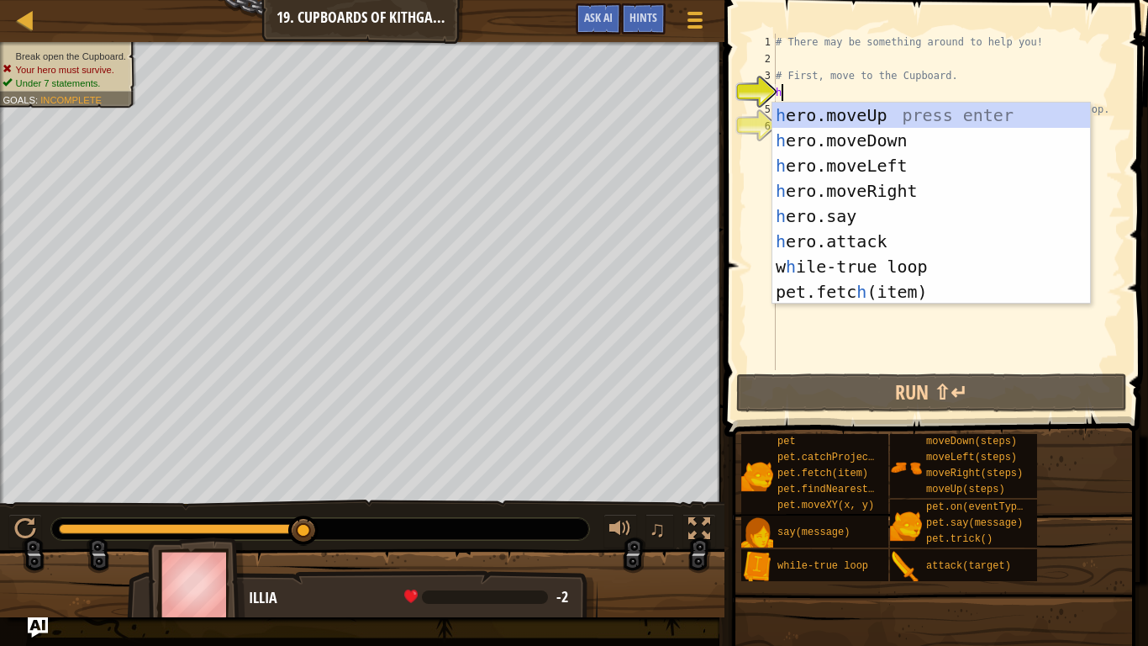
scroll to position [8, 0]
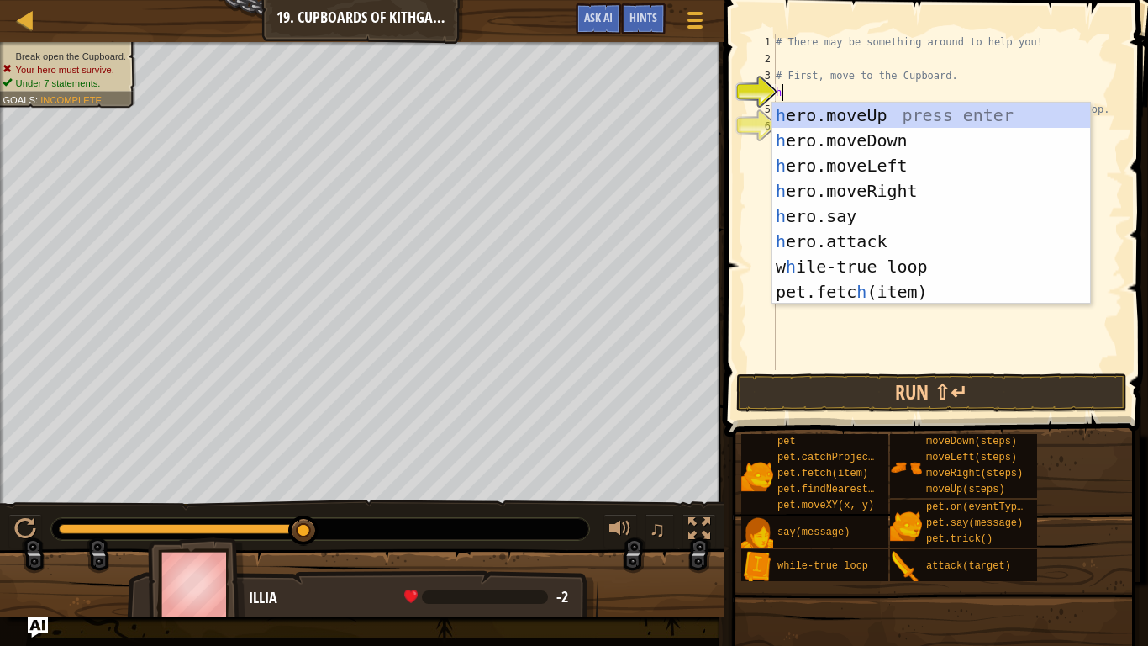
type textarea "he"
click at [873, 119] on div "he ro.moveUp press enter he ro.moveDown press enter he ro.moveLeft press enter …" at bounding box center [931, 229] width 318 height 252
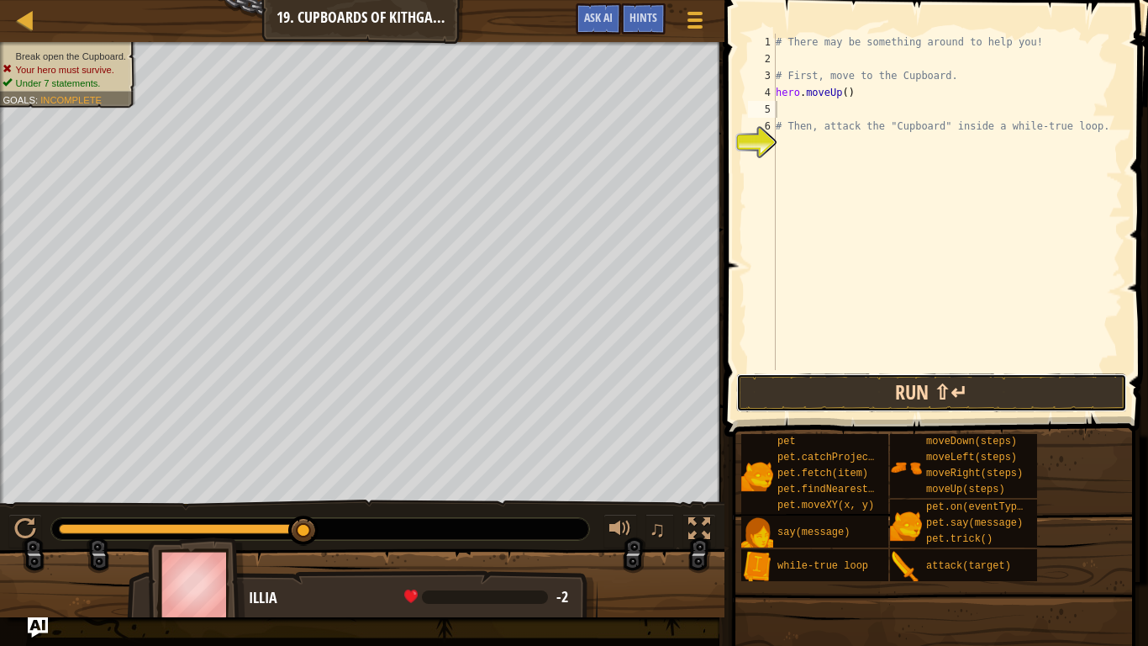
click at [828, 380] on button "Run ⇧↵" at bounding box center [932, 392] width 392 height 39
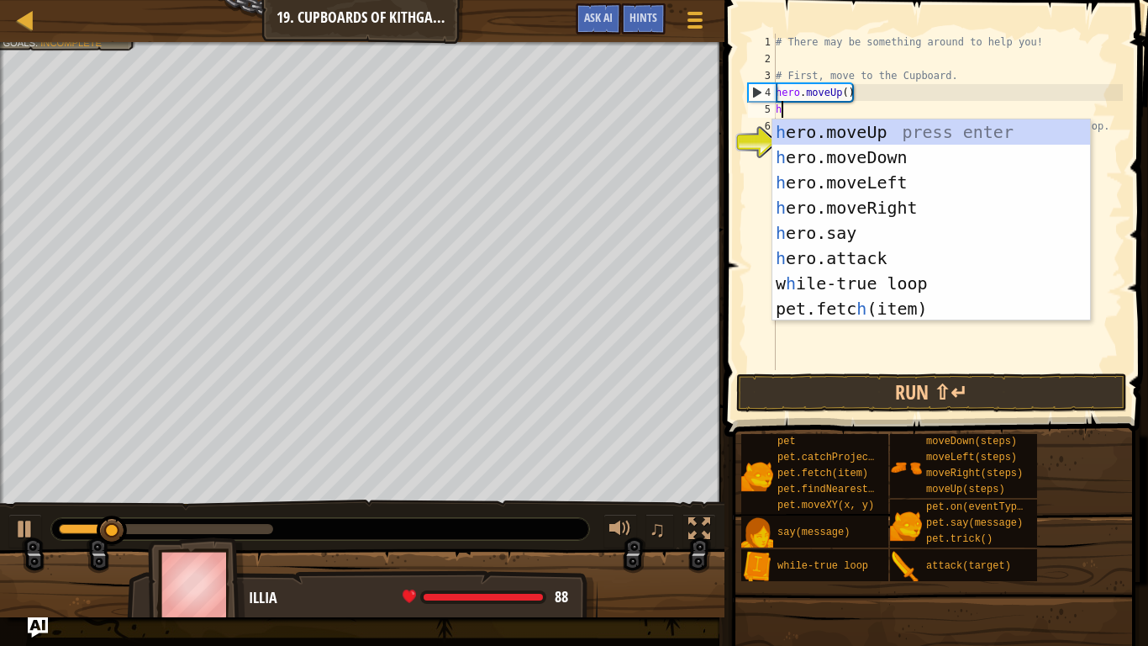
type textarea "he"
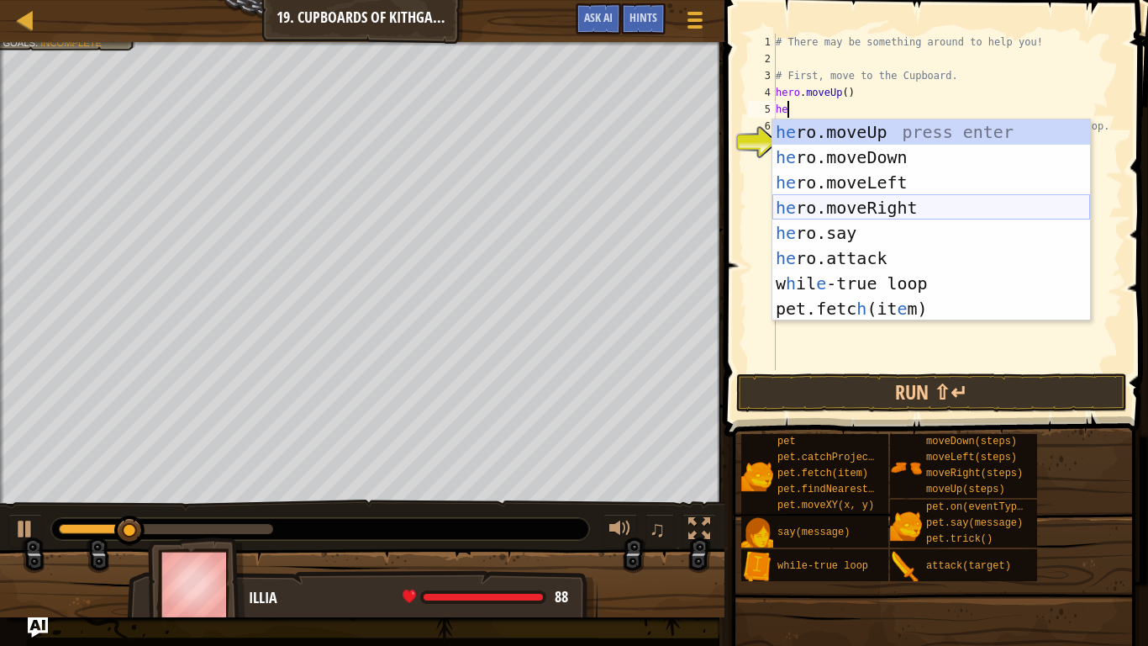
click at [800, 203] on div "he ro.moveUp press enter he ro.moveDown press enter he ro.moveLeft press enter …" at bounding box center [931, 245] width 318 height 252
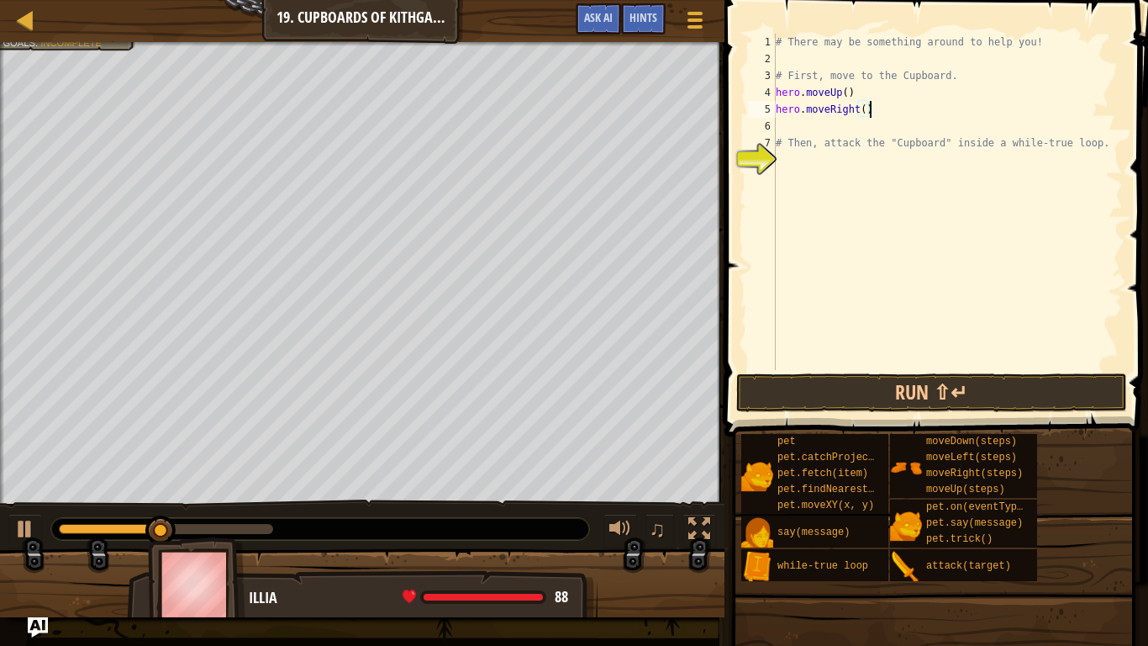
click at [868, 108] on div "# There may be something around to help you! # First, move to the Cupboard. her…" at bounding box center [947, 219] width 351 height 370
type textarea "hero.moveRight(2)"
click at [838, 124] on div "# There may be something around to help you! # First, move to the Cupboard. her…" at bounding box center [947, 219] width 351 height 370
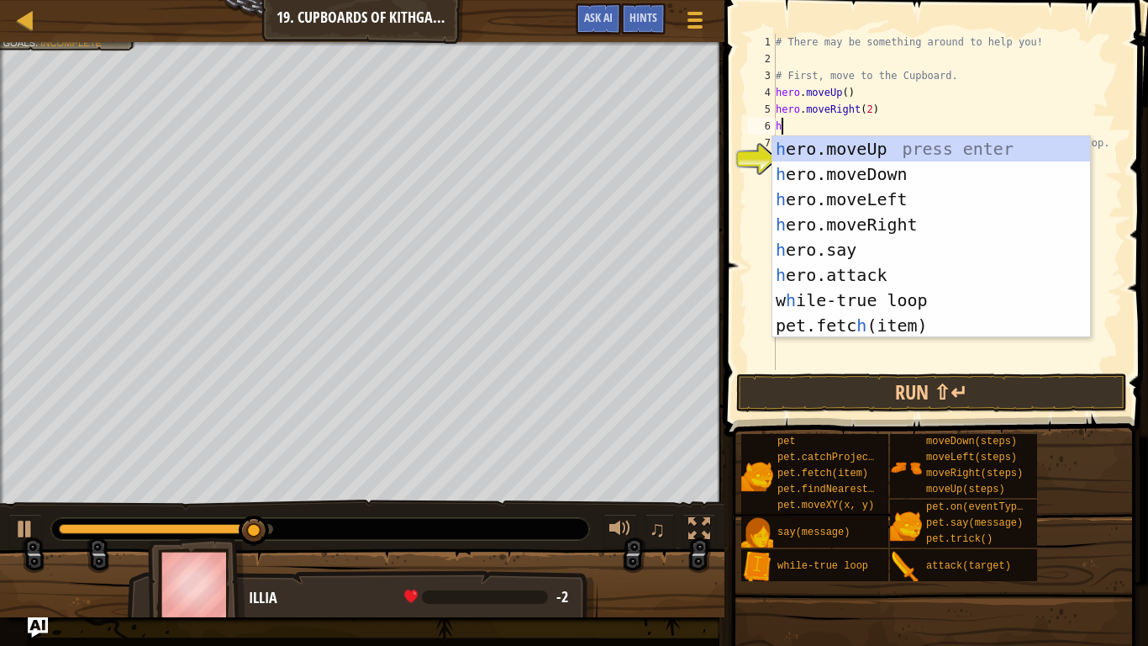
type textarea "he"
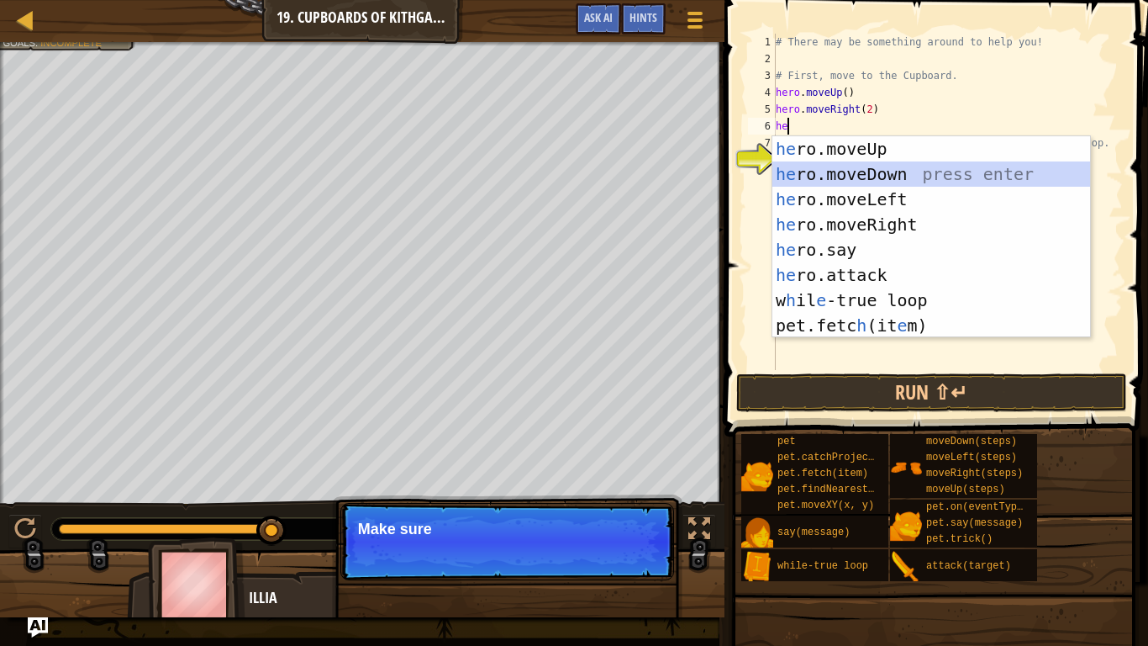
click at [823, 169] on div "he ro.moveUp press enter he ro.moveDown press enter he ro.moveLeft press enter …" at bounding box center [931, 262] width 318 height 252
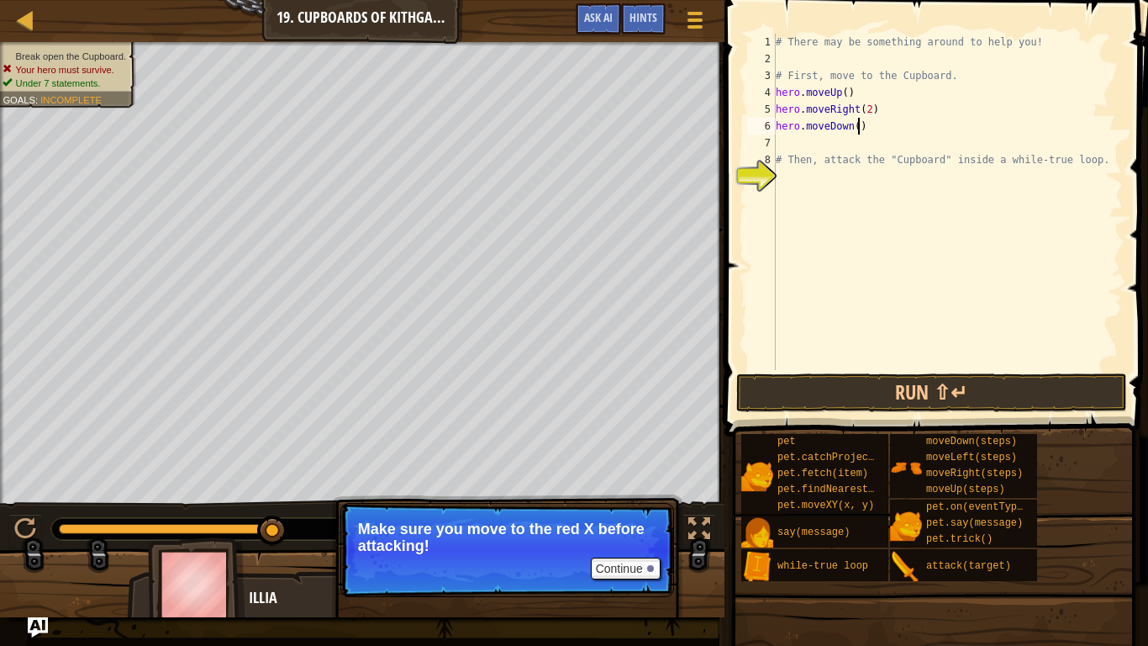
click at [859, 126] on div "# There may be something around to help you! # First, move to the Cupboard. her…" at bounding box center [947, 219] width 351 height 370
type textarea "hero.moveDown(2)"
click at [779, 382] on button "Run ⇧↵" at bounding box center [932, 392] width 392 height 39
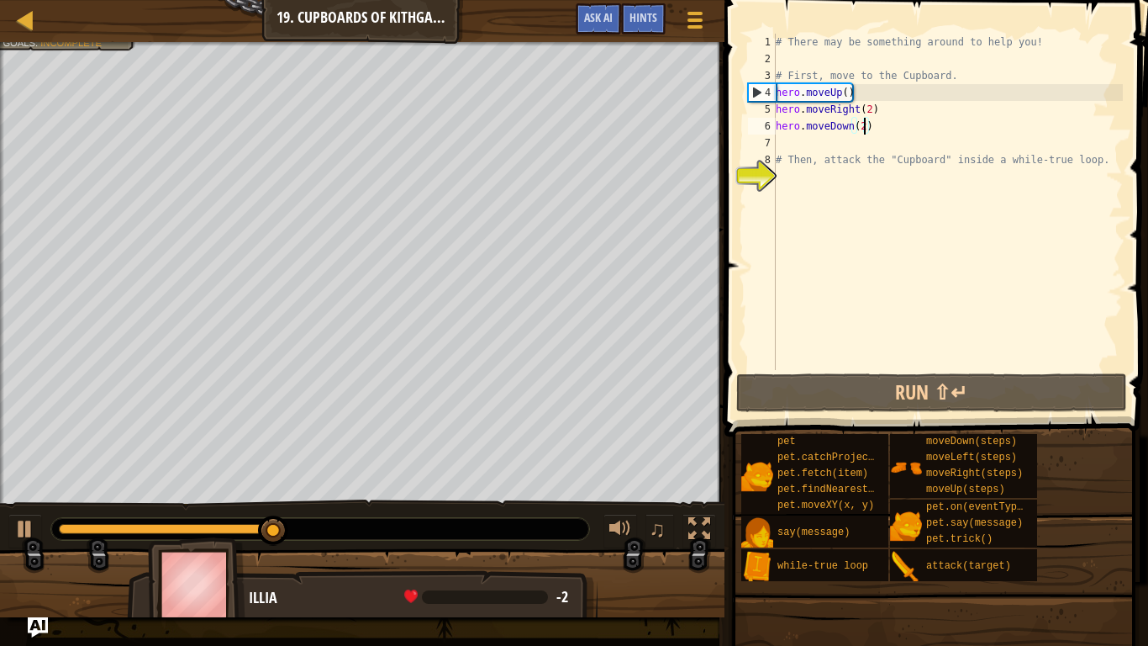
click at [782, 176] on div "# There may be something around to help you! # First, move to the Cupboard. her…" at bounding box center [947, 219] width 351 height 370
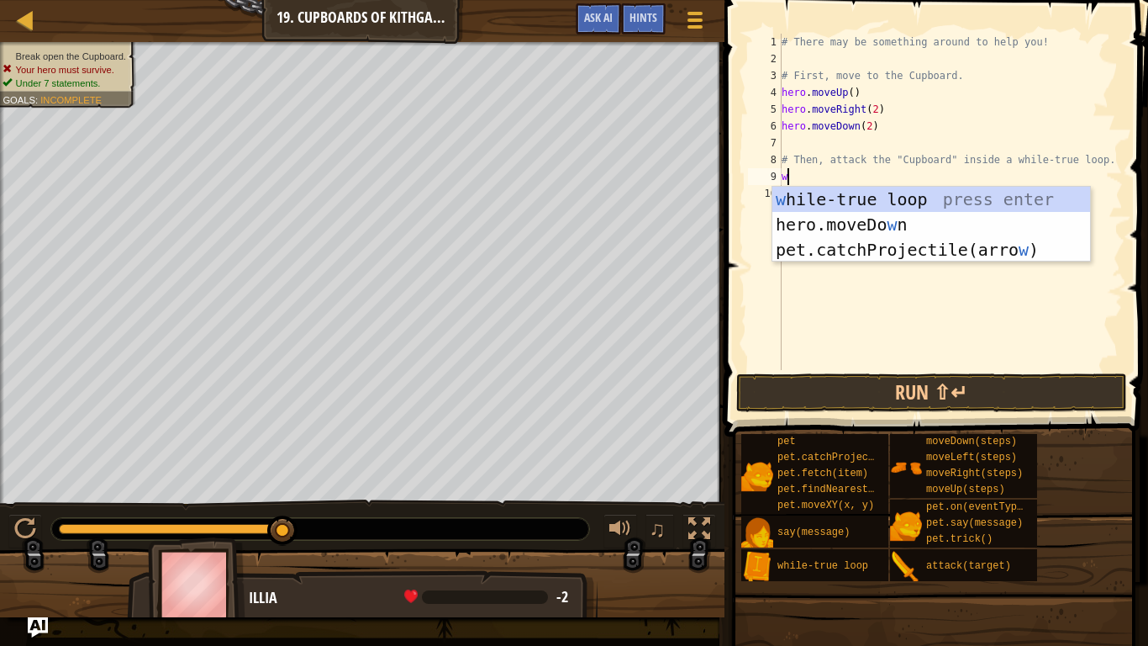
type textarea "wh"
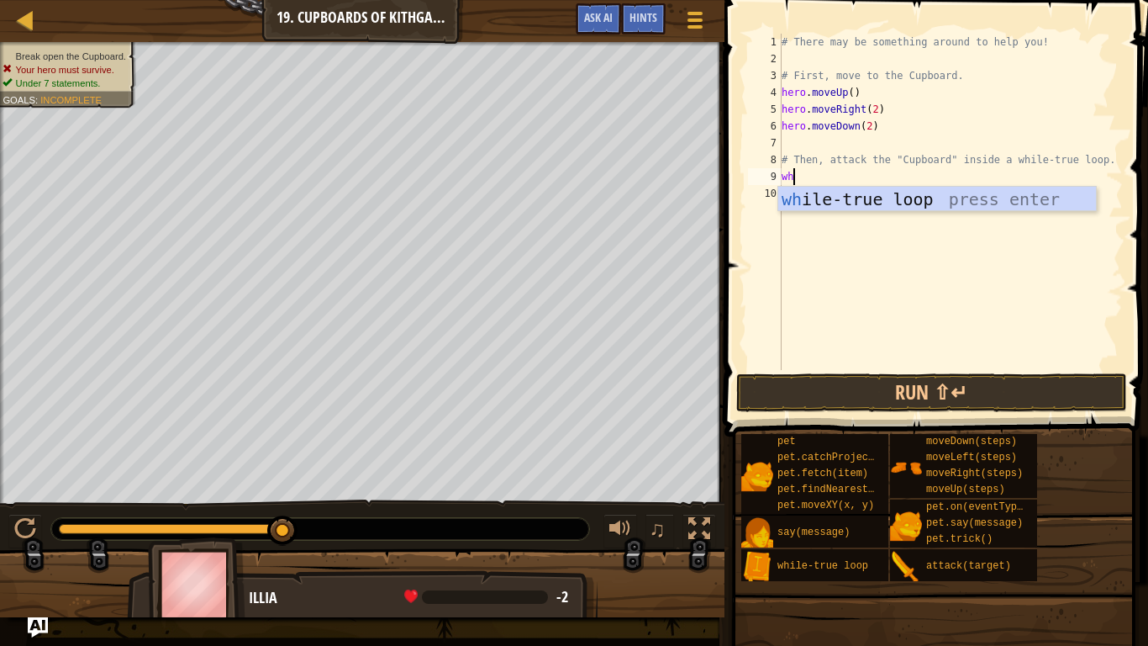
scroll to position [8, 1]
click at [828, 193] on div "wh ile-true loop press enter" at bounding box center [937, 225] width 318 height 76
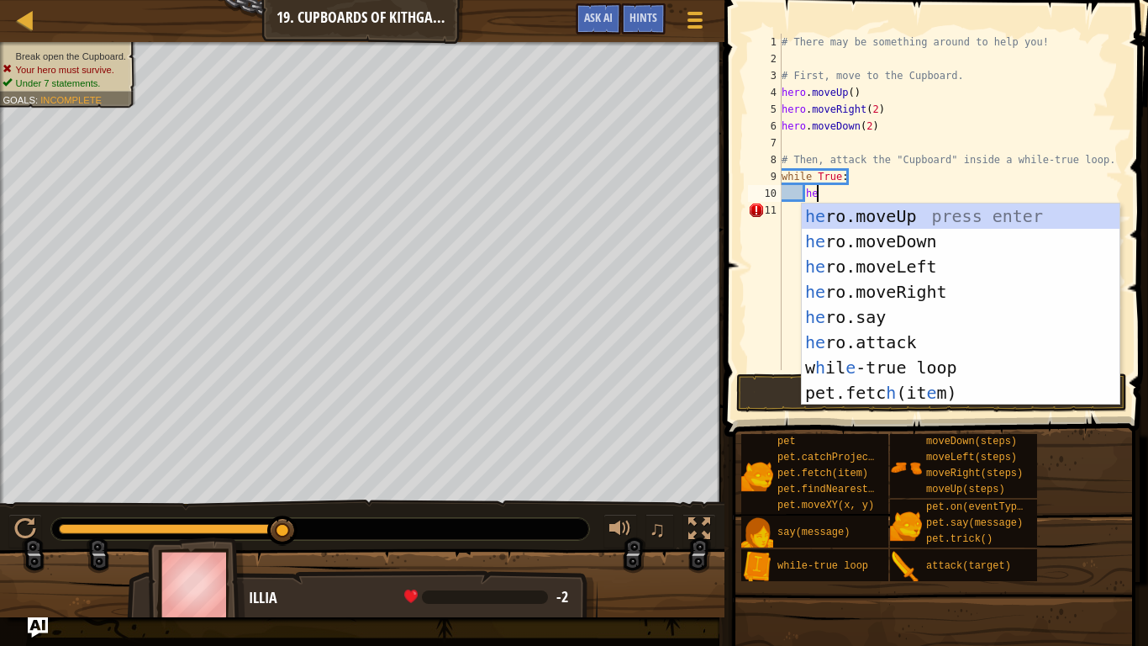
scroll to position [8, 4]
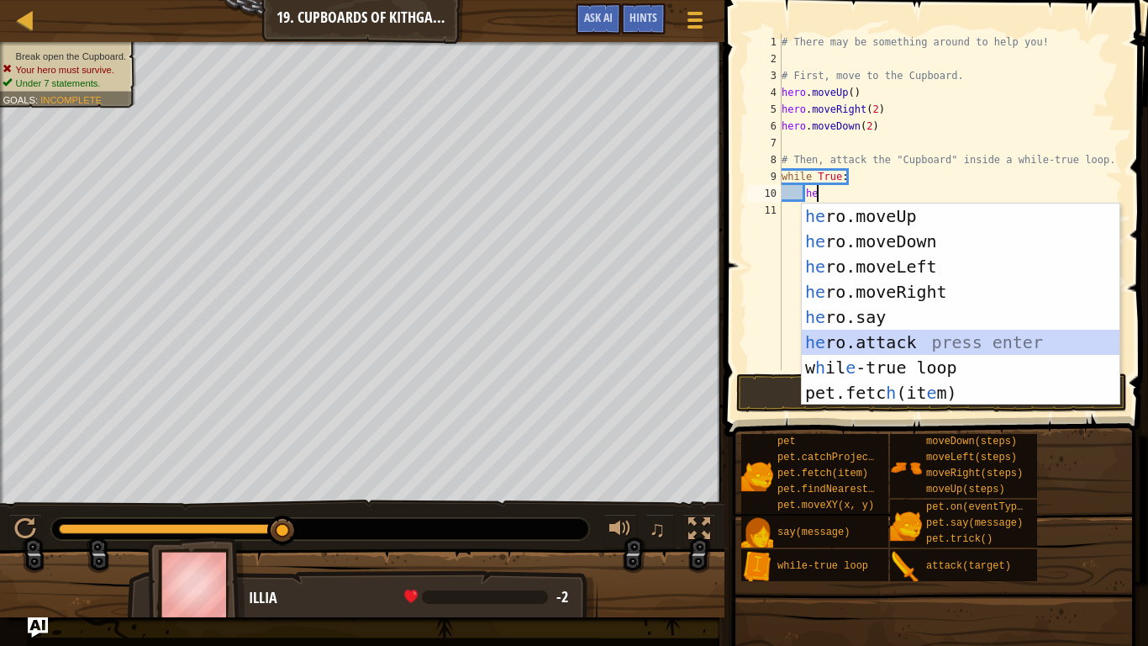
click at [861, 331] on div "he ro.moveUp press enter he ro.moveDown press enter he ro.moveLeft press enter …" at bounding box center [961, 329] width 318 height 252
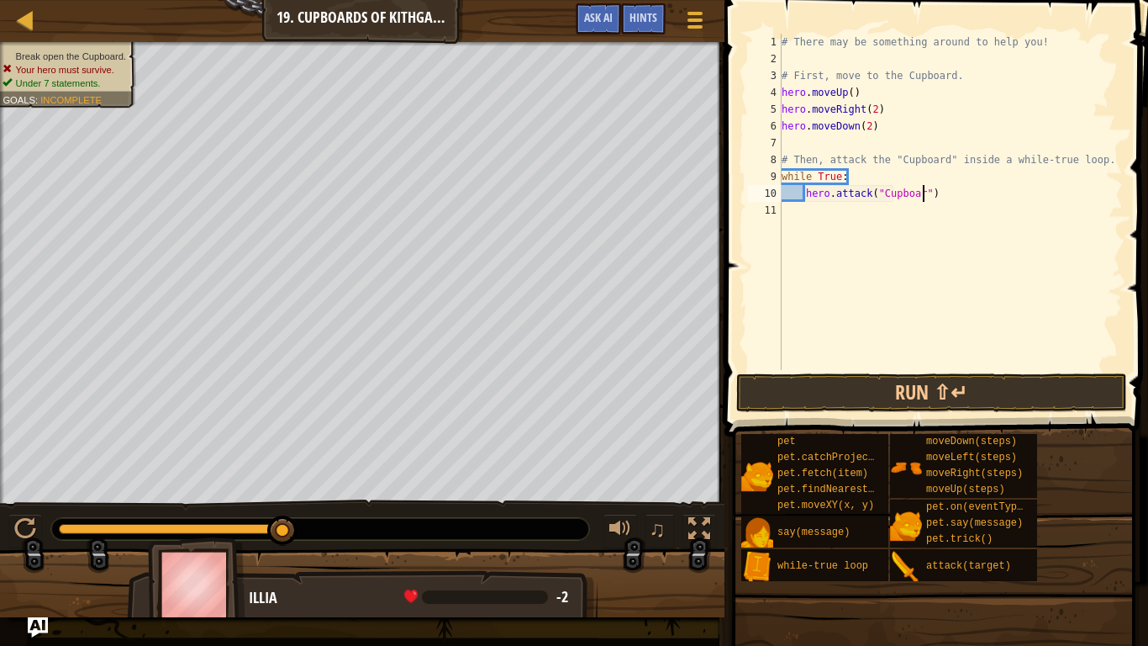
scroll to position [8, 21]
type textarea "hero.attack("Cupboard")"
click at [865, 399] on button "Run ⇧↵" at bounding box center [932, 392] width 392 height 39
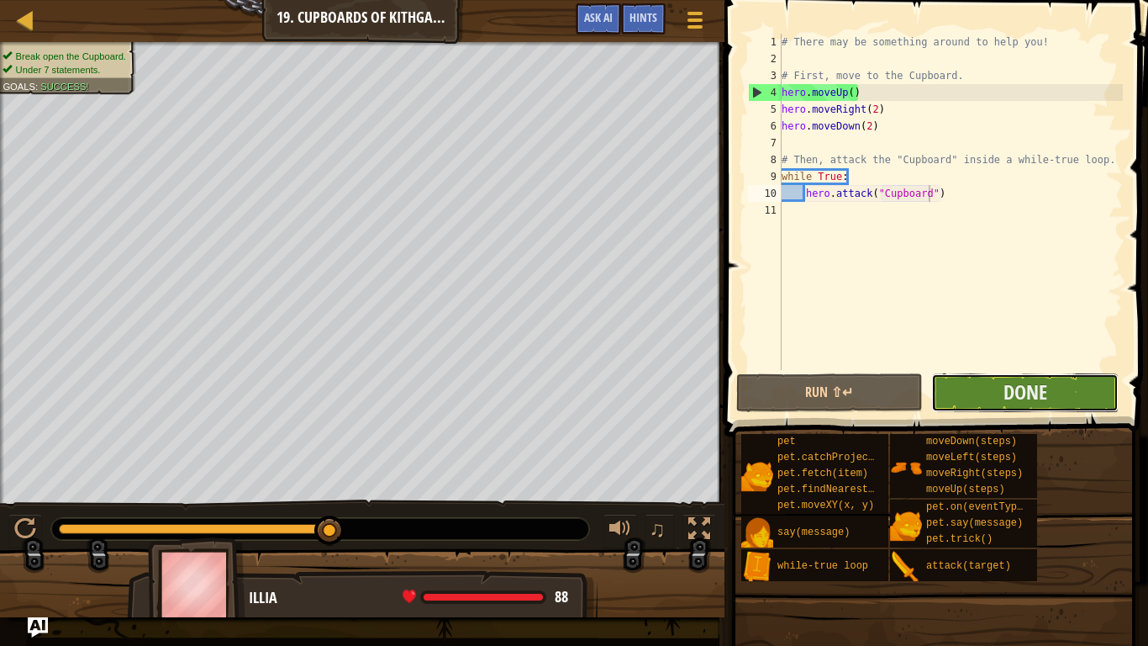
click at [936, 390] on button "Done" at bounding box center [1024, 392] width 187 height 39
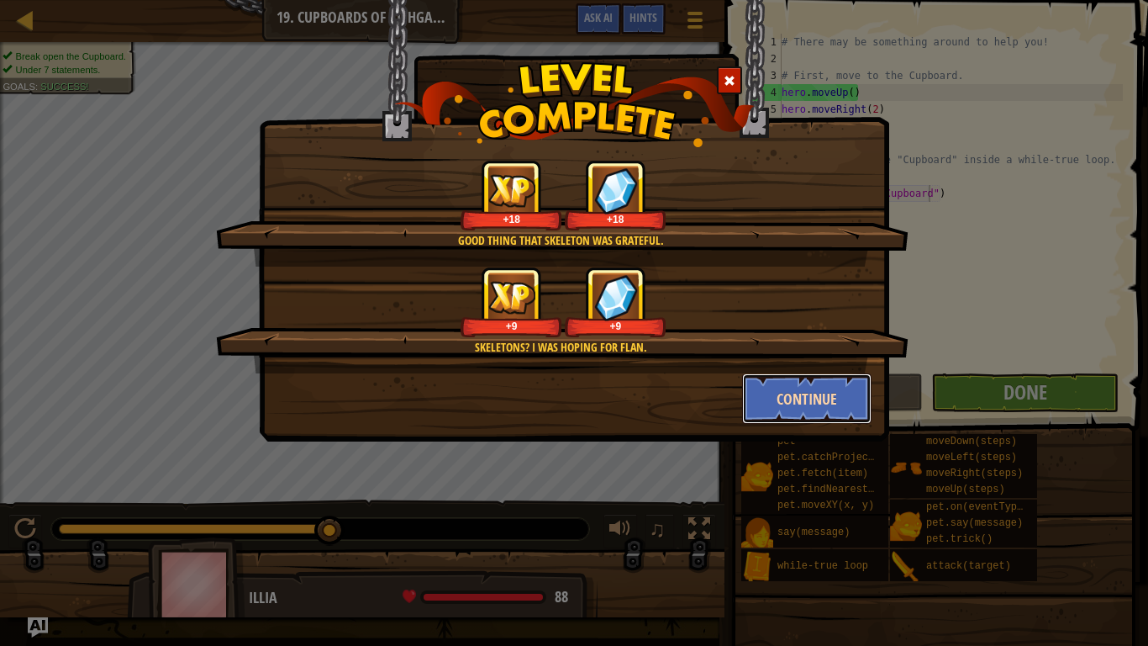
click at [756, 393] on button "Continue" at bounding box center [807, 398] width 130 height 50
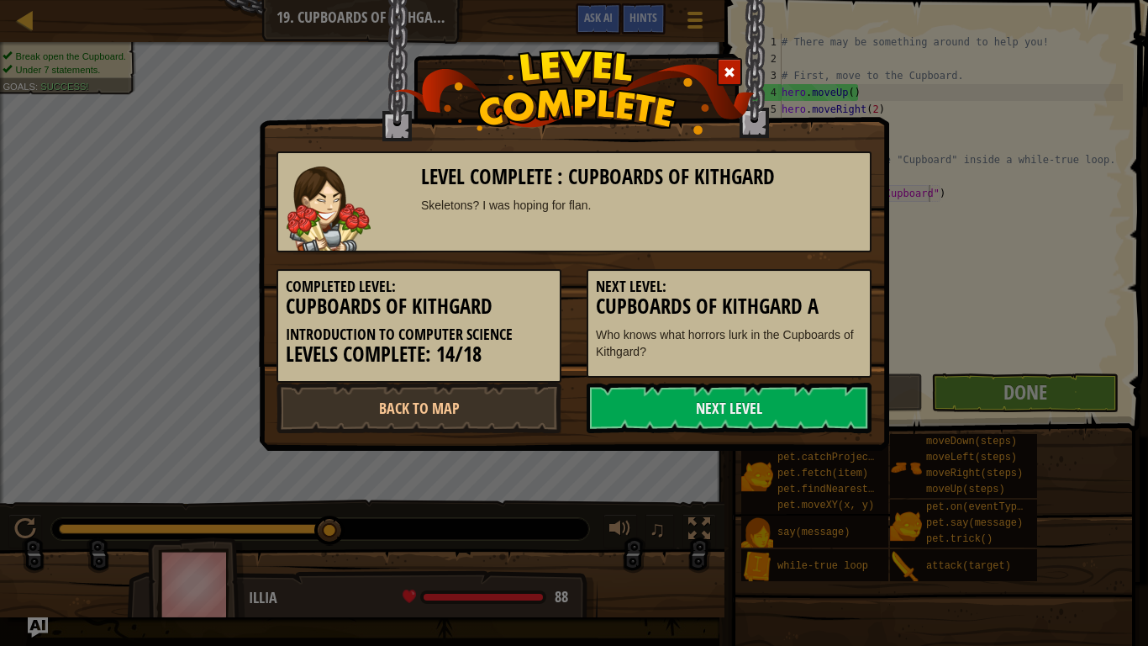
click at [758, 393] on link "Next Level" at bounding box center [729, 407] width 285 height 50
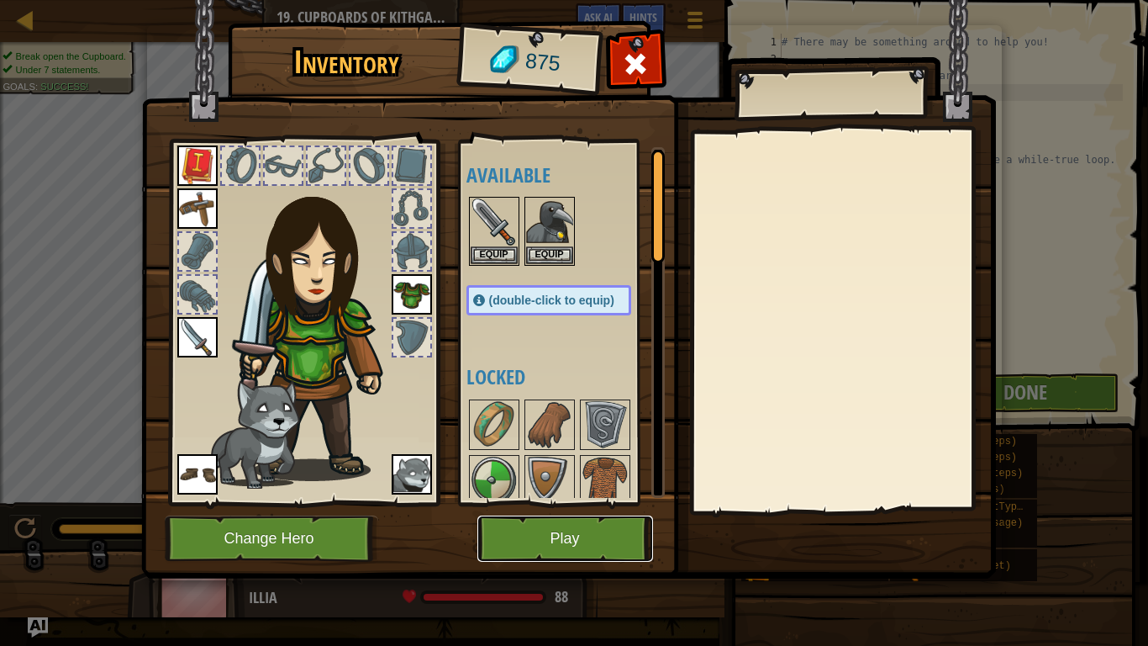
click at [589, 503] on button "Play" at bounding box center [565, 538] width 176 height 46
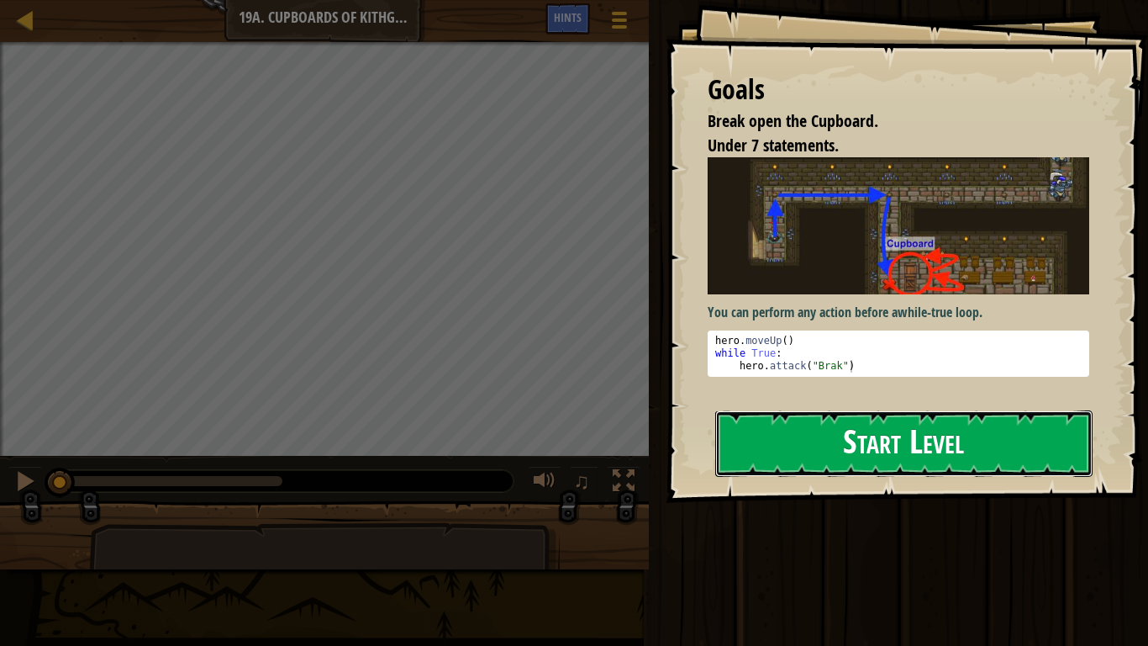
click at [754, 442] on button "Start Level" at bounding box center [903, 443] width 377 height 66
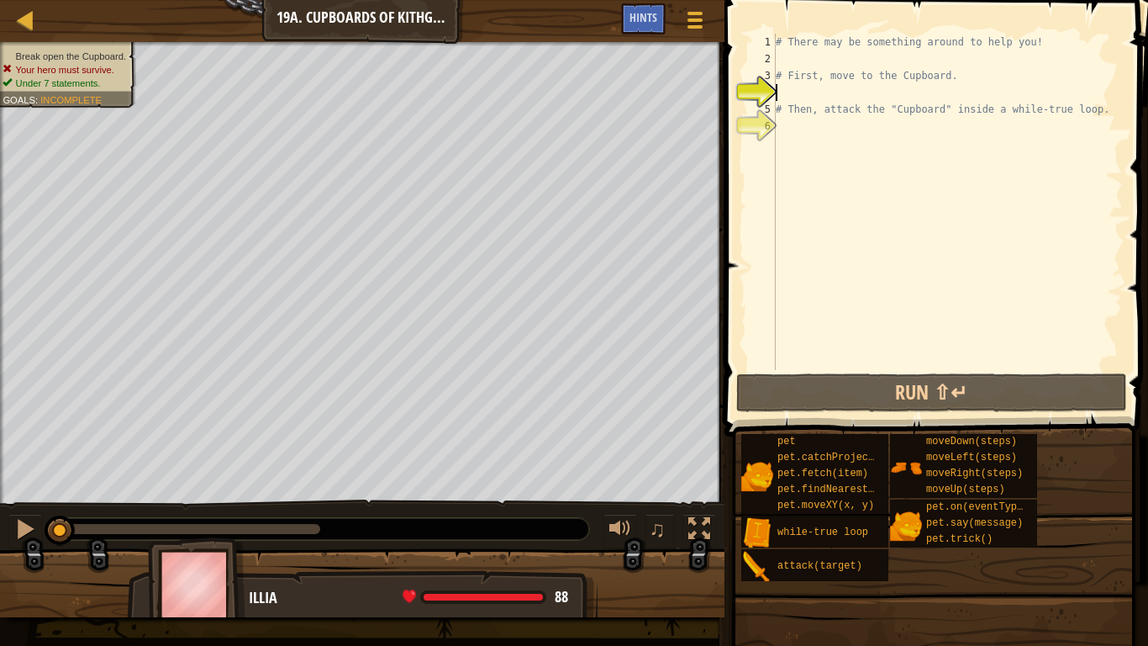
click at [804, 60] on div "# There may be something around to help you! # First, move to the Cupboard. # T…" at bounding box center [947, 219] width 351 height 370
type textarea "h"
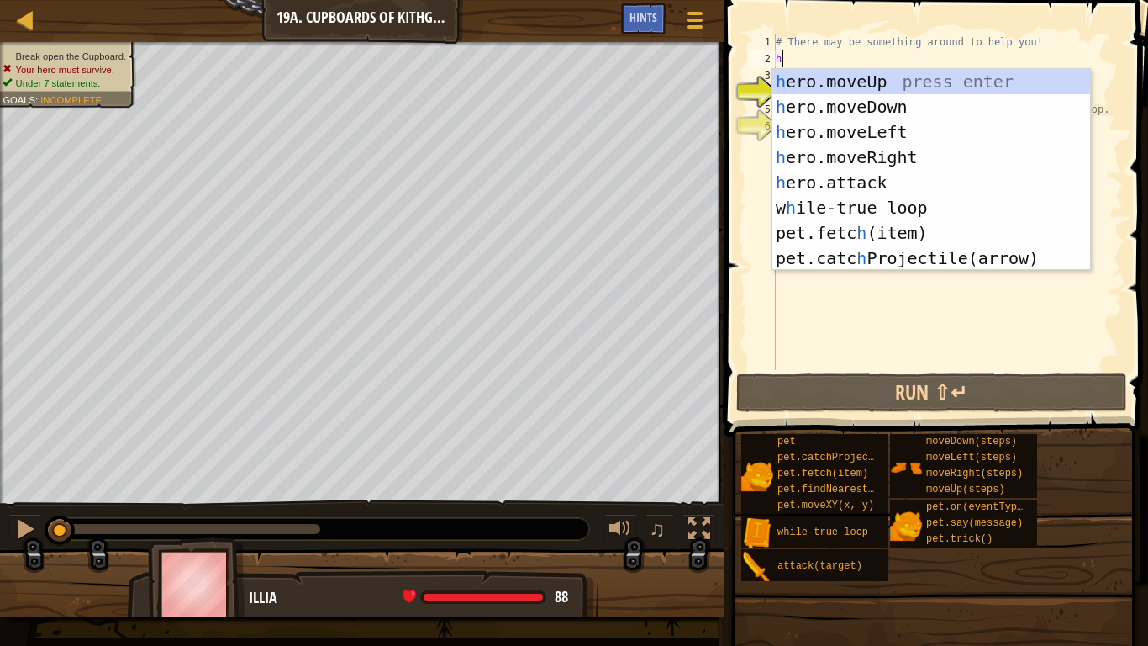
scroll to position [8, 0]
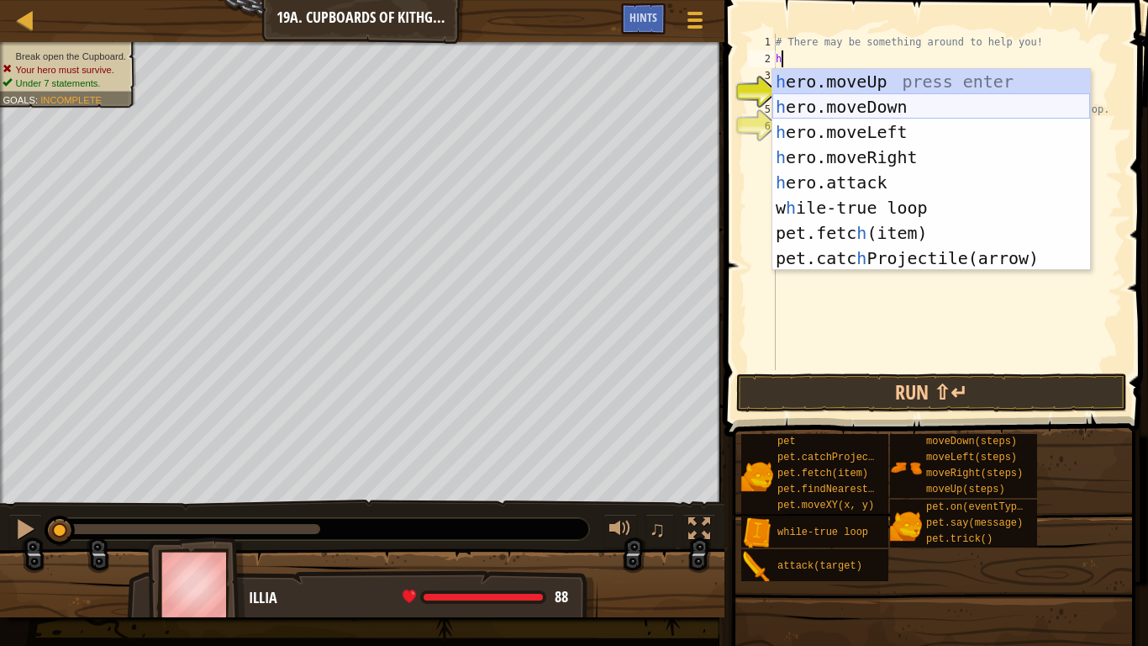
click at [882, 100] on div "h ero.moveUp press enter h ero.moveDown press enter h ero.moveLeft press enter …" at bounding box center [931, 195] width 318 height 252
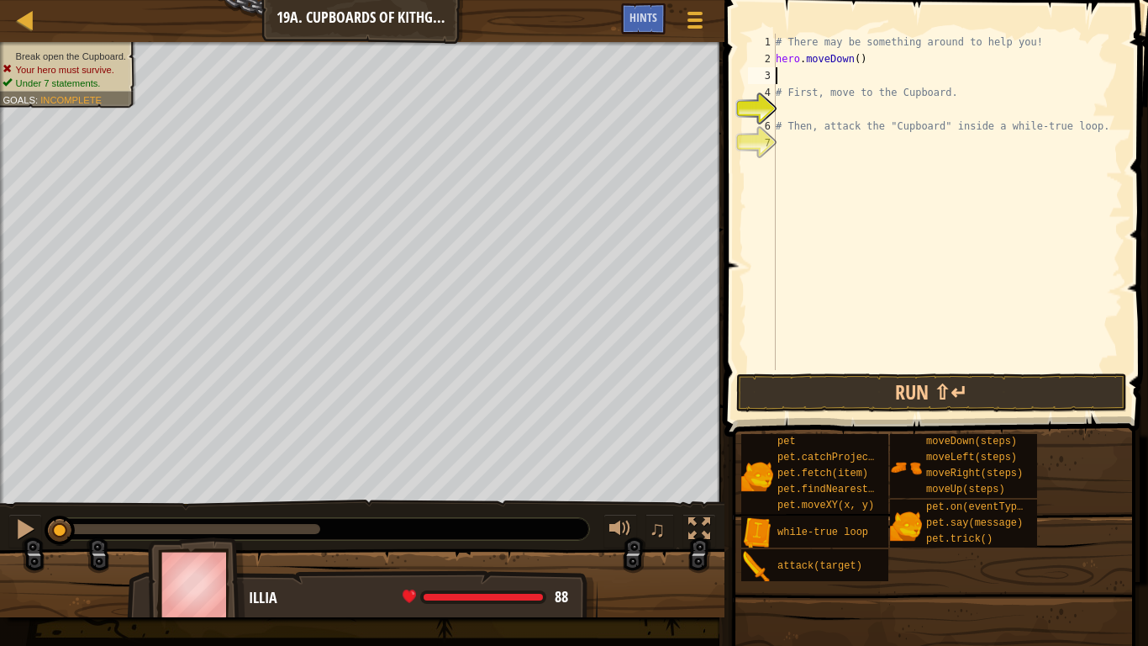
type textarea "he"
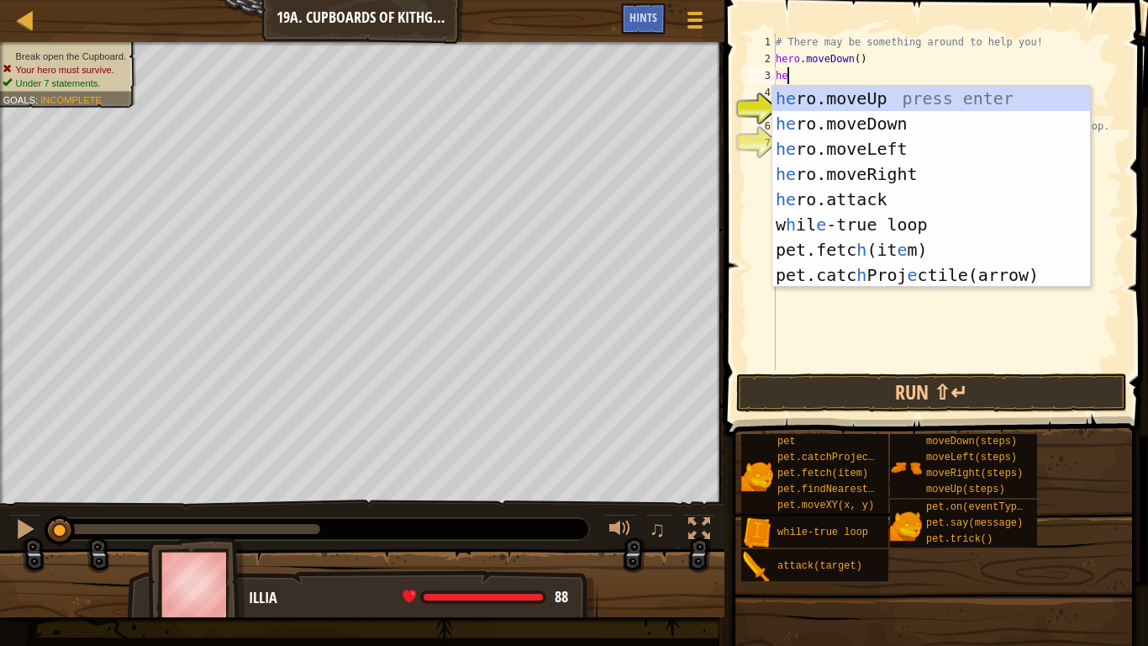
scroll to position [8, 1]
click at [852, 140] on div "he ro.moveUp press enter he ro.moveDown press enter he ro.moveLeft press enter …" at bounding box center [931, 212] width 318 height 252
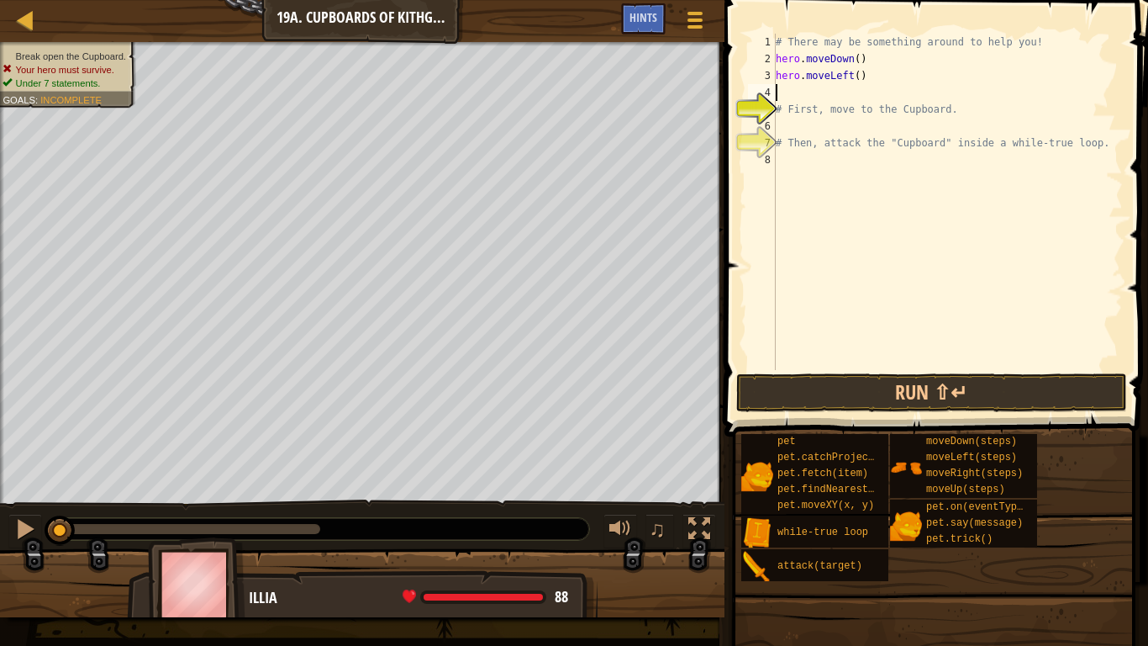
scroll to position [8, 0]
click at [859, 80] on div "# There may be something around to help you! hero . moveDown ( ) hero . moveLef…" at bounding box center [947, 219] width 351 height 370
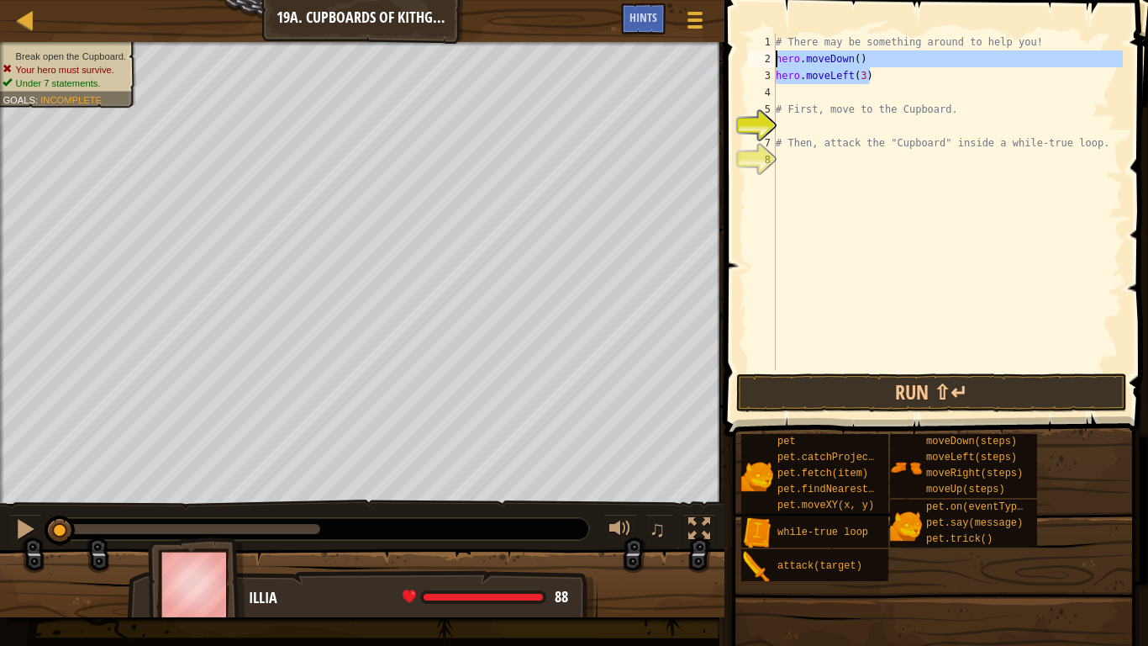
drag, startPoint x: 876, startPoint y: 76, endPoint x: 774, endPoint y: 59, distance: 103.2
click at [774, 59] on div "hero.moveLeft(3) 1 2 3 4 5 6 7 8 # There may be something around to help you! h…" at bounding box center [934, 202] width 378 height 336
type textarea "C"
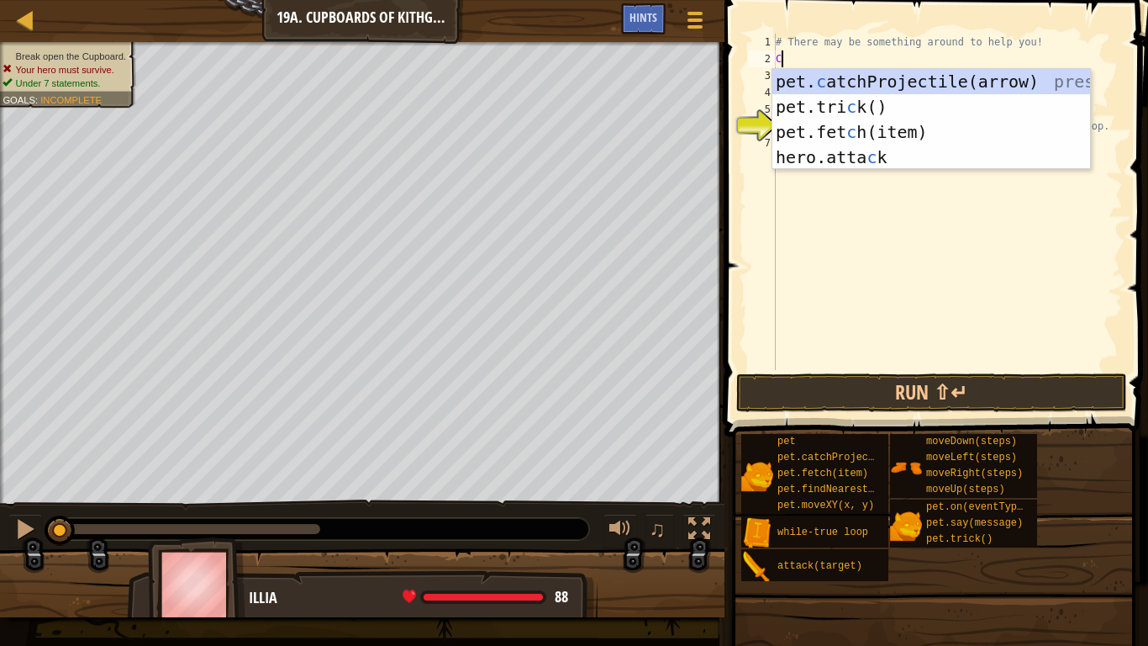
scroll to position [8, 0]
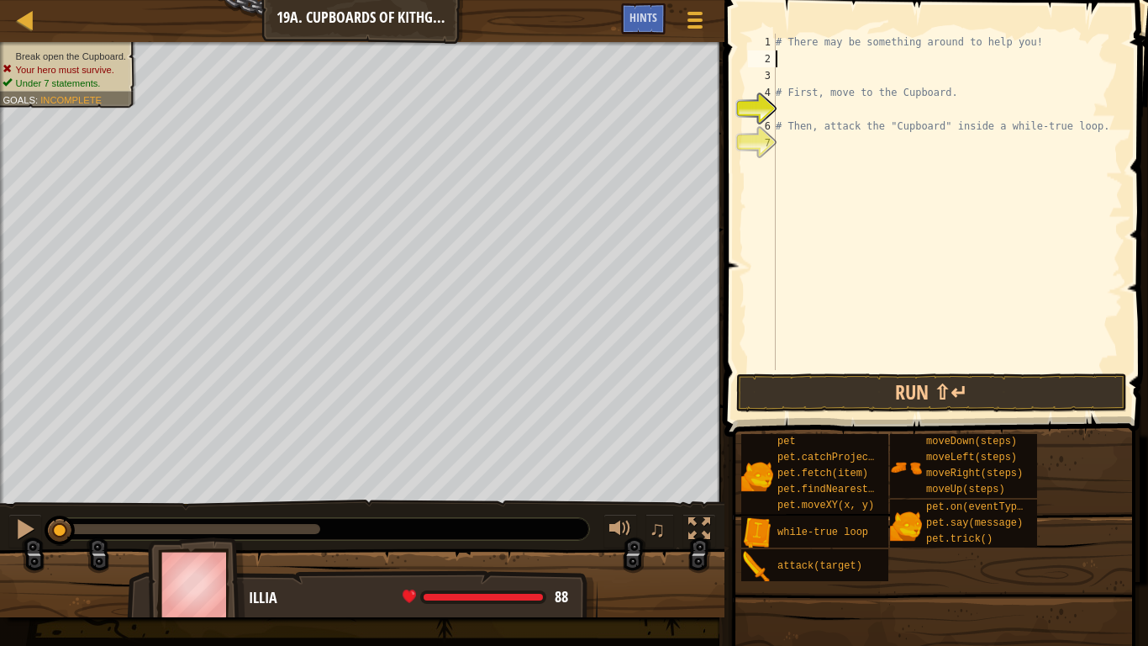
click at [808, 109] on div "# There may be something around to help you! # First, move to the Cupboard. # T…" at bounding box center [947, 219] width 351 height 370
type textarea "he"
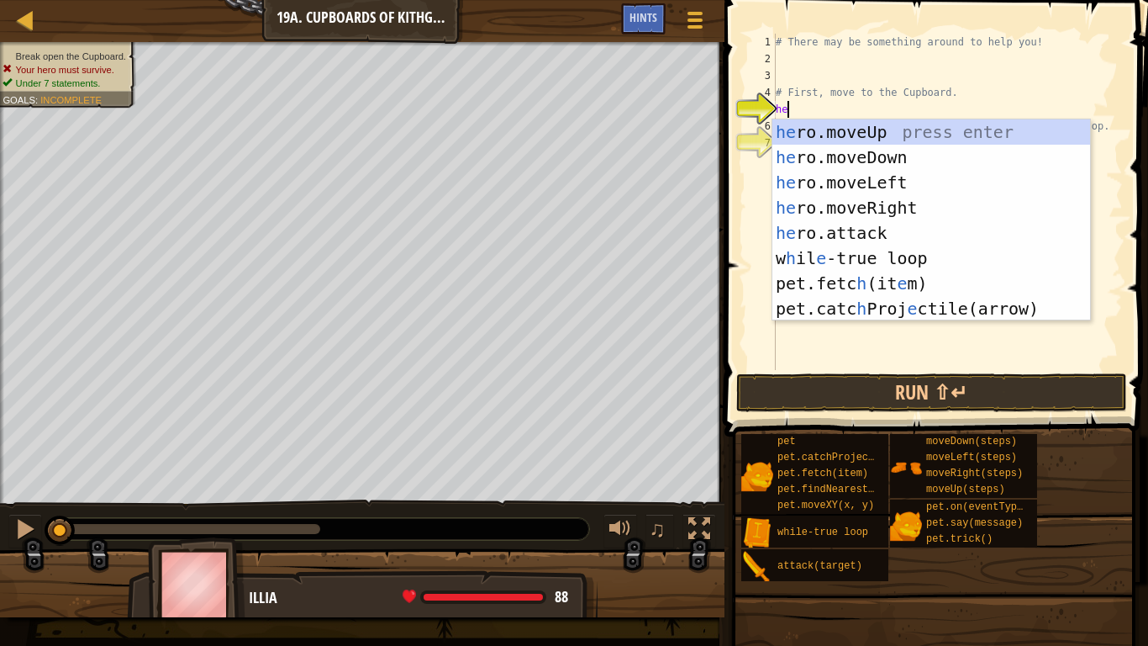
scroll to position [8, 1]
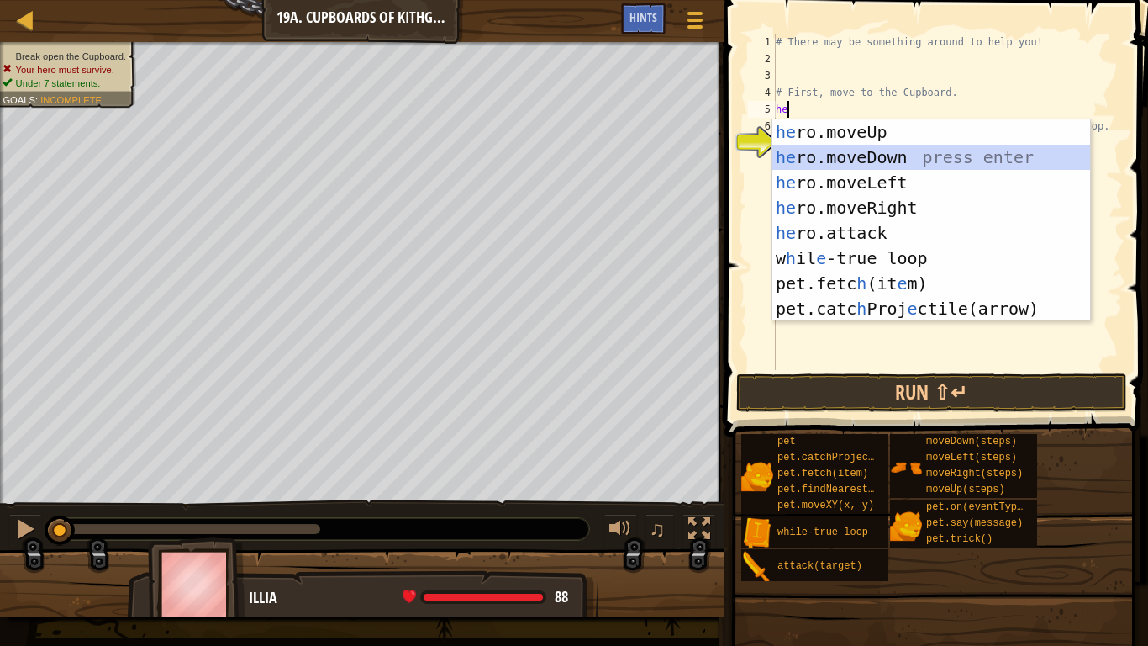
click at [800, 148] on div "he ro.moveUp press enter he ro.moveDown press enter he ro.moveLeft press enter …" at bounding box center [931, 245] width 318 height 252
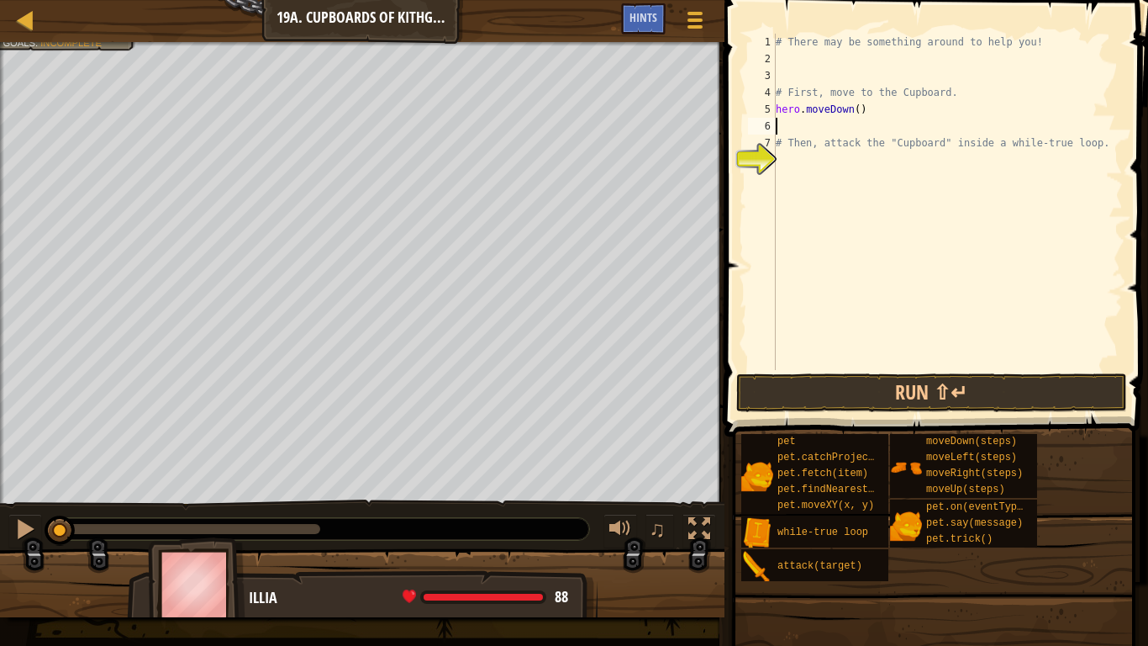
type textarea "# Then, attack the "Cupboard" inside a while-true loop."
